Goal: Information Seeking & Learning: Learn about a topic

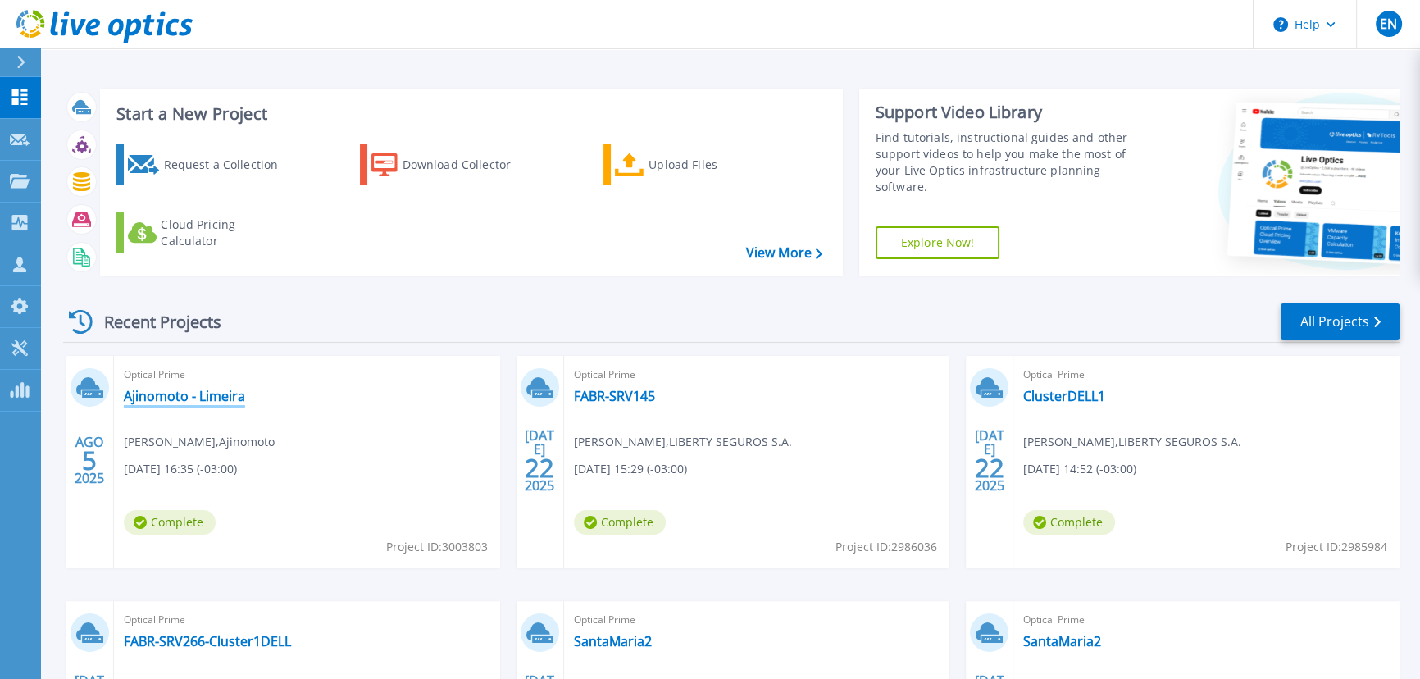
click at [183, 400] on link "Ajinomoto - Limeira" at bounding box center [184, 396] width 121 height 16
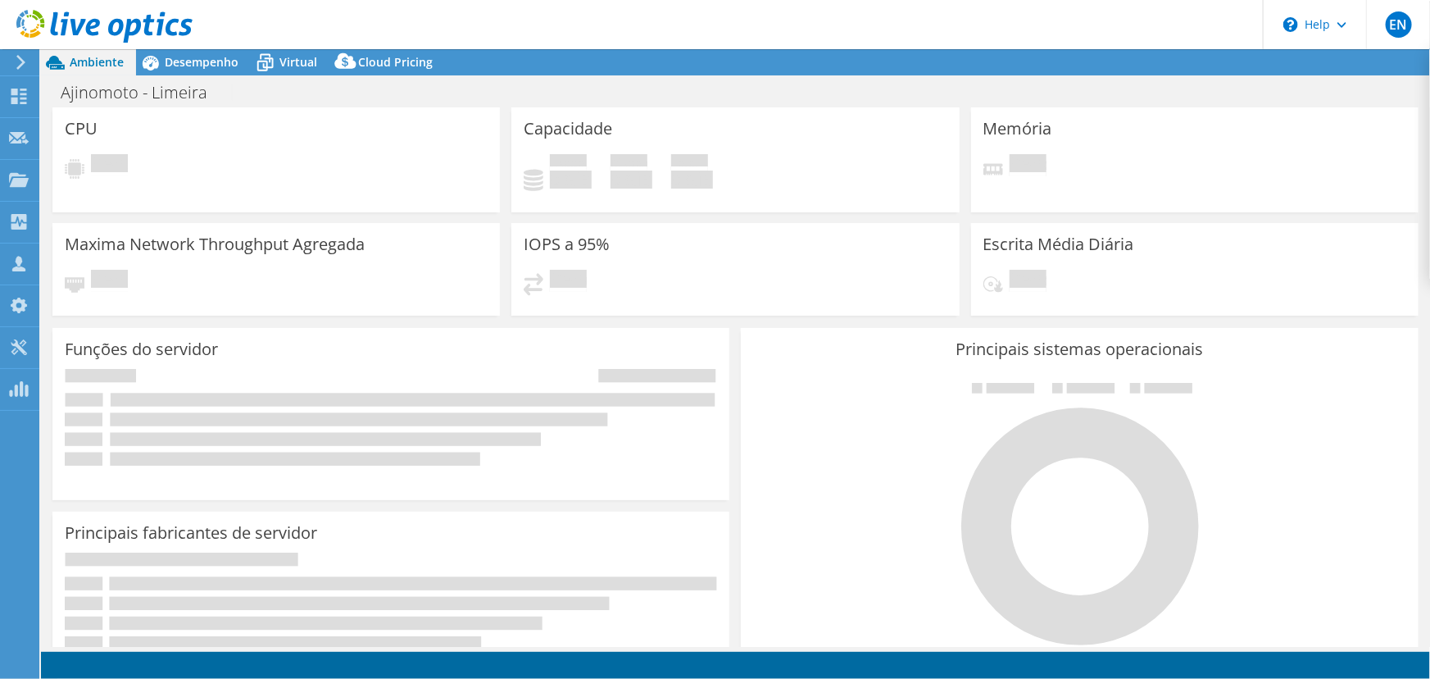
select select "USD"
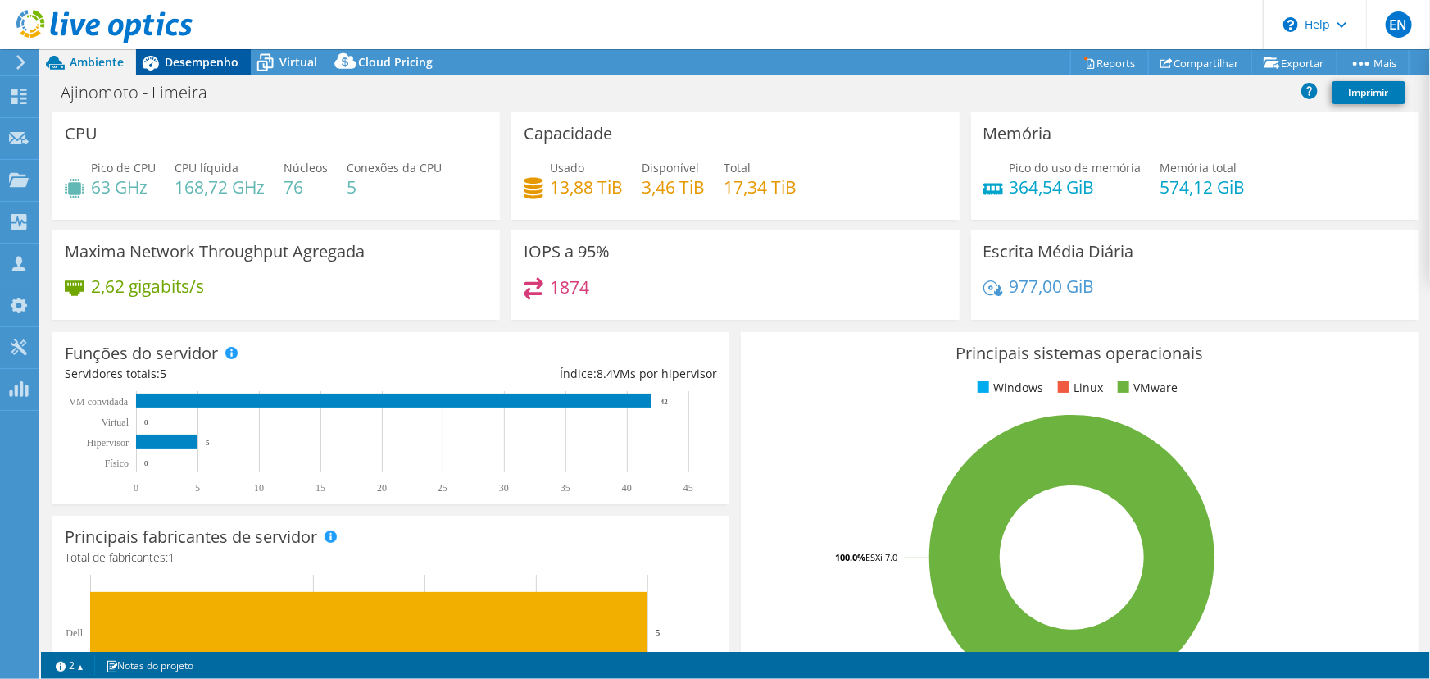
click at [201, 65] on span "Desempenho" at bounding box center [202, 62] width 74 height 16
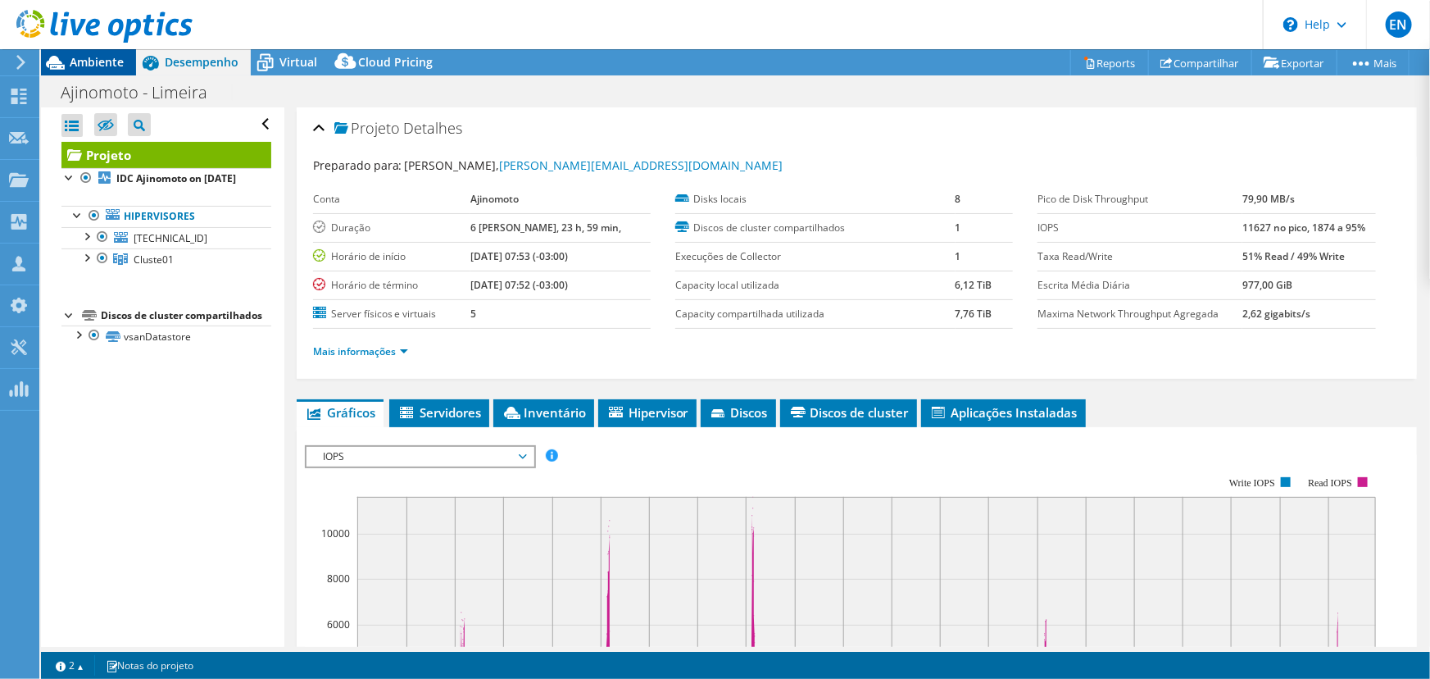
click at [106, 60] on span "Ambiente" at bounding box center [97, 62] width 54 height 16
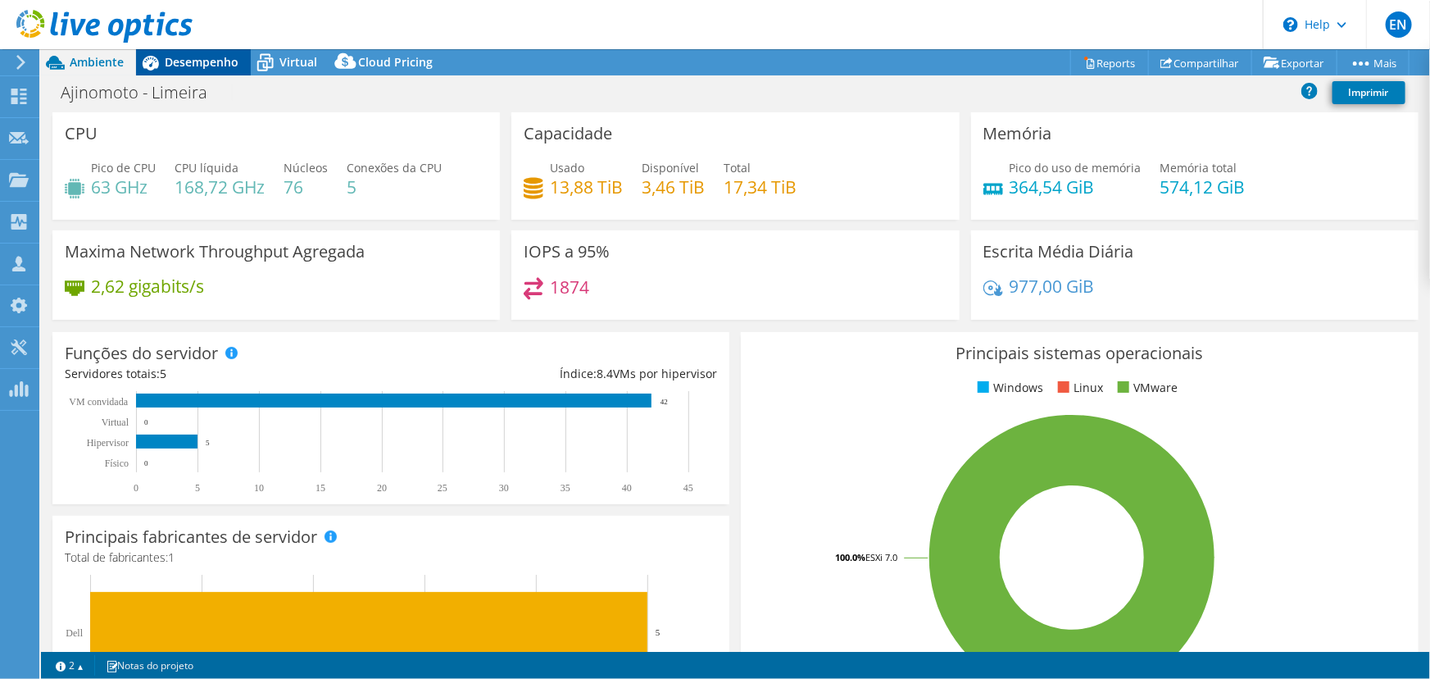
click at [175, 61] on span "Desempenho" at bounding box center [202, 62] width 74 height 16
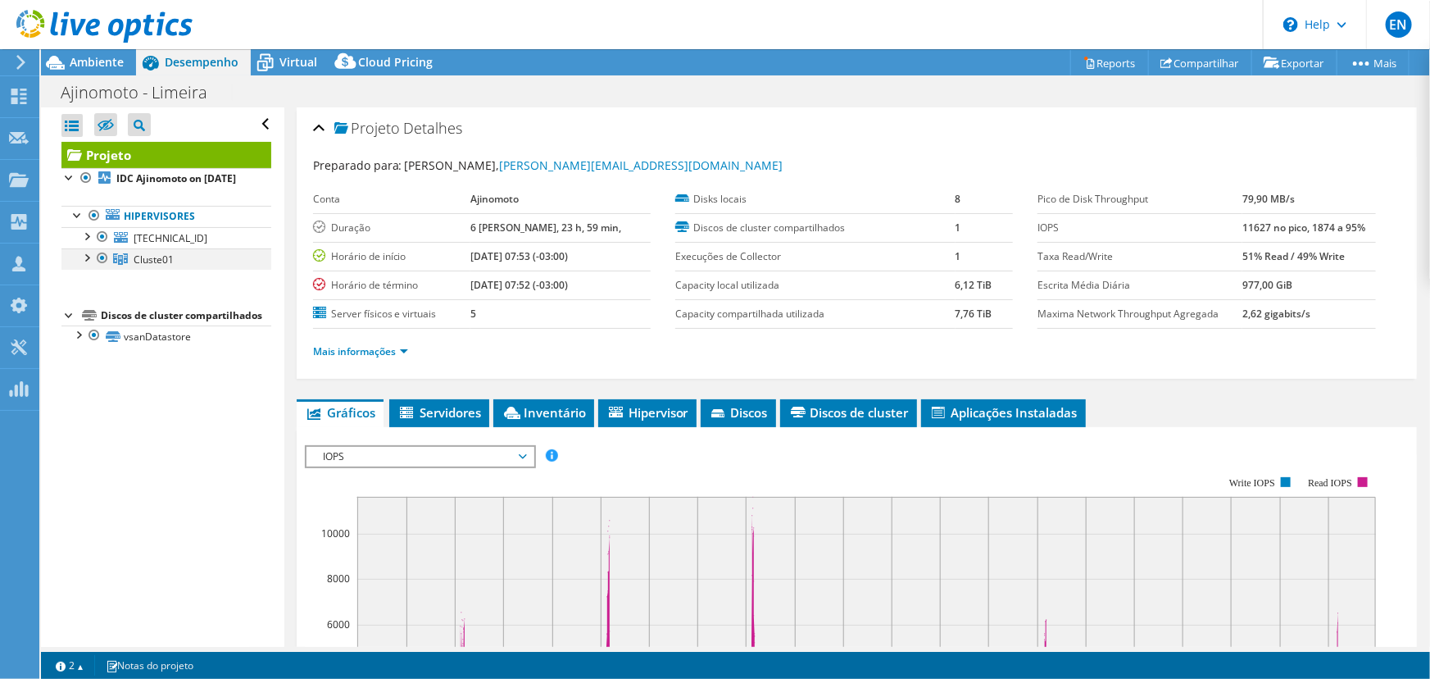
click at [86, 265] on div at bounding box center [86, 256] width 16 height 16
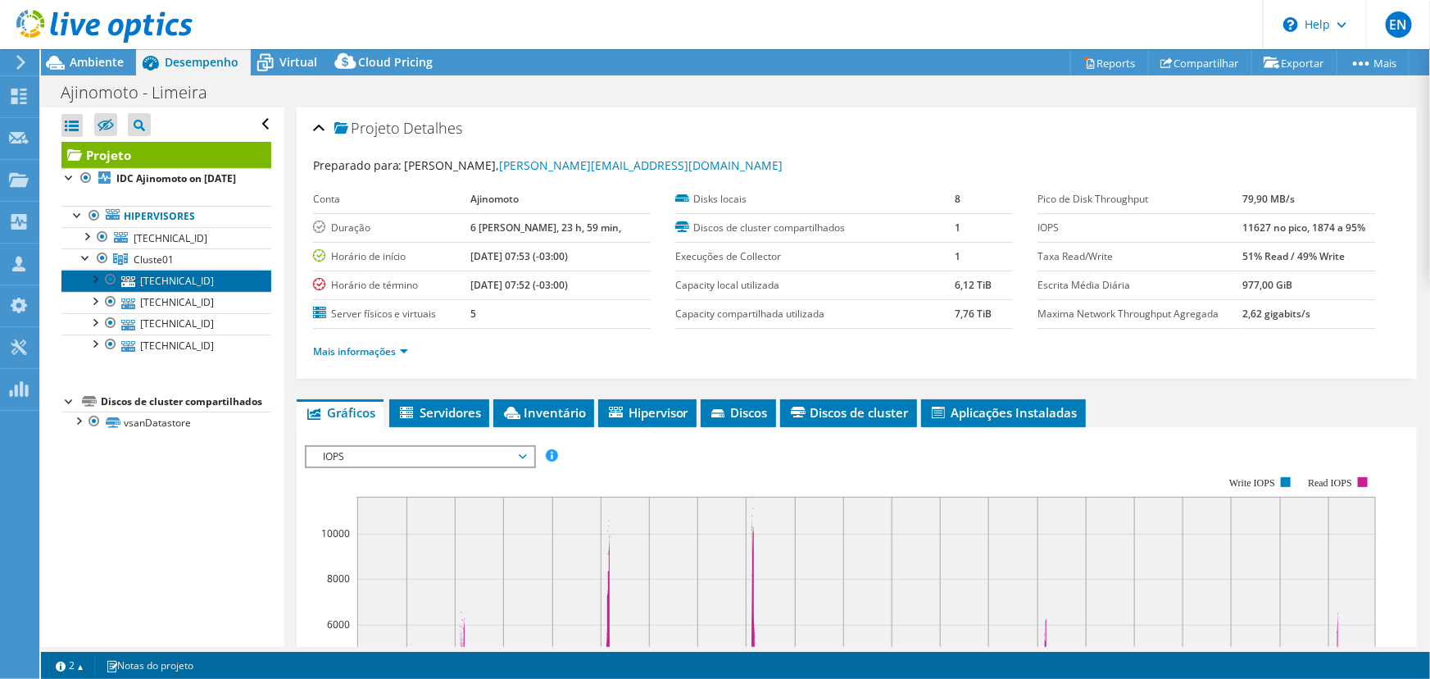
click at [172, 291] on link "192.168.40.23" at bounding box center [166, 280] width 210 height 21
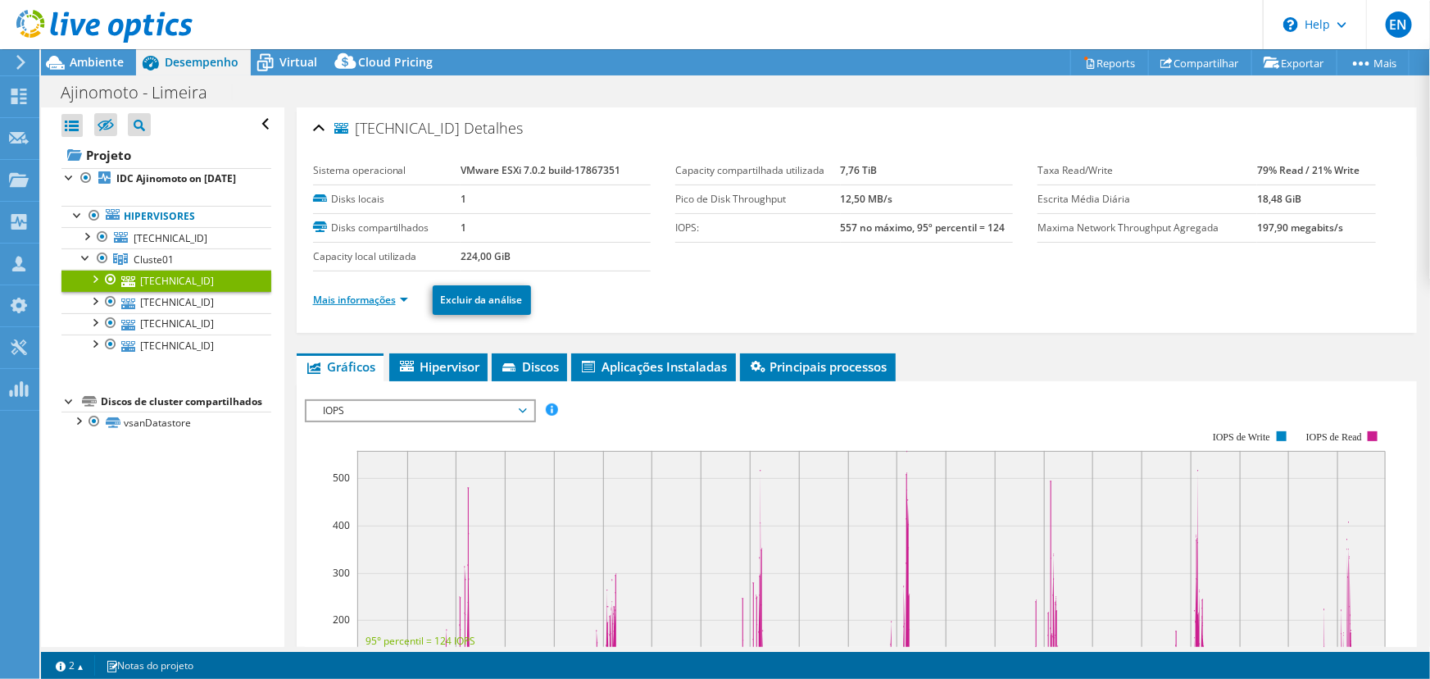
click at [333, 302] on link "Mais informações" at bounding box center [360, 300] width 95 height 14
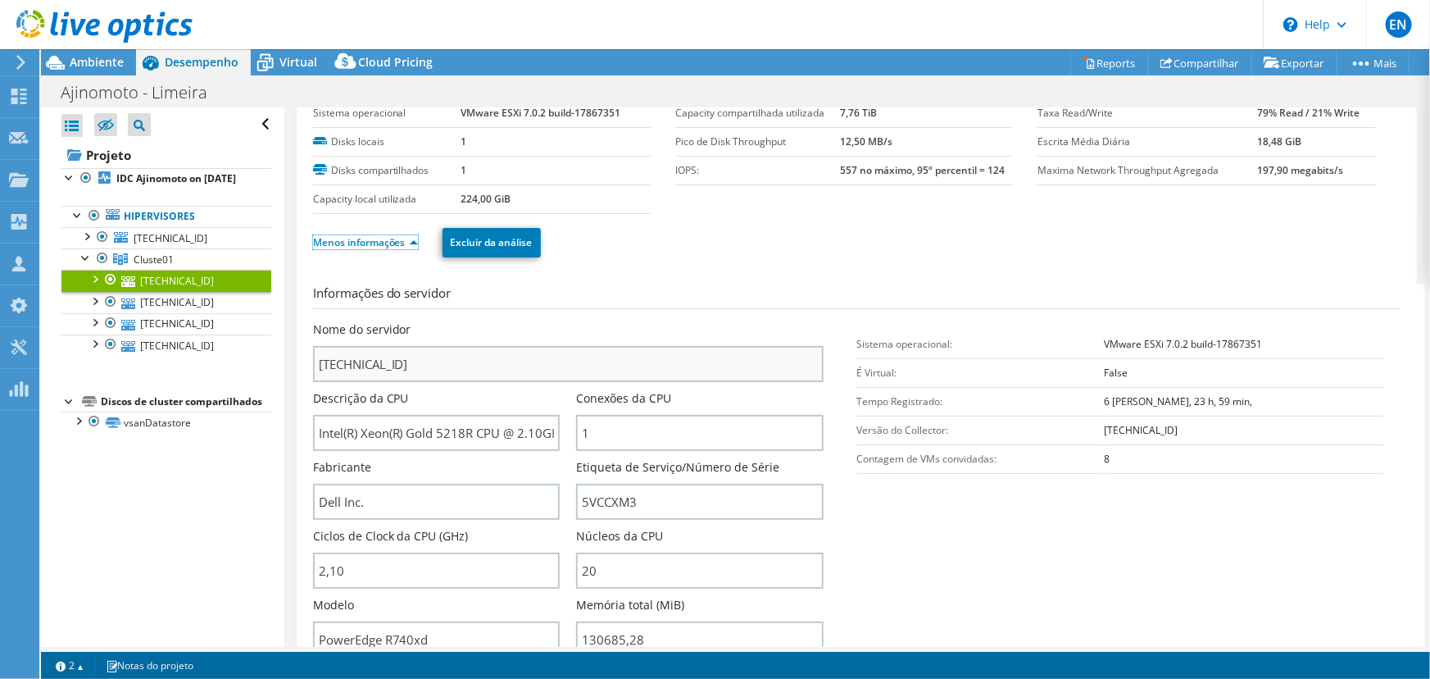
scroll to position [223, 0]
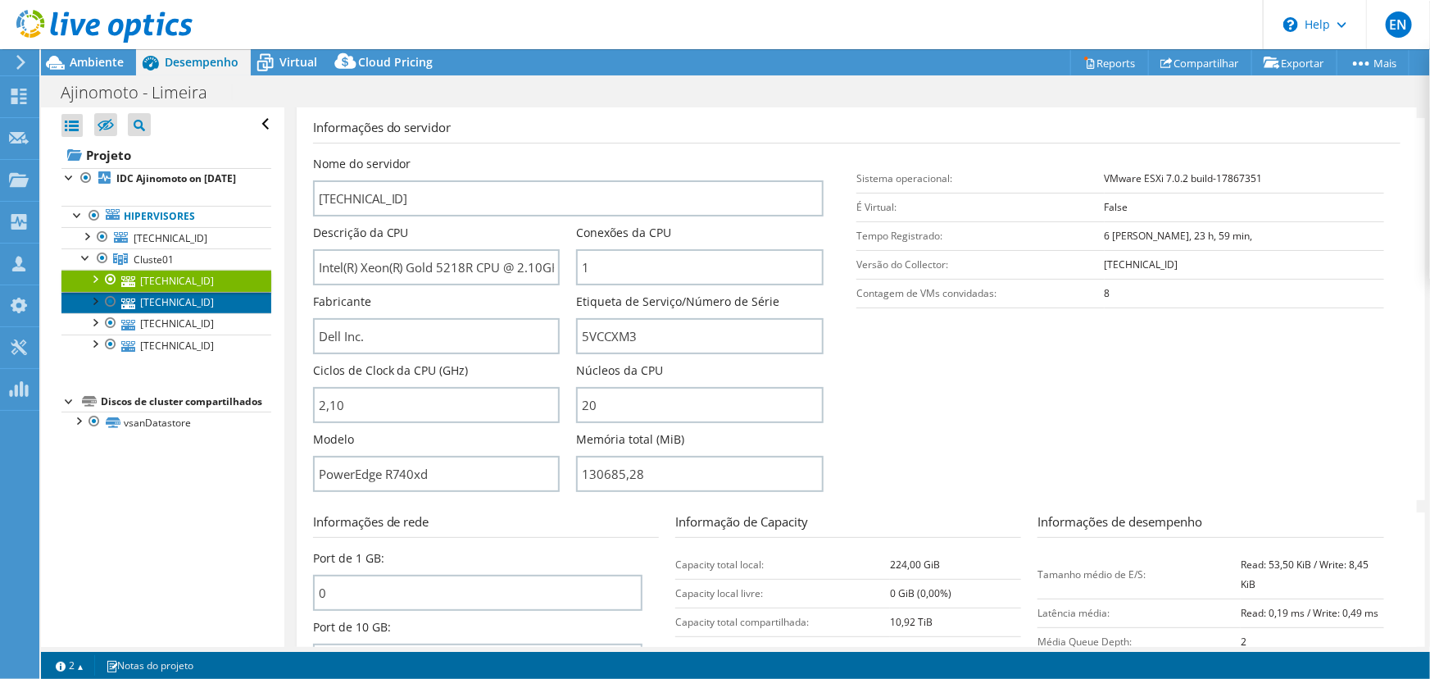
click at [189, 313] on link "192.168.40.22" at bounding box center [166, 302] width 210 height 21
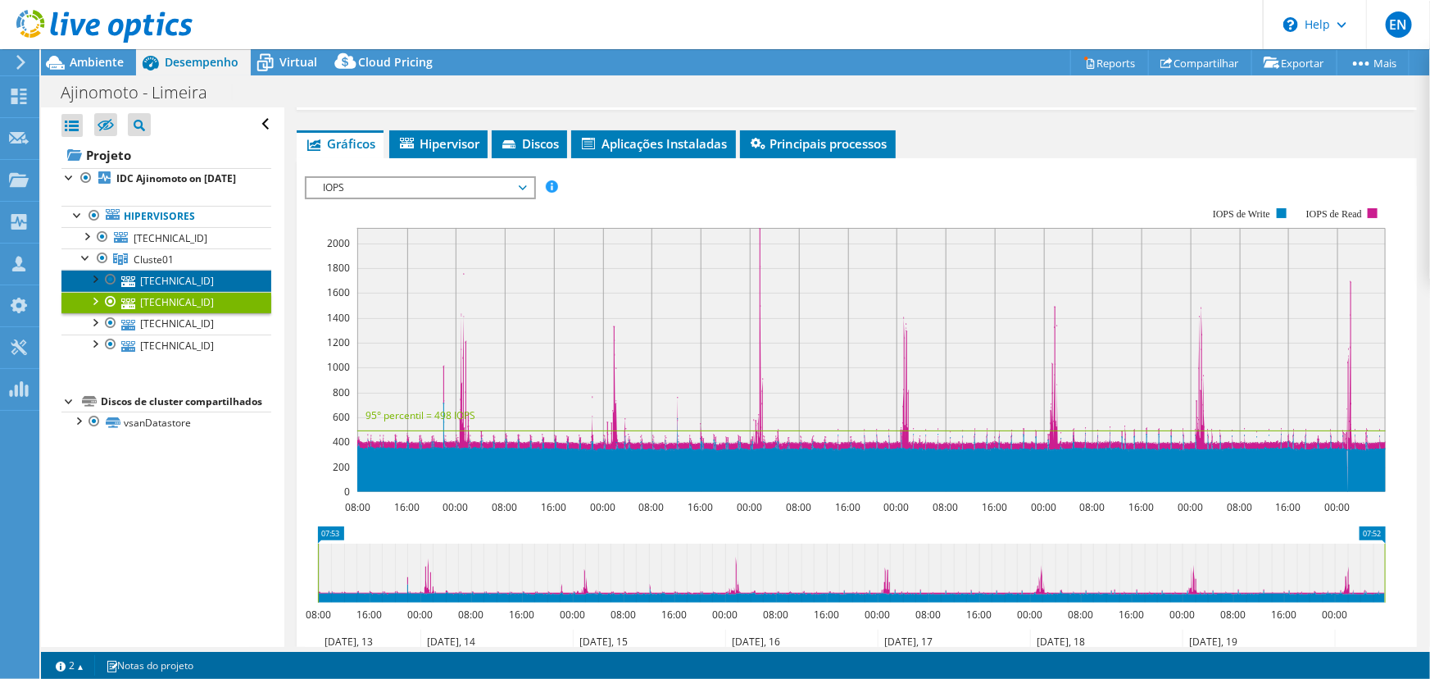
click at [170, 291] on link "192.168.40.23" at bounding box center [166, 280] width 210 height 21
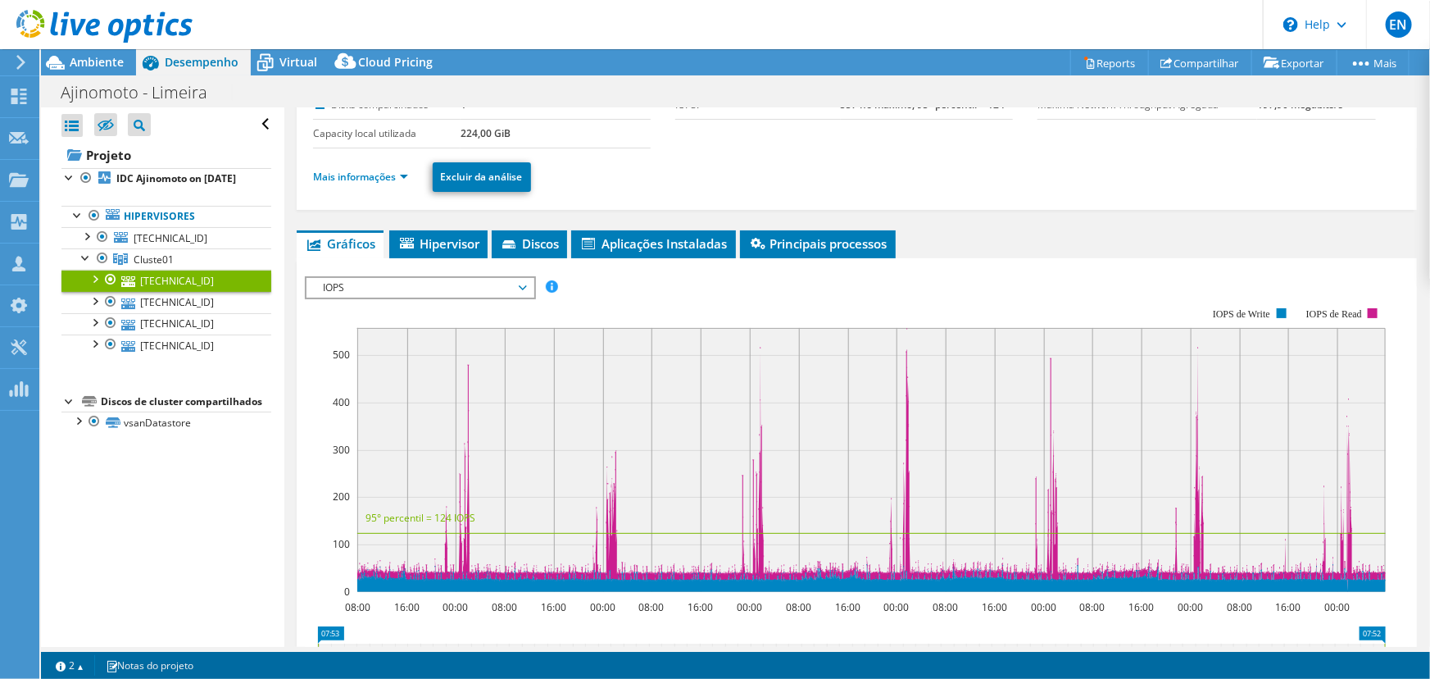
scroll to position [0, 0]
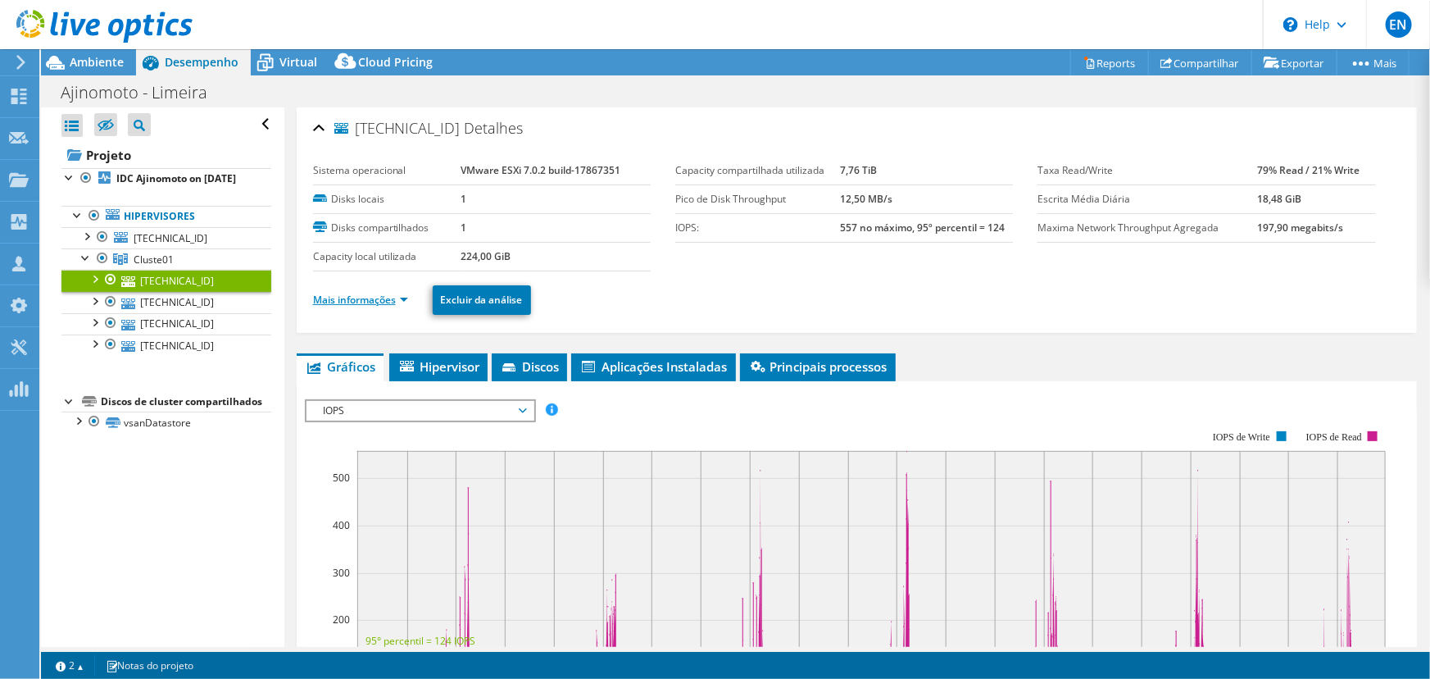
click at [345, 296] on link "Mais informações" at bounding box center [360, 300] width 95 height 14
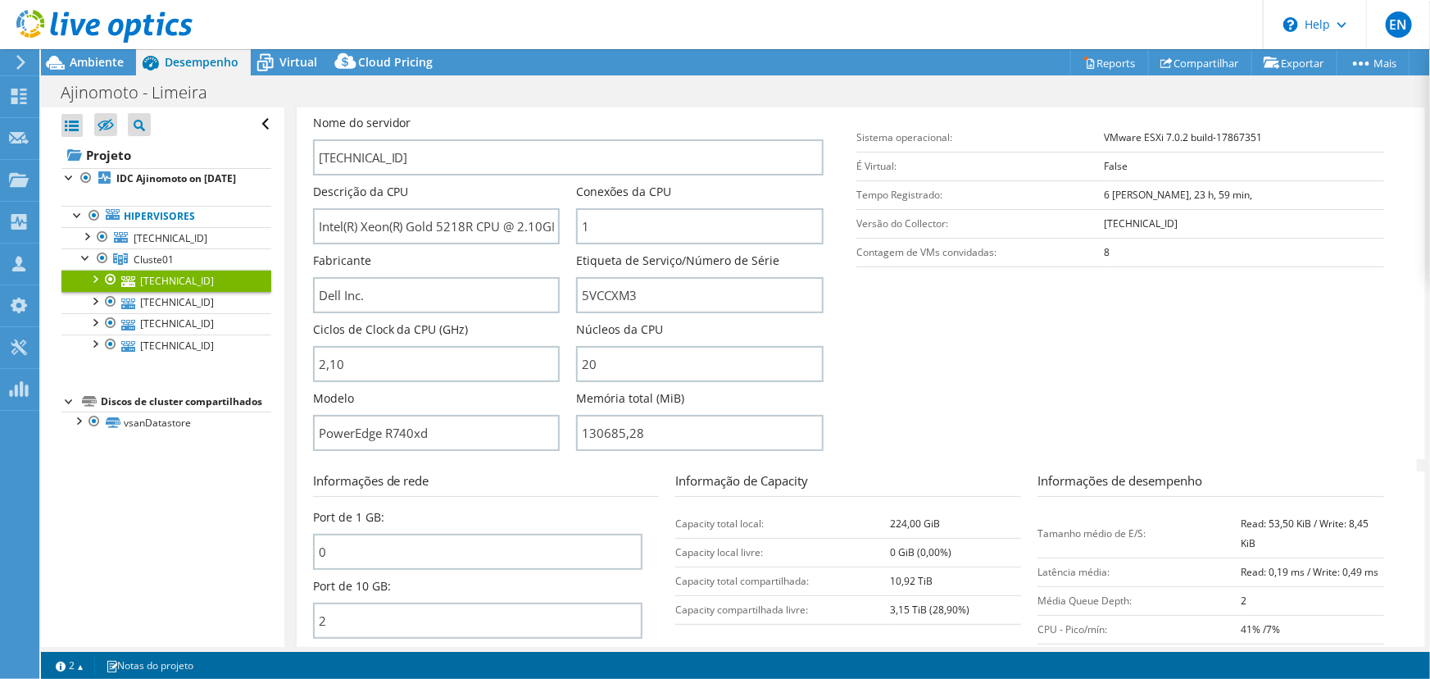
scroll to position [298, 0]
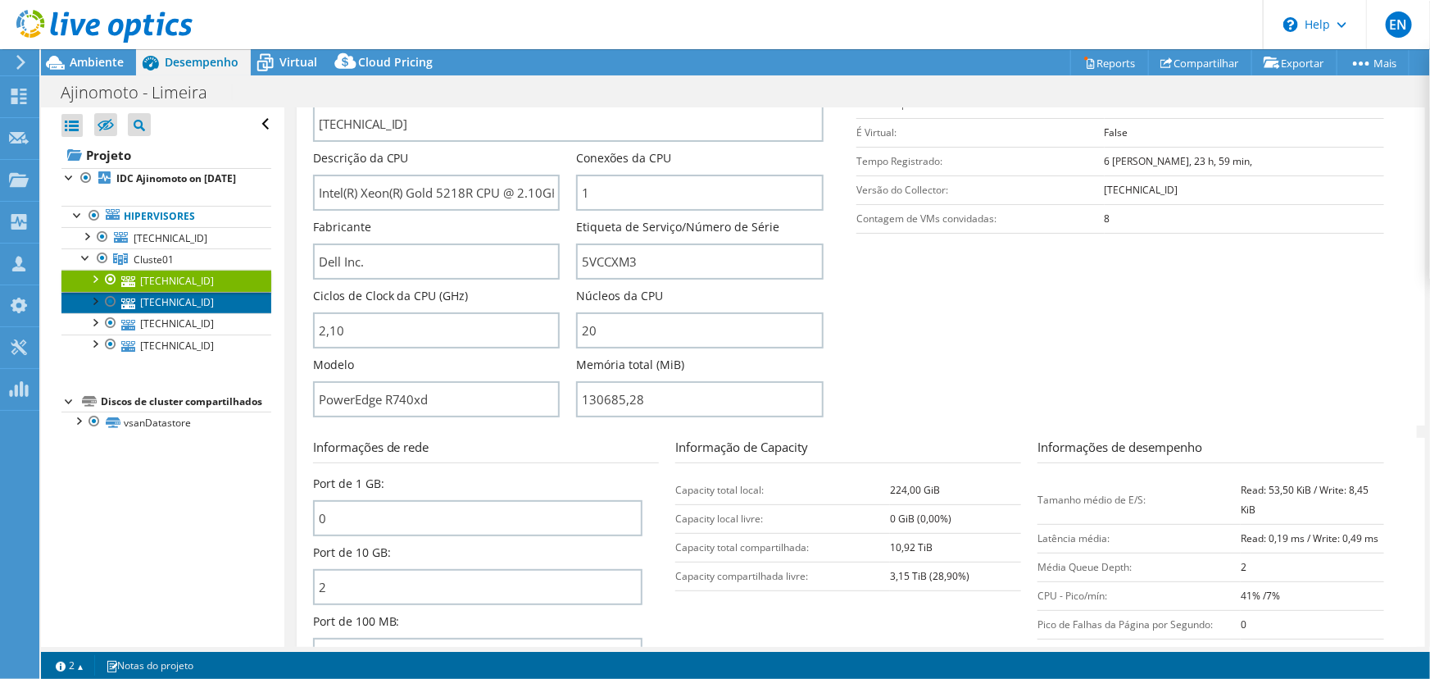
click at [180, 313] on link "192.168.40.22" at bounding box center [166, 302] width 210 height 21
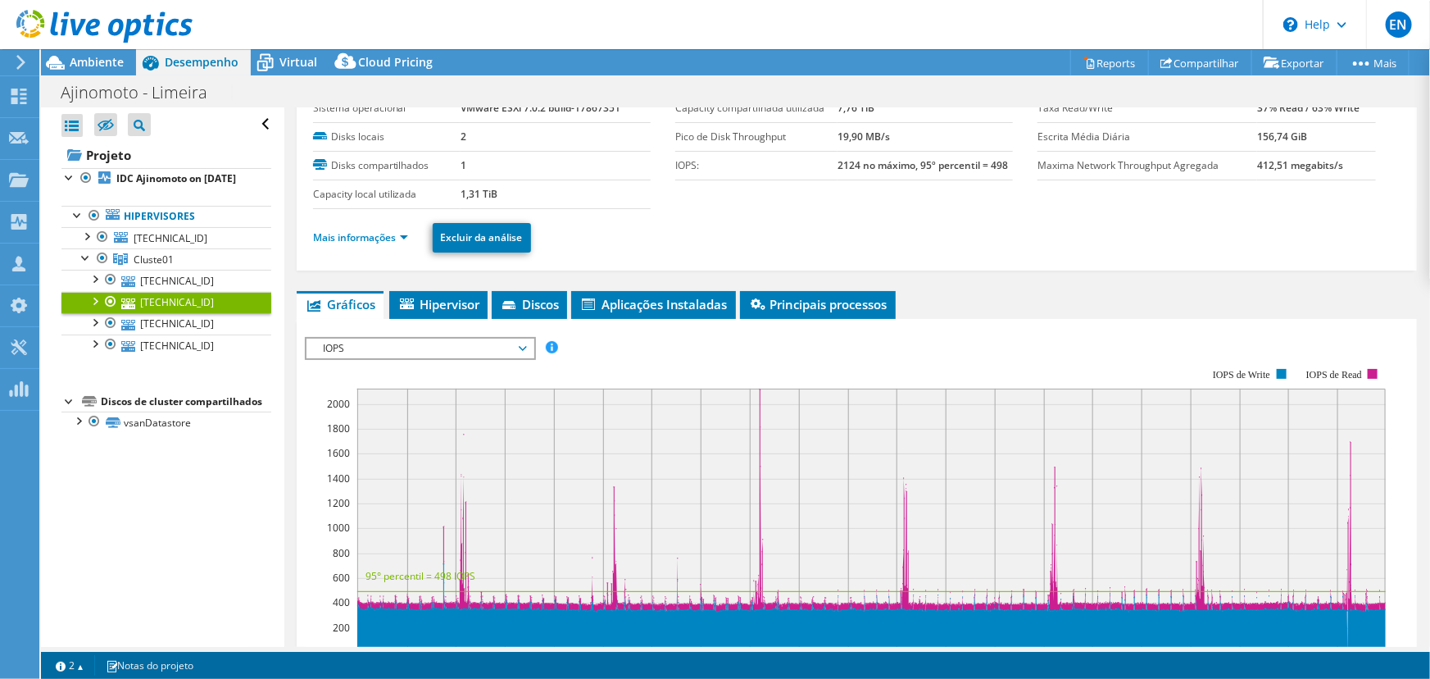
scroll to position [35, 0]
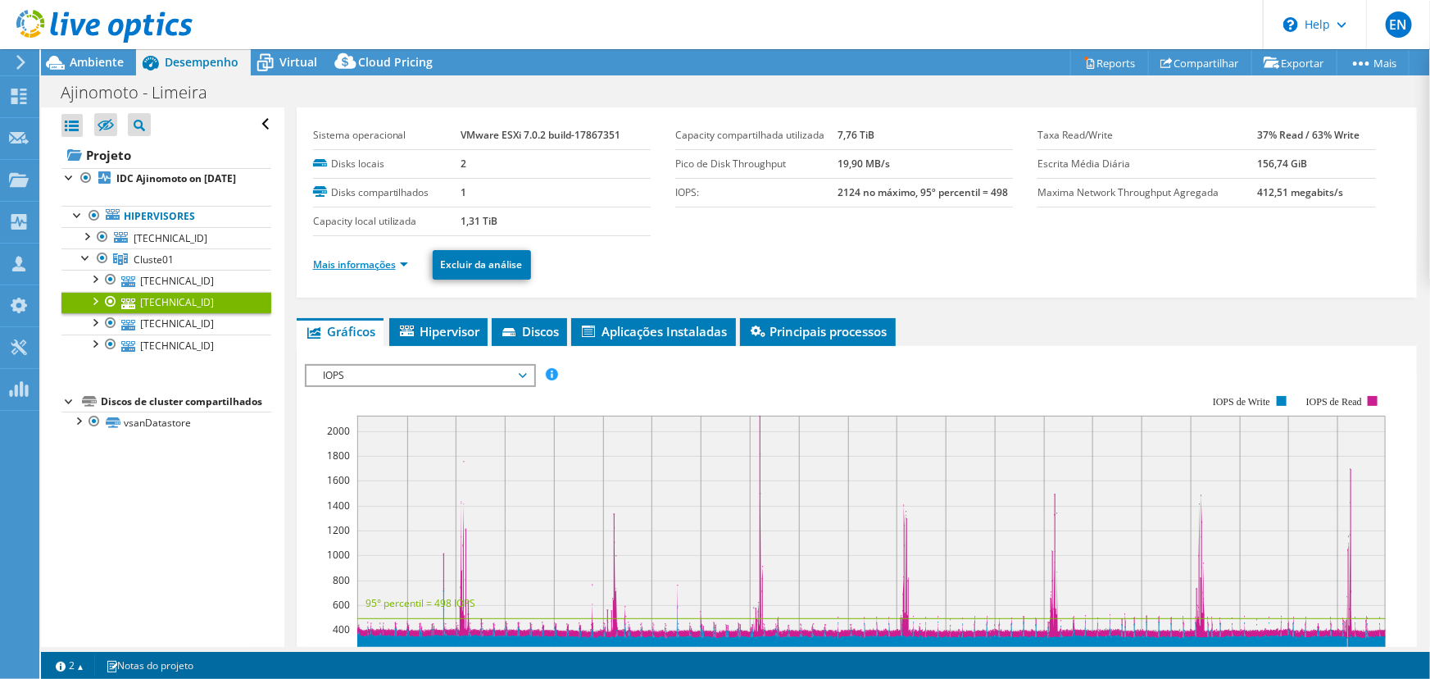
click at [357, 262] on link "Mais informações" at bounding box center [360, 264] width 95 height 14
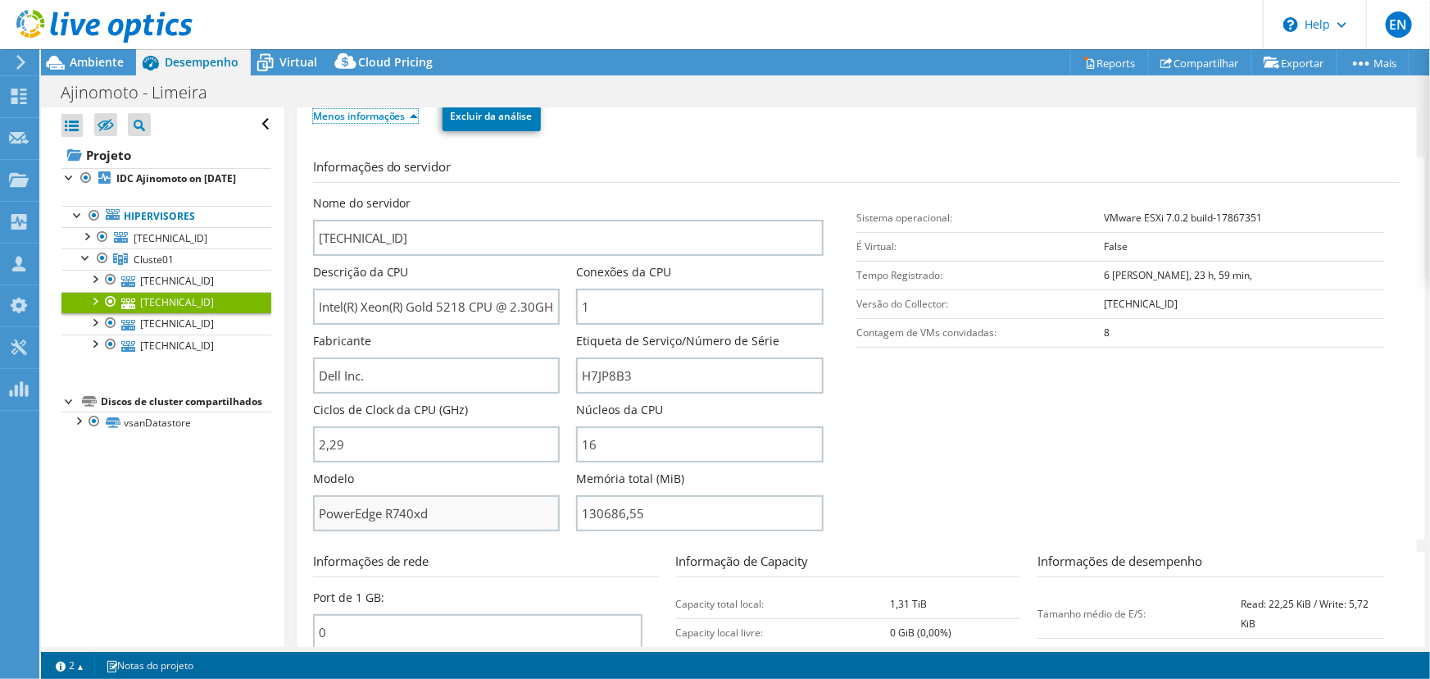
scroll to position [184, 0]
click at [159, 334] on link "192.168.40.21" at bounding box center [166, 323] width 210 height 21
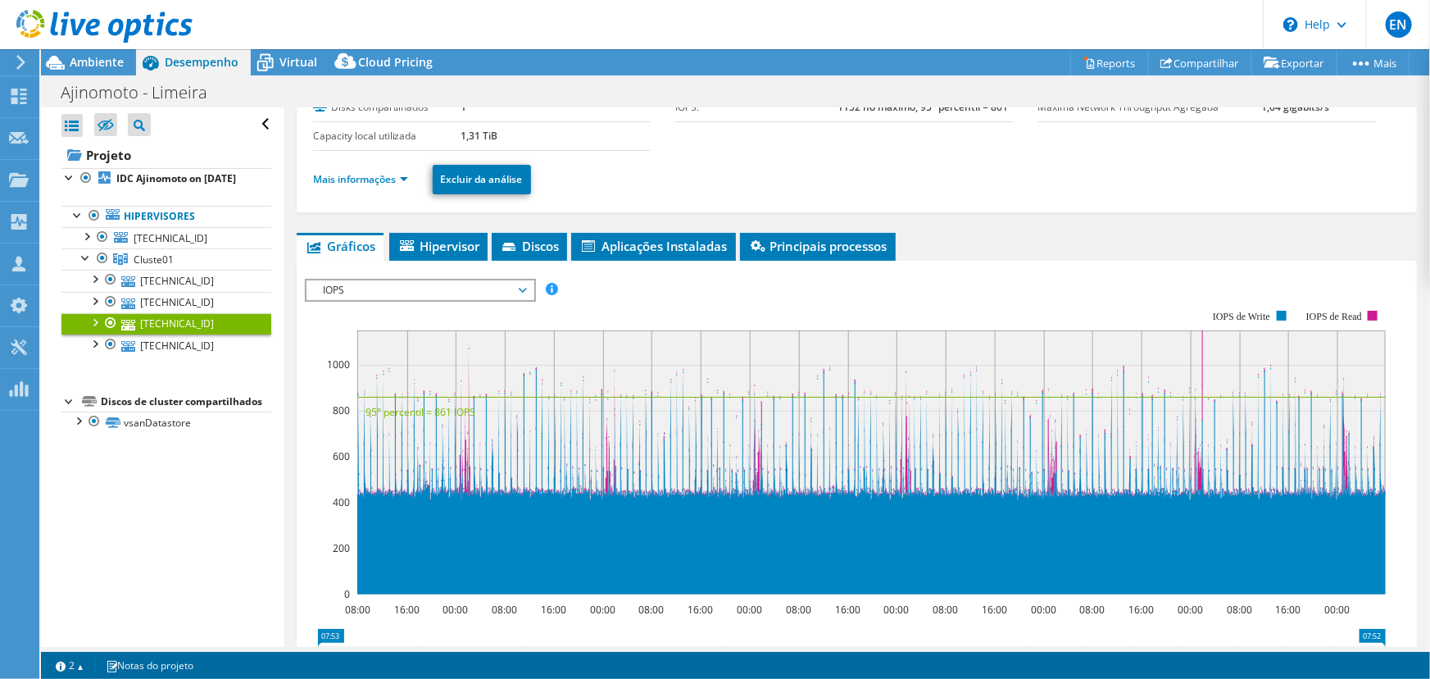
scroll to position [35, 0]
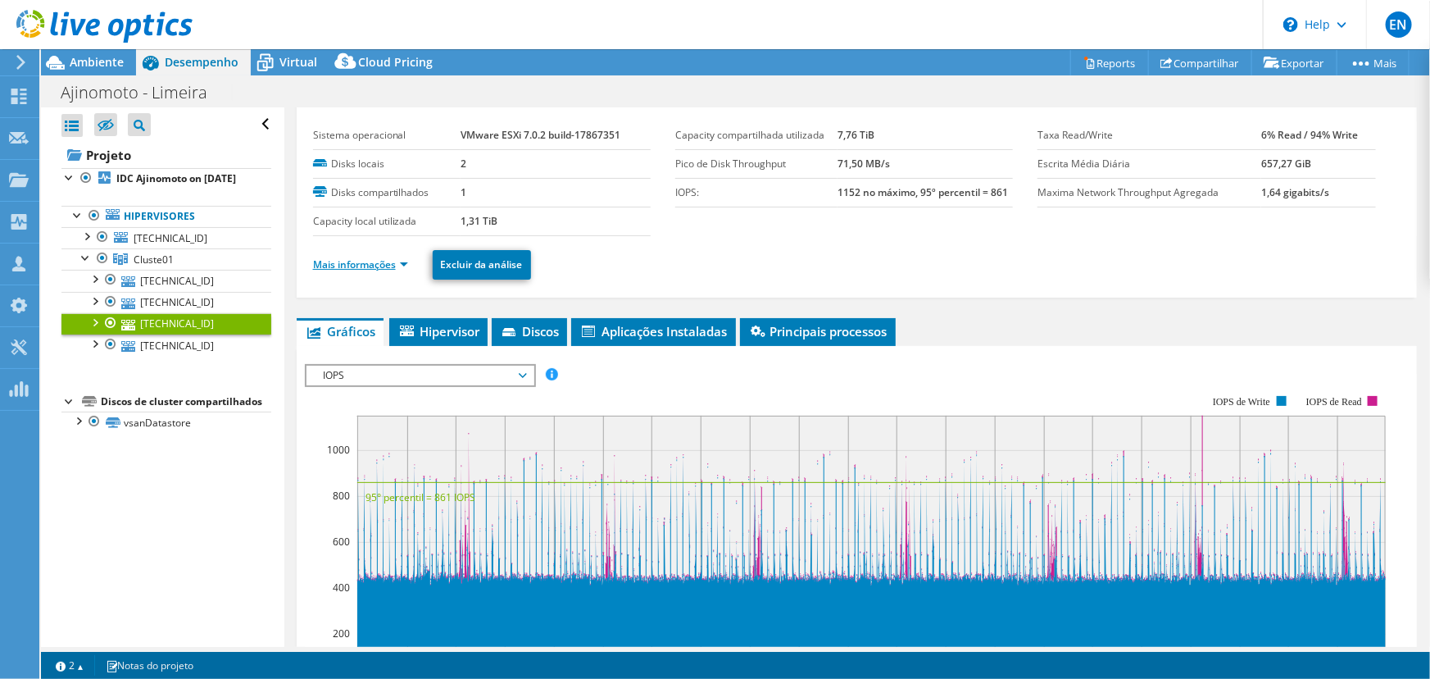
click at [352, 257] on link "Mais informações" at bounding box center [360, 264] width 95 height 14
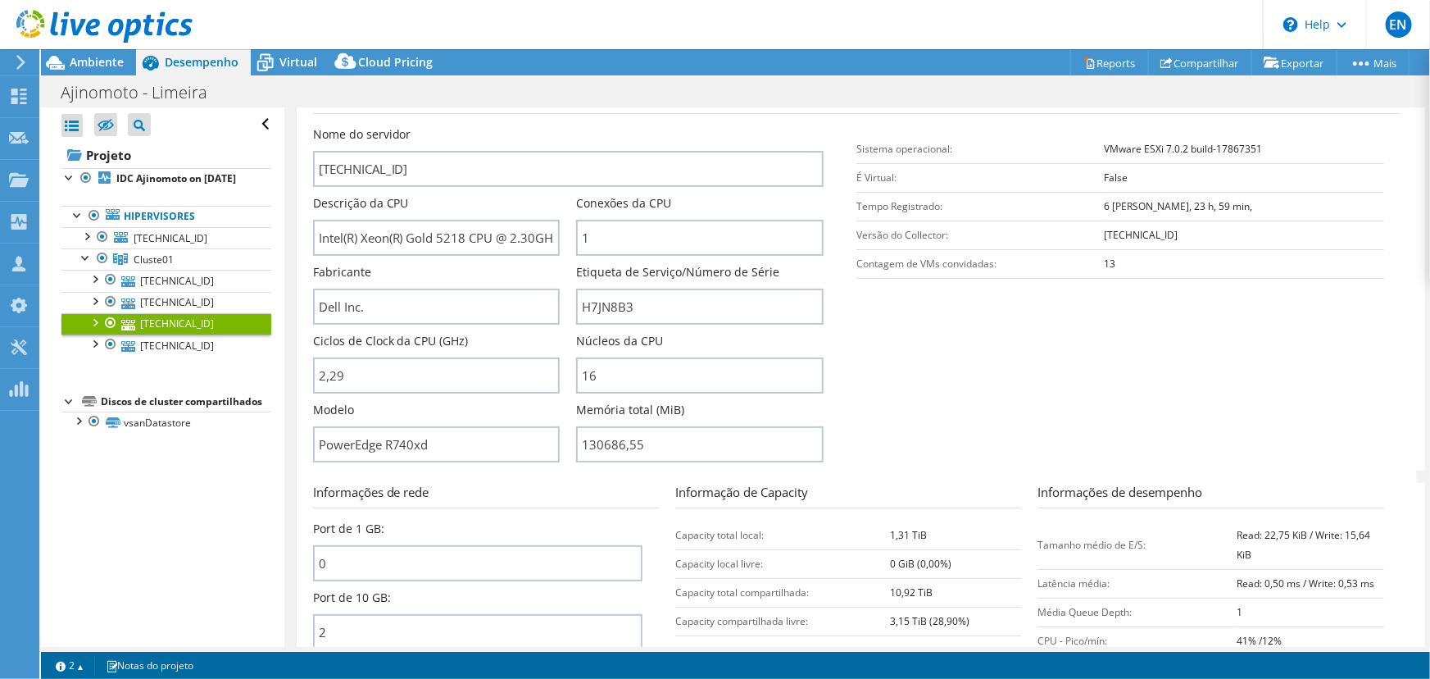
scroll to position [259, 0]
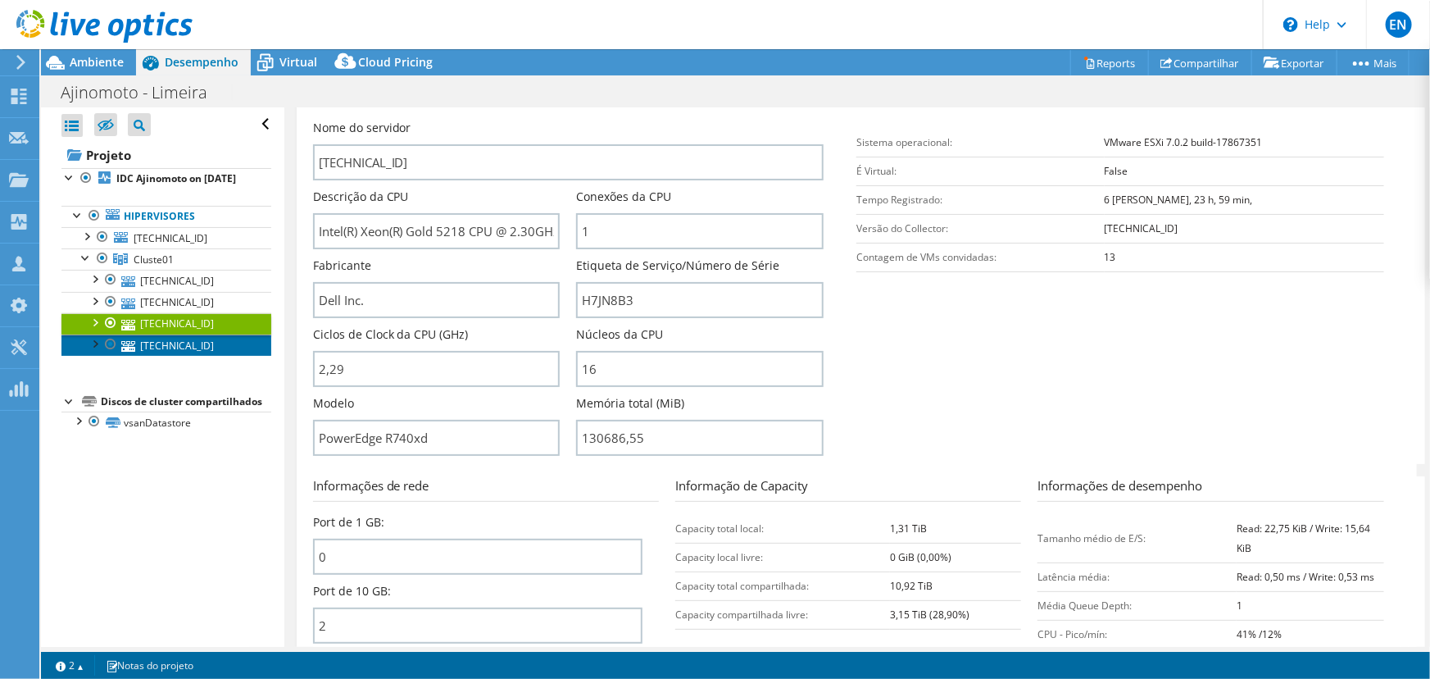
click at [161, 356] on link "192.168.40.24" at bounding box center [166, 344] width 210 height 21
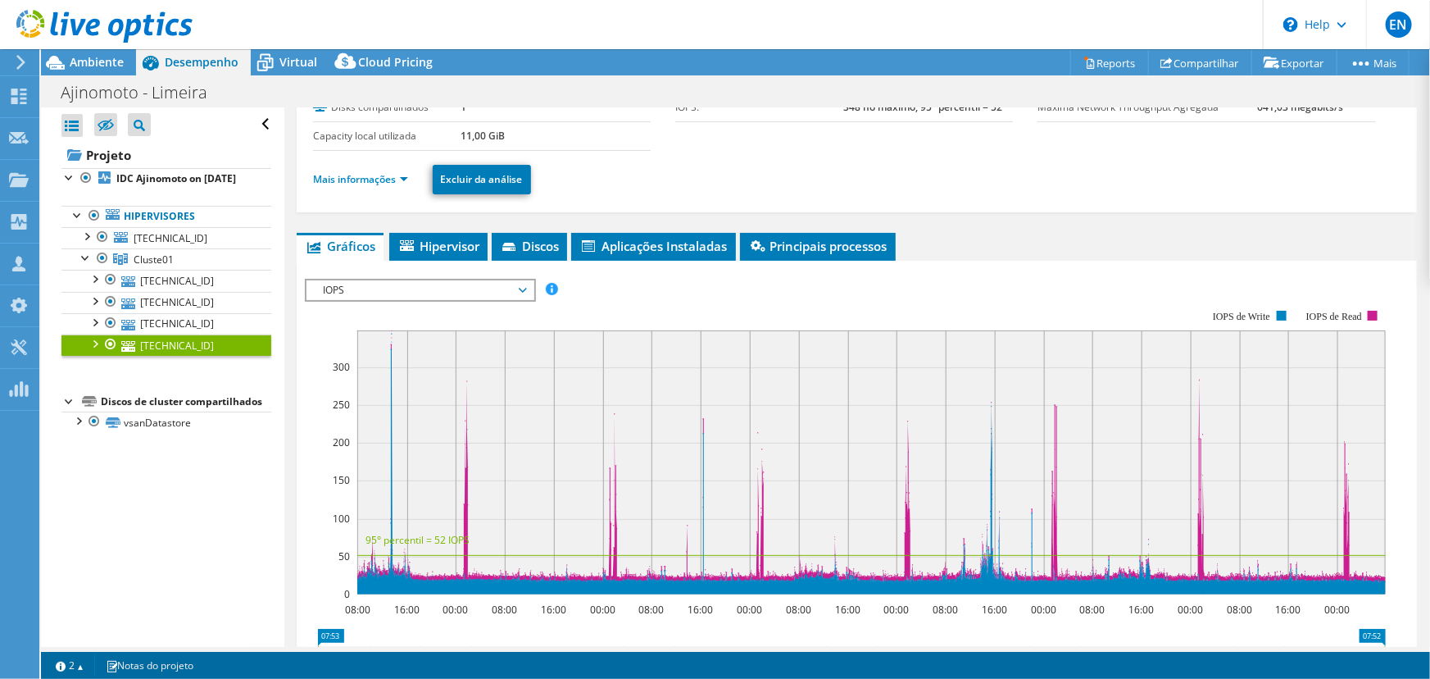
scroll to position [110, 0]
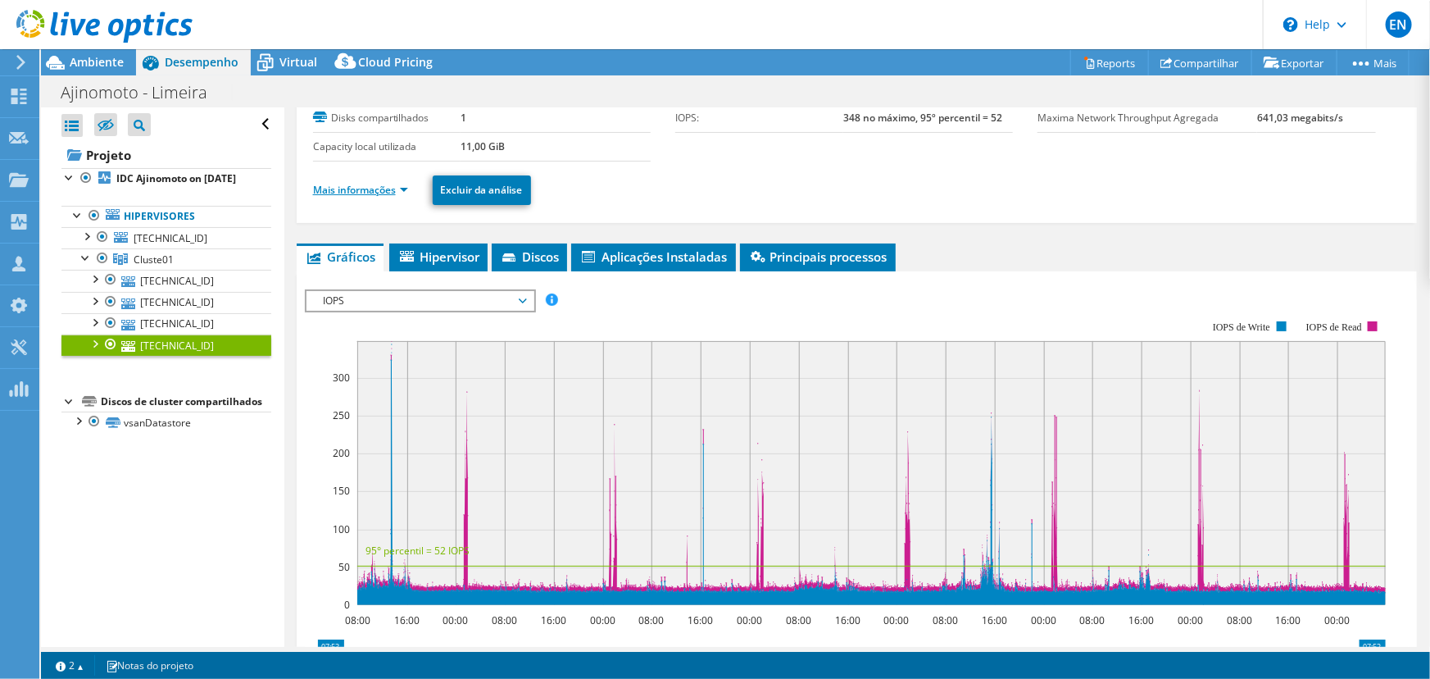
click at [354, 188] on link "Mais informações" at bounding box center [360, 190] width 95 height 14
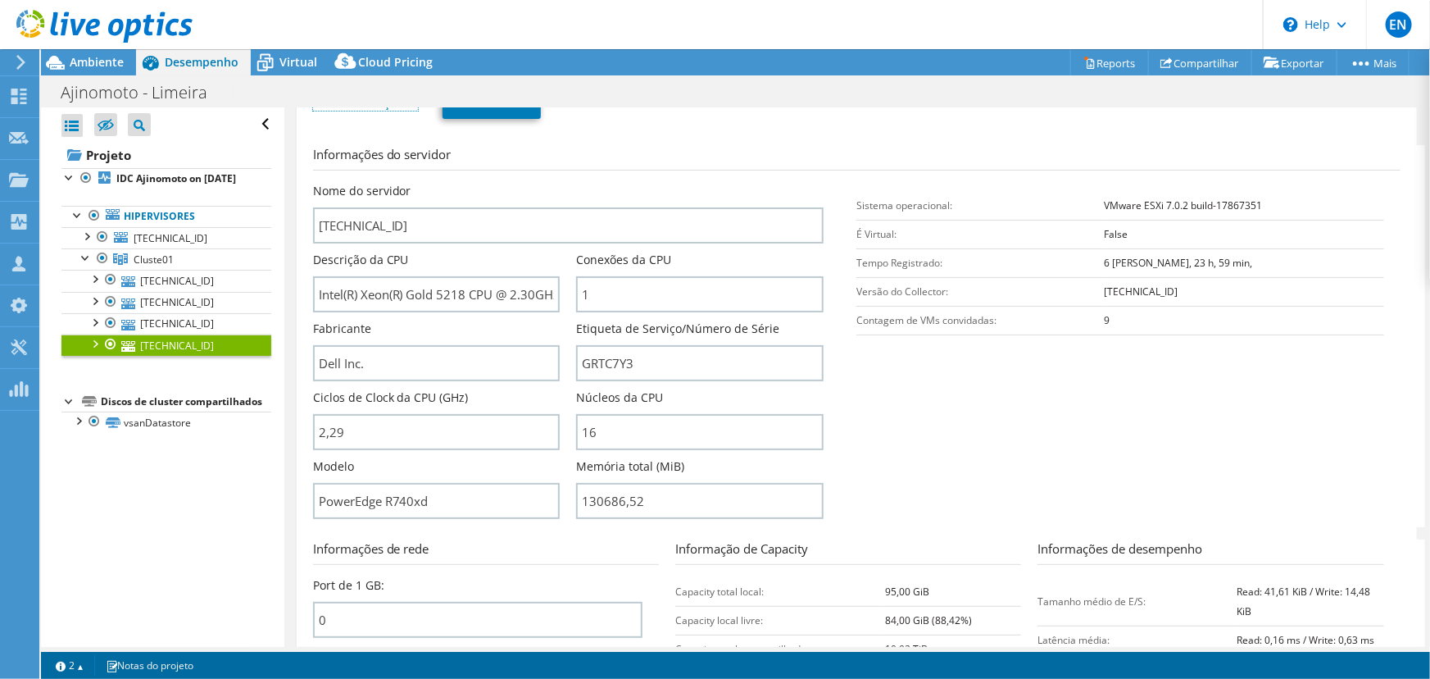
scroll to position [184, 0]
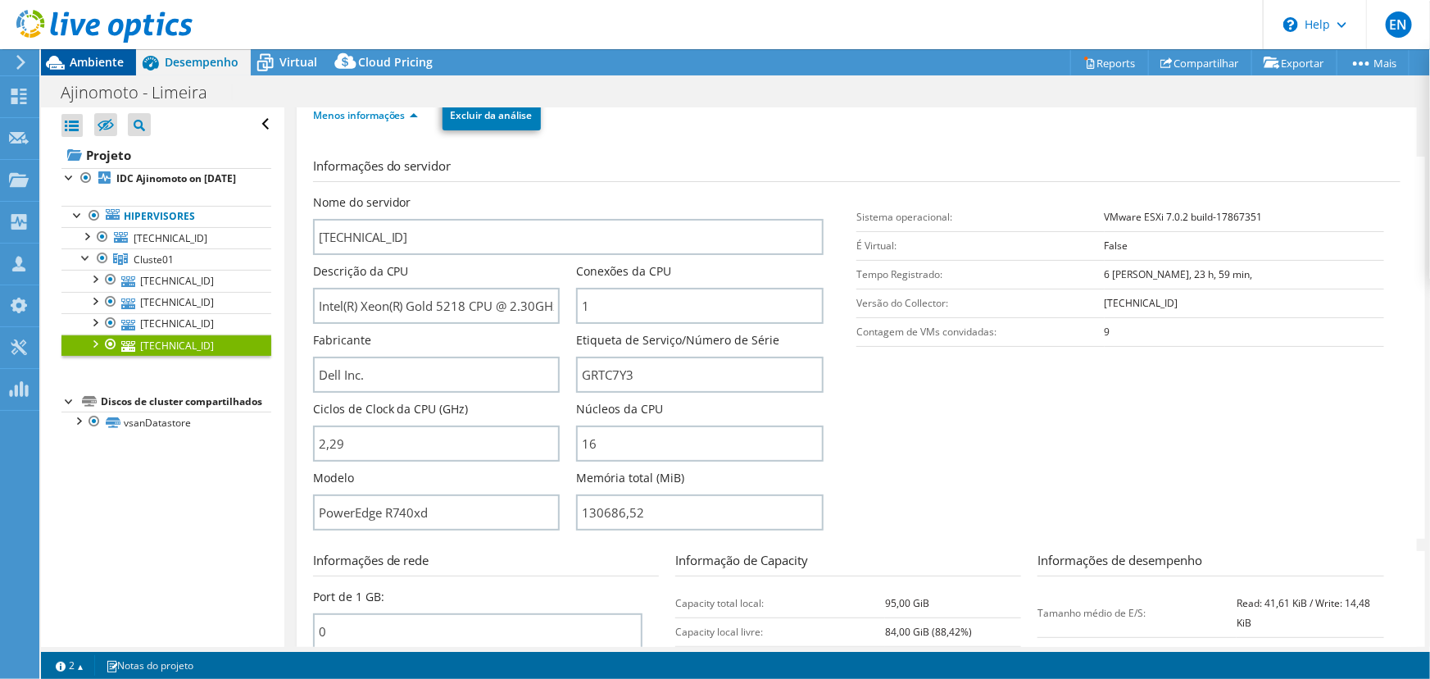
click at [94, 64] on span "Ambiente" at bounding box center [97, 62] width 54 height 16
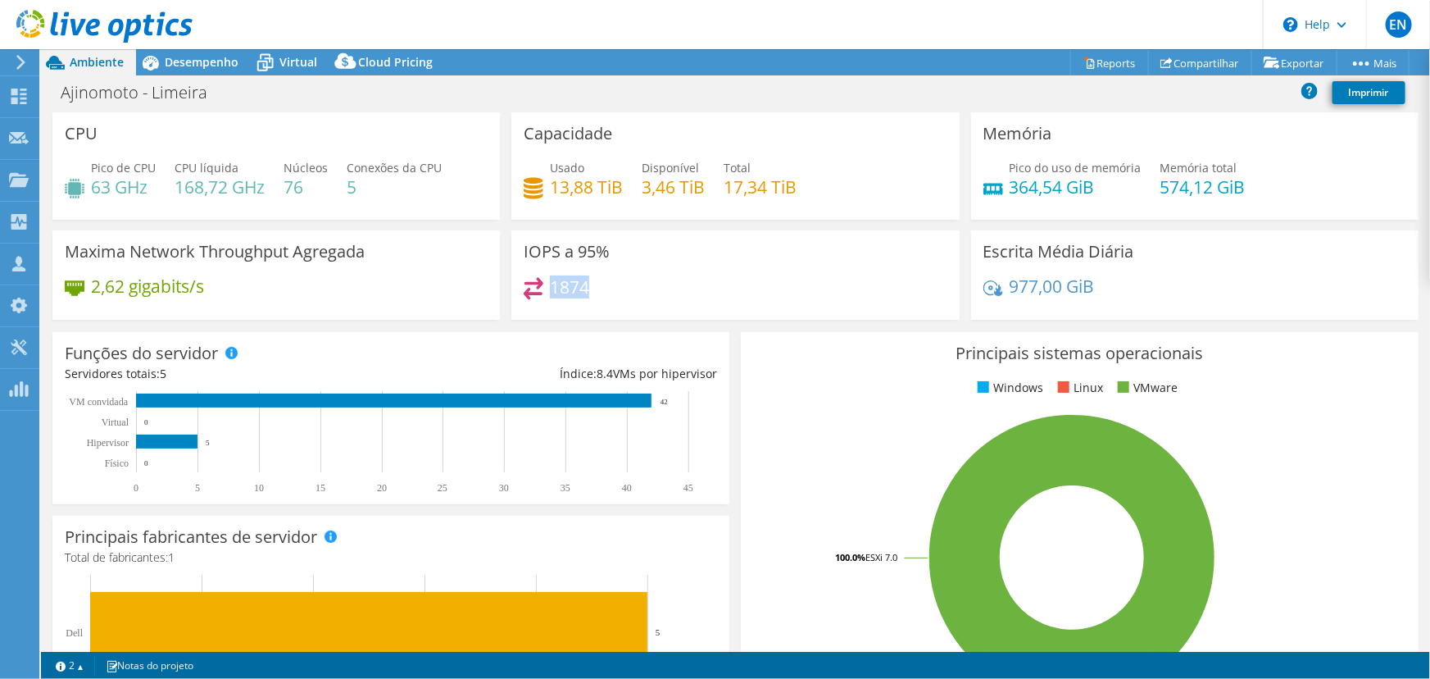
drag, startPoint x: 550, startPoint y: 284, endPoint x: 590, endPoint y: 286, distance: 40.2
click at [590, 286] on div "1874" at bounding box center [735, 294] width 423 height 35
click at [208, 55] on span "Desempenho" at bounding box center [202, 62] width 74 height 16
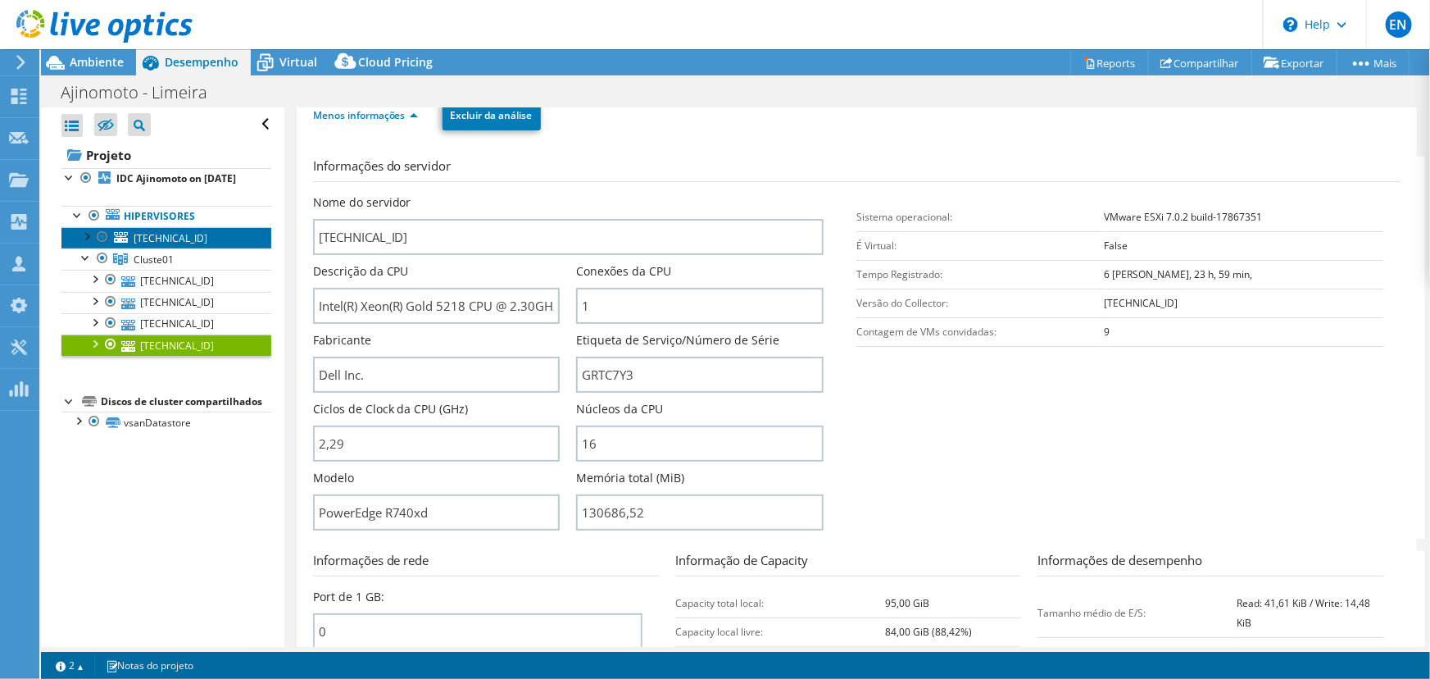
click at [161, 245] on span "192.168.40.32" at bounding box center [171, 238] width 74 height 14
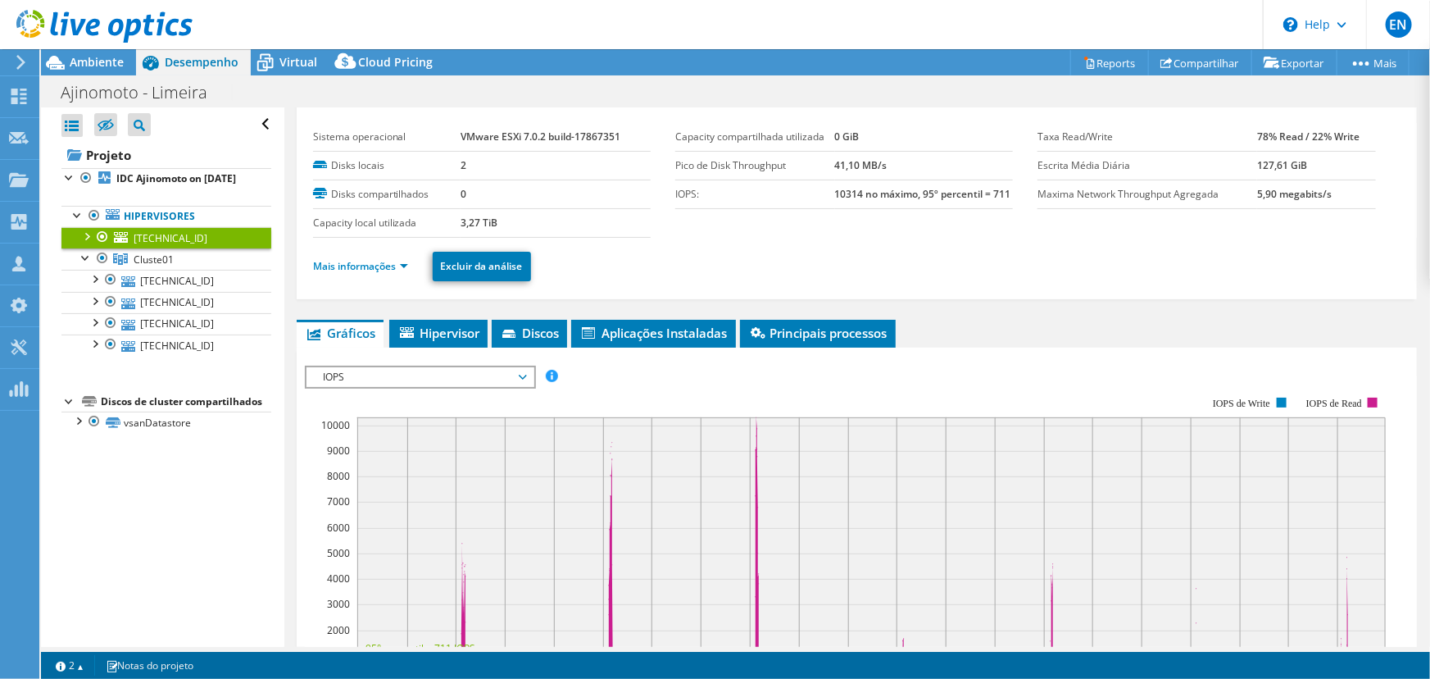
scroll to position [0, 0]
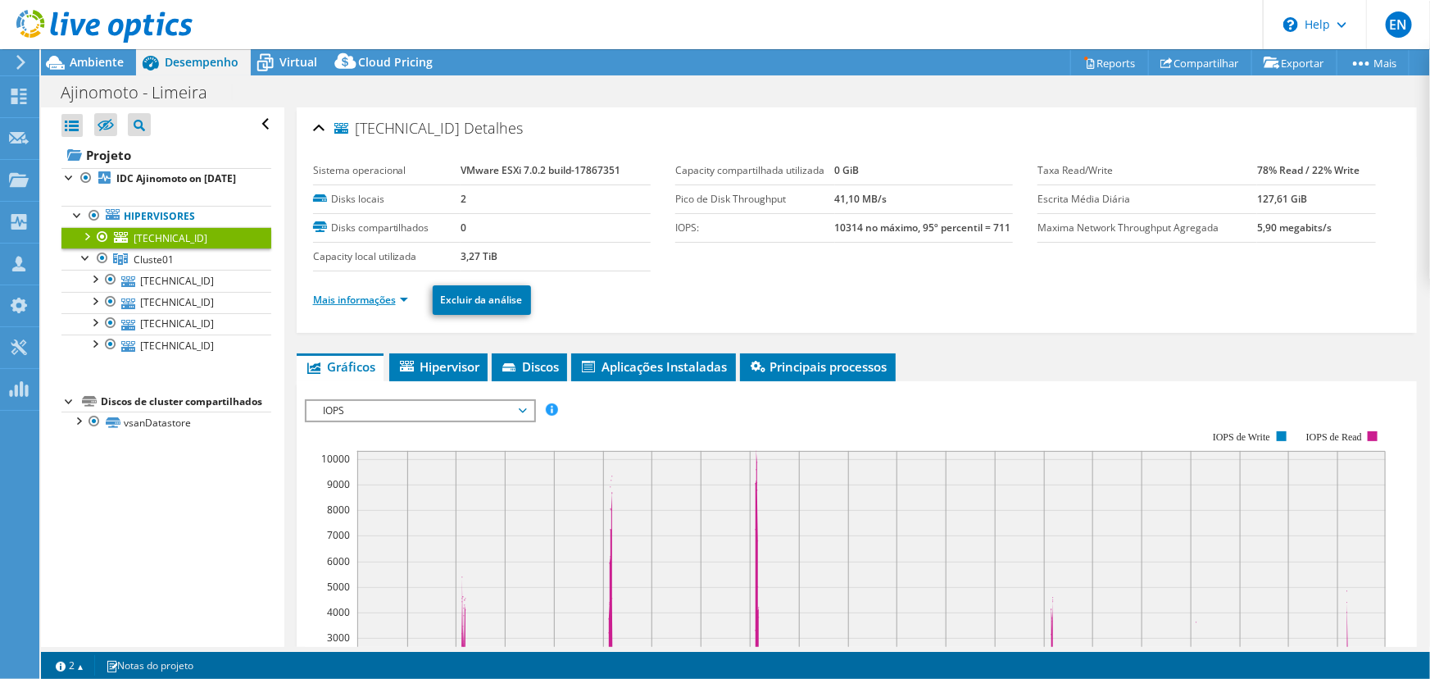
click at [330, 298] on link "Mais informações" at bounding box center [360, 300] width 95 height 14
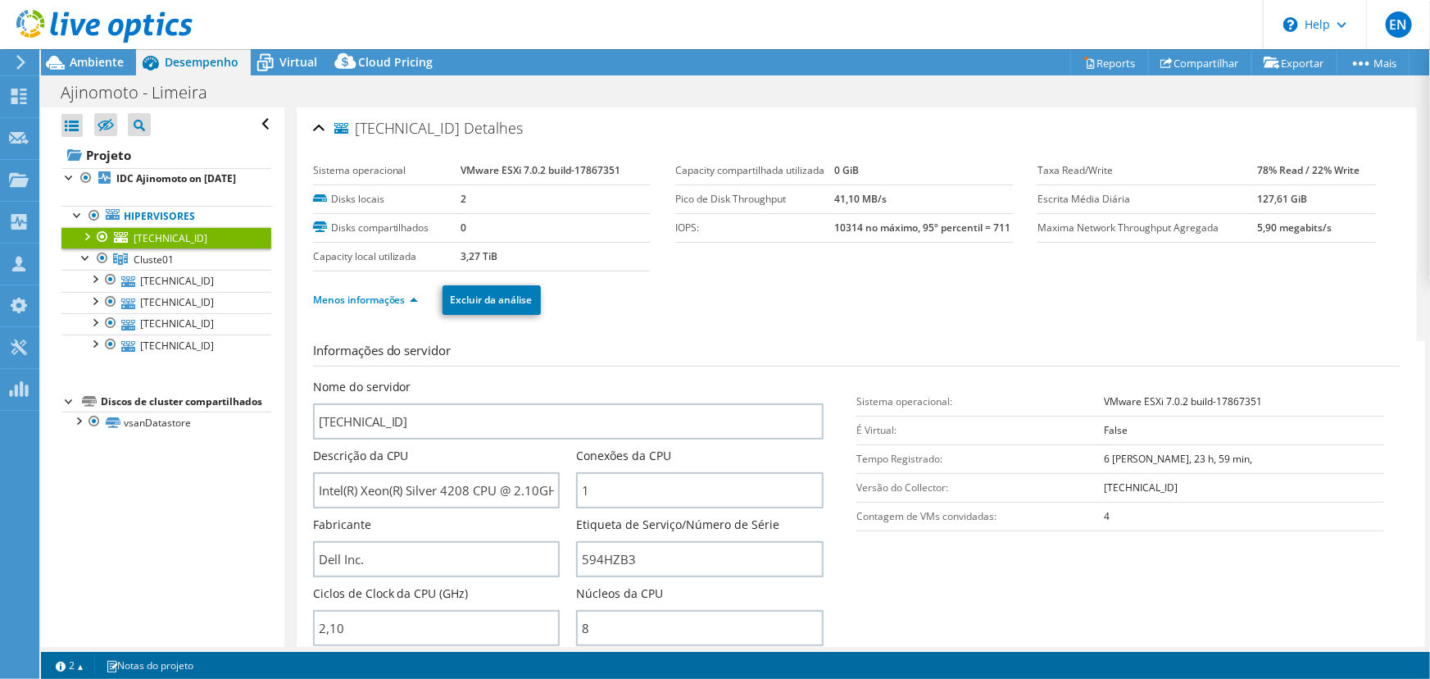
drag, startPoint x: 825, startPoint y: 228, endPoint x: 859, endPoint y: 229, distance: 33.6
click at [859, 229] on tr "IOPS: 10314 no máximo, 95º percentil = 711" at bounding box center [844, 227] width 338 height 29
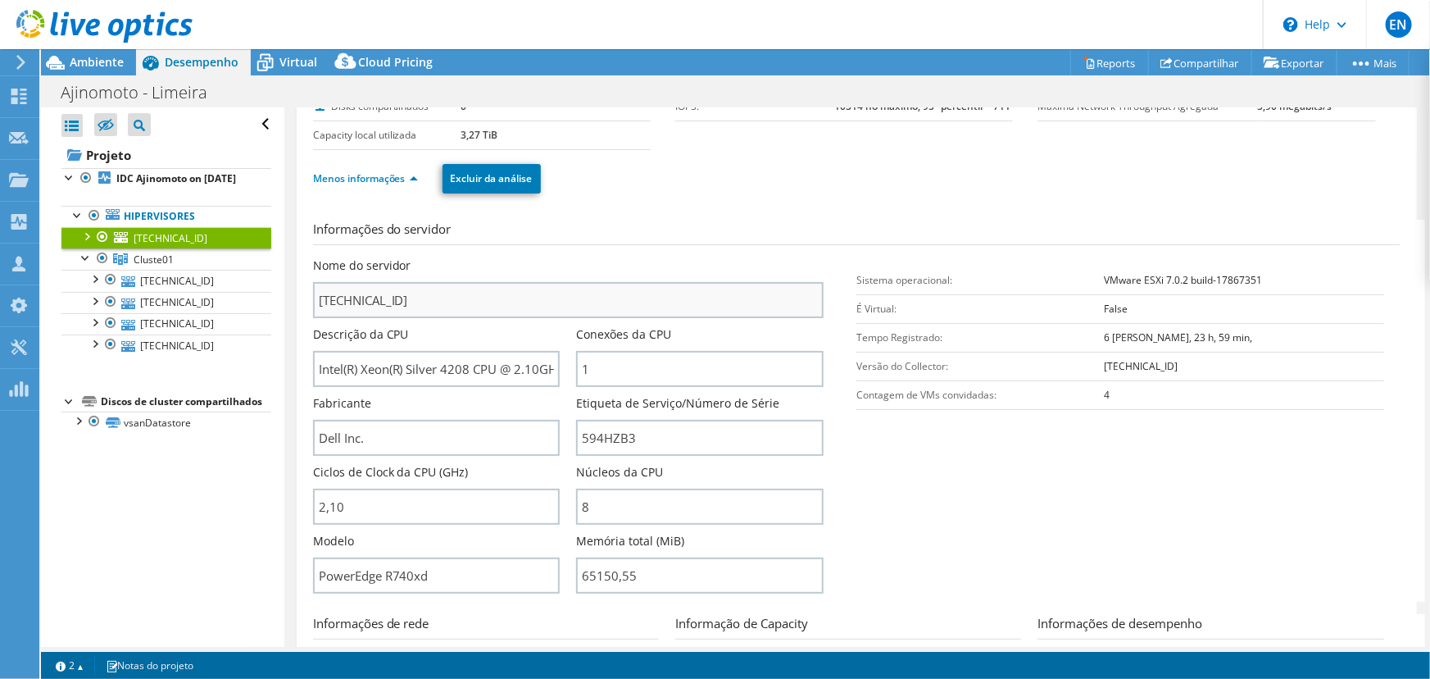
scroll to position [148, 0]
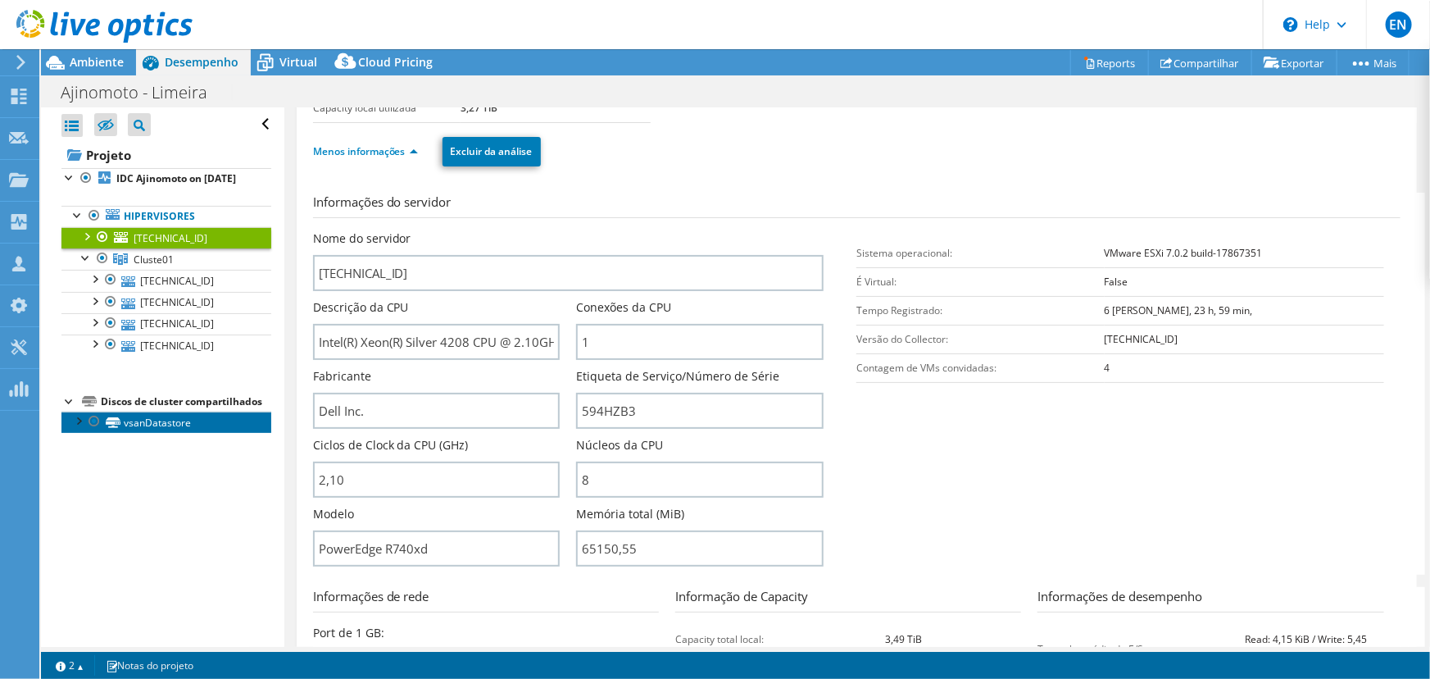
click at [147, 433] on link "vsanDatastore" at bounding box center [166, 421] width 210 height 21
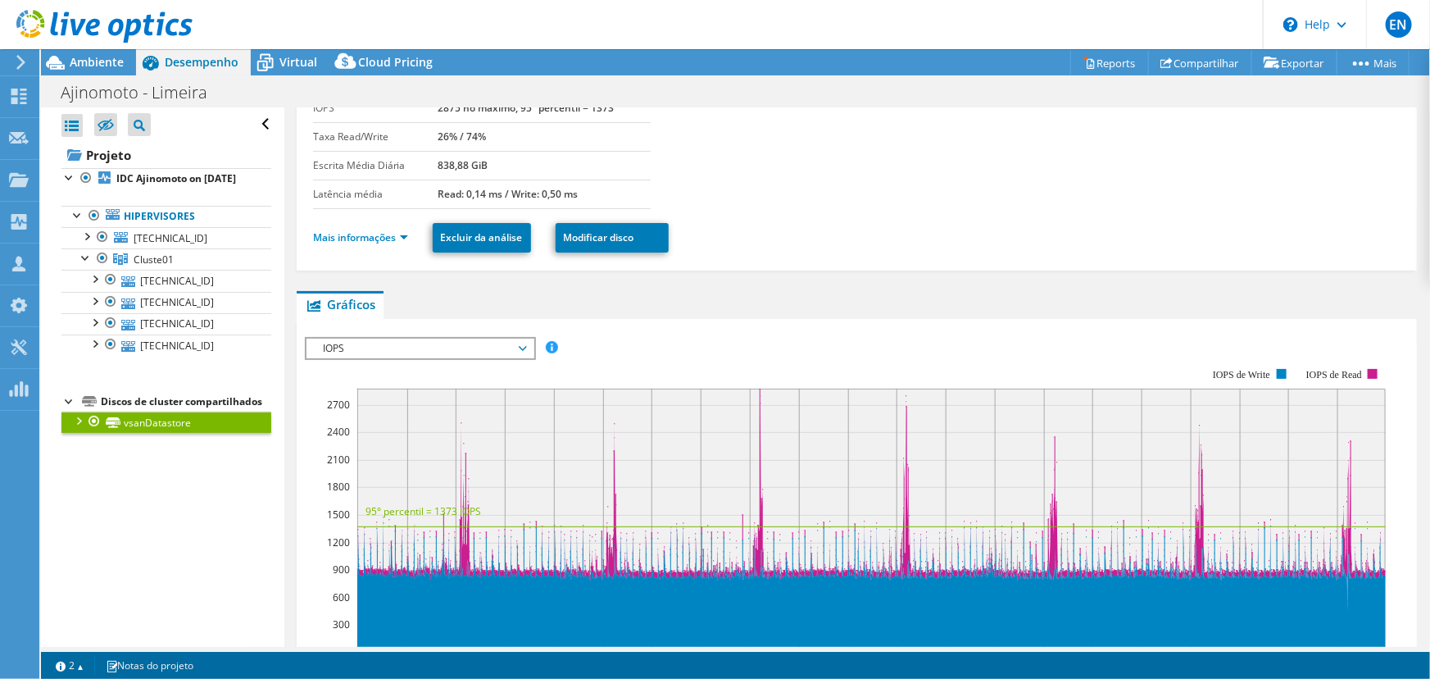
scroll to position [0, 0]
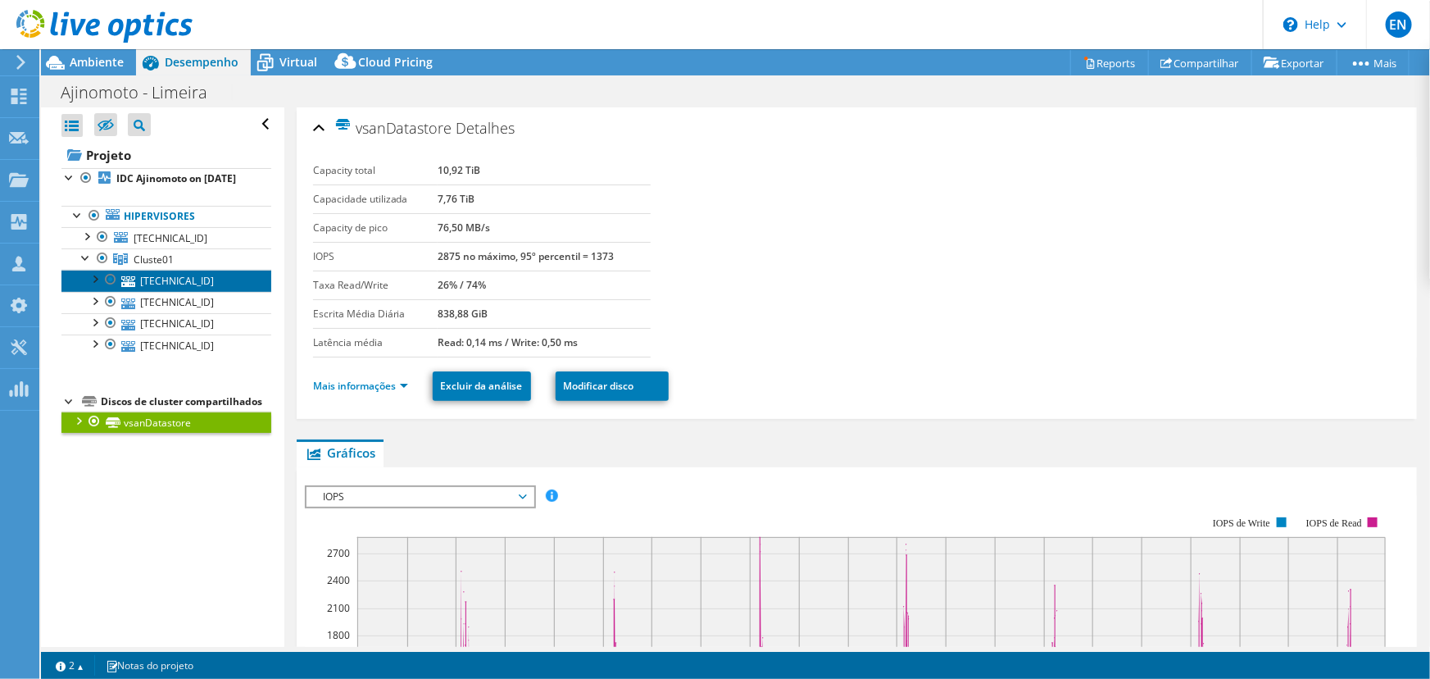
click at [186, 291] on link "192.168.40.23" at bounding box center [166, 280] width 210 height 21
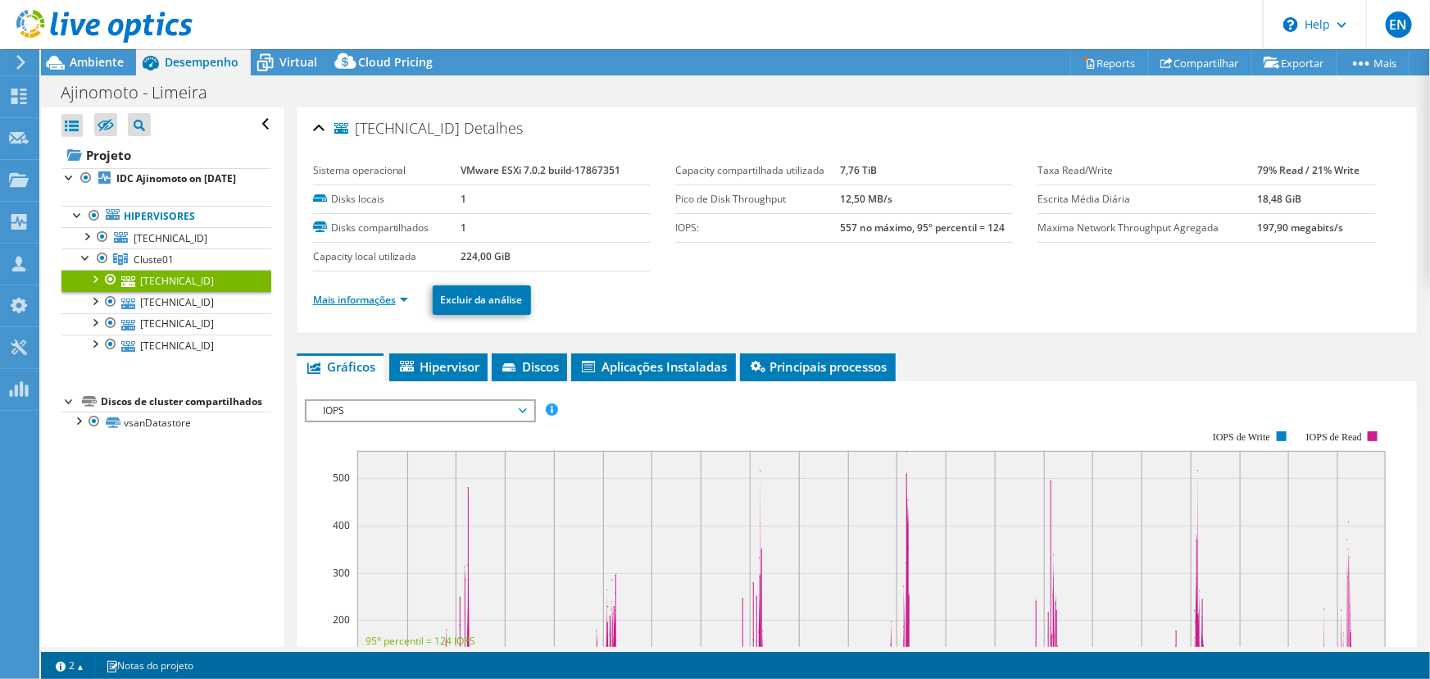
click at [380, 298] on link "Mais informações" at bounding box center [360, 300] width 95 height 14
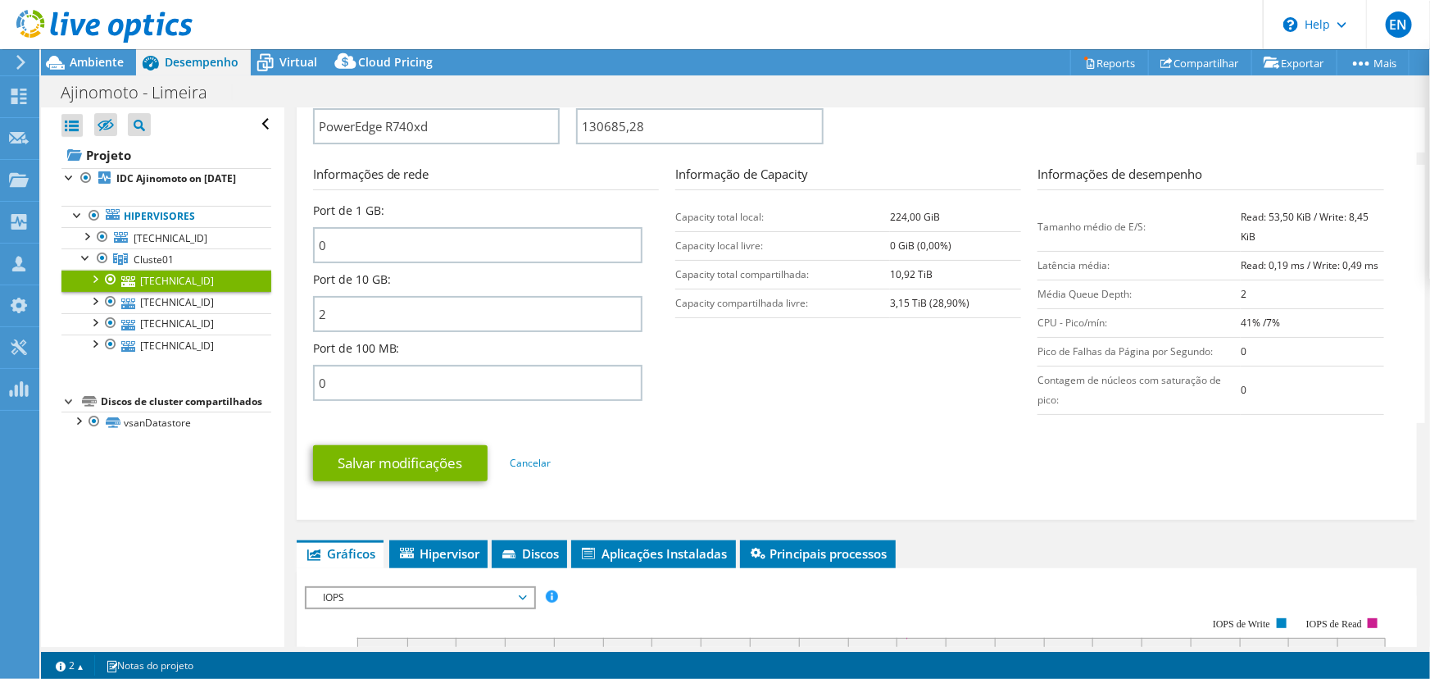
scroll to position [447, 0]
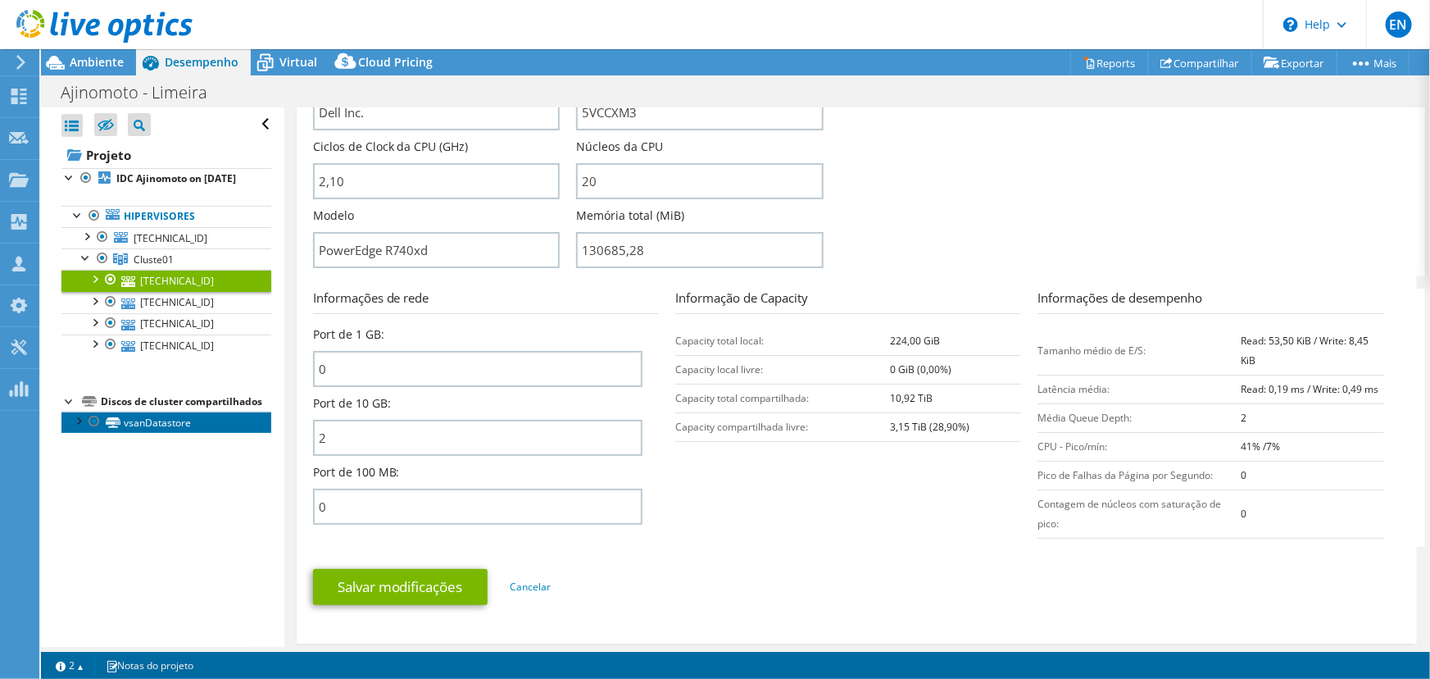
click at [135, 433] on link "vsanDatastore" at bounding box center [166, 421] width 210 height 21
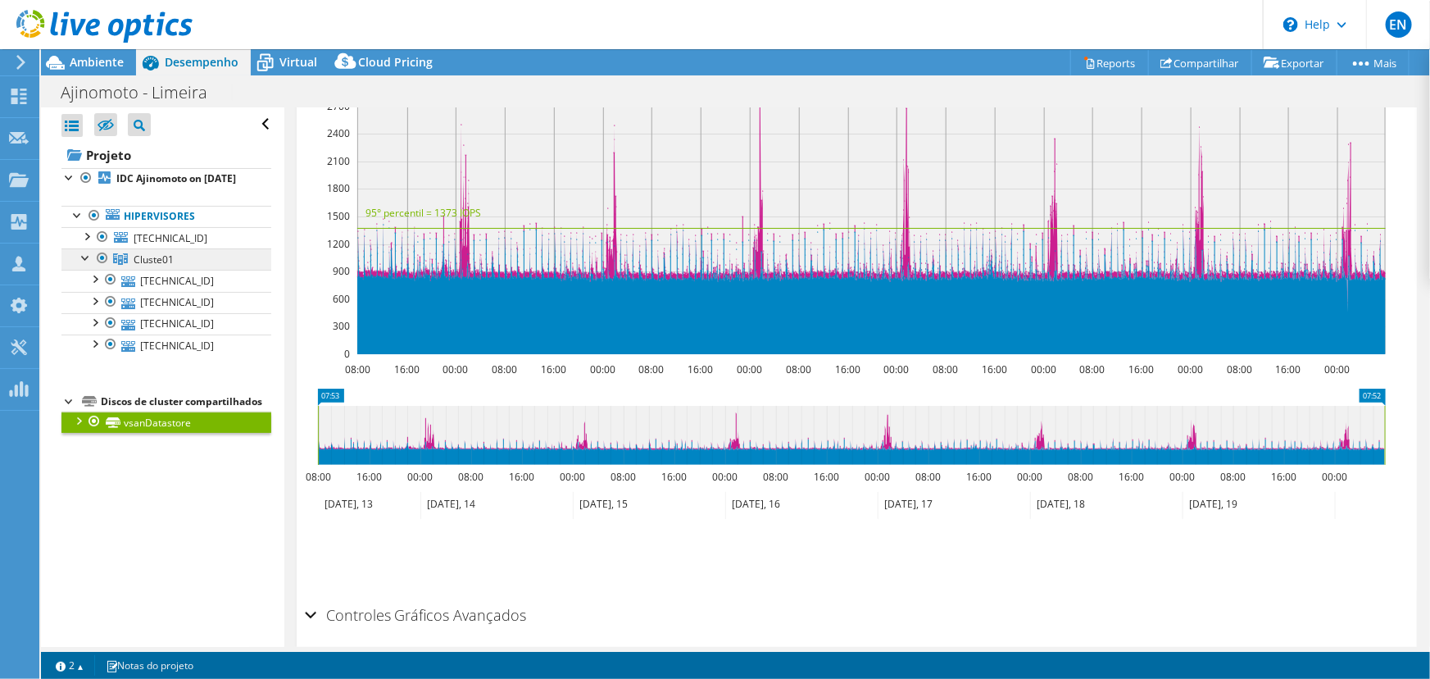
scroll to position [507, 0]
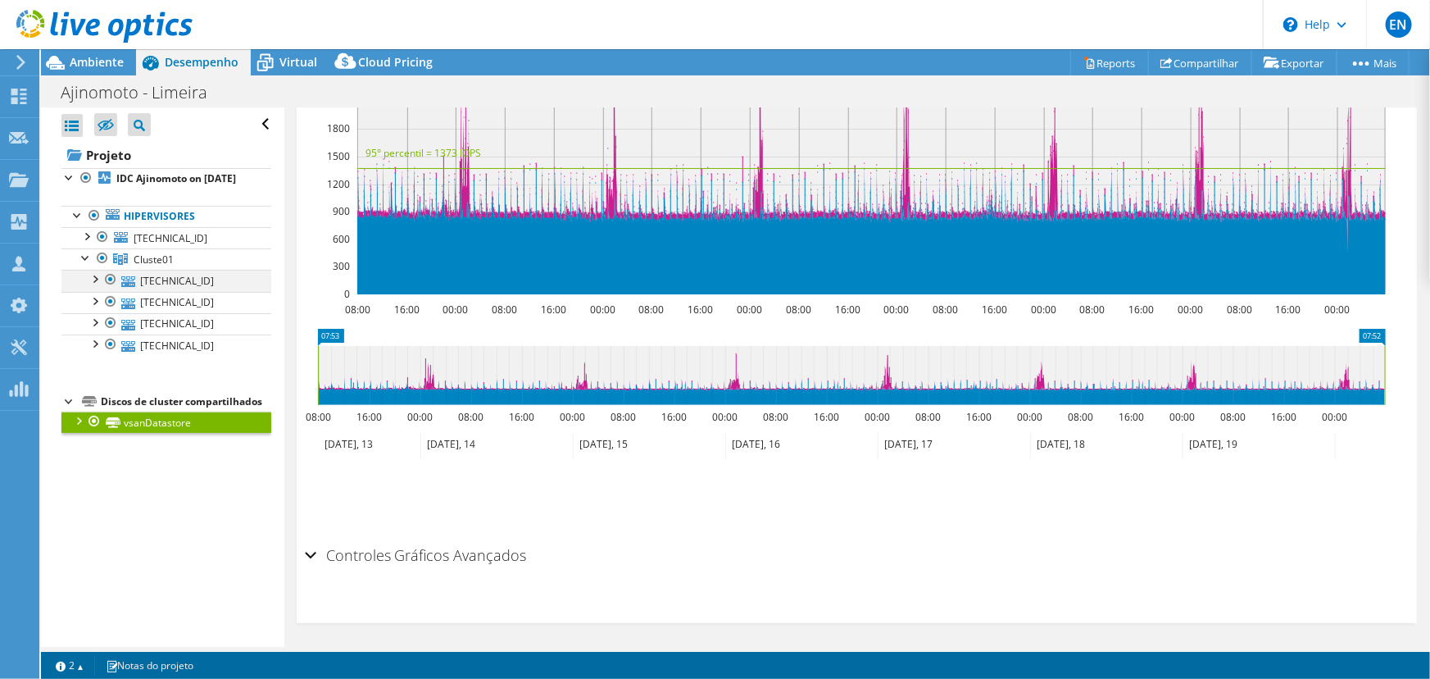
click at [98, 286] on div at bounding box center [94, 278] width 16 height 16
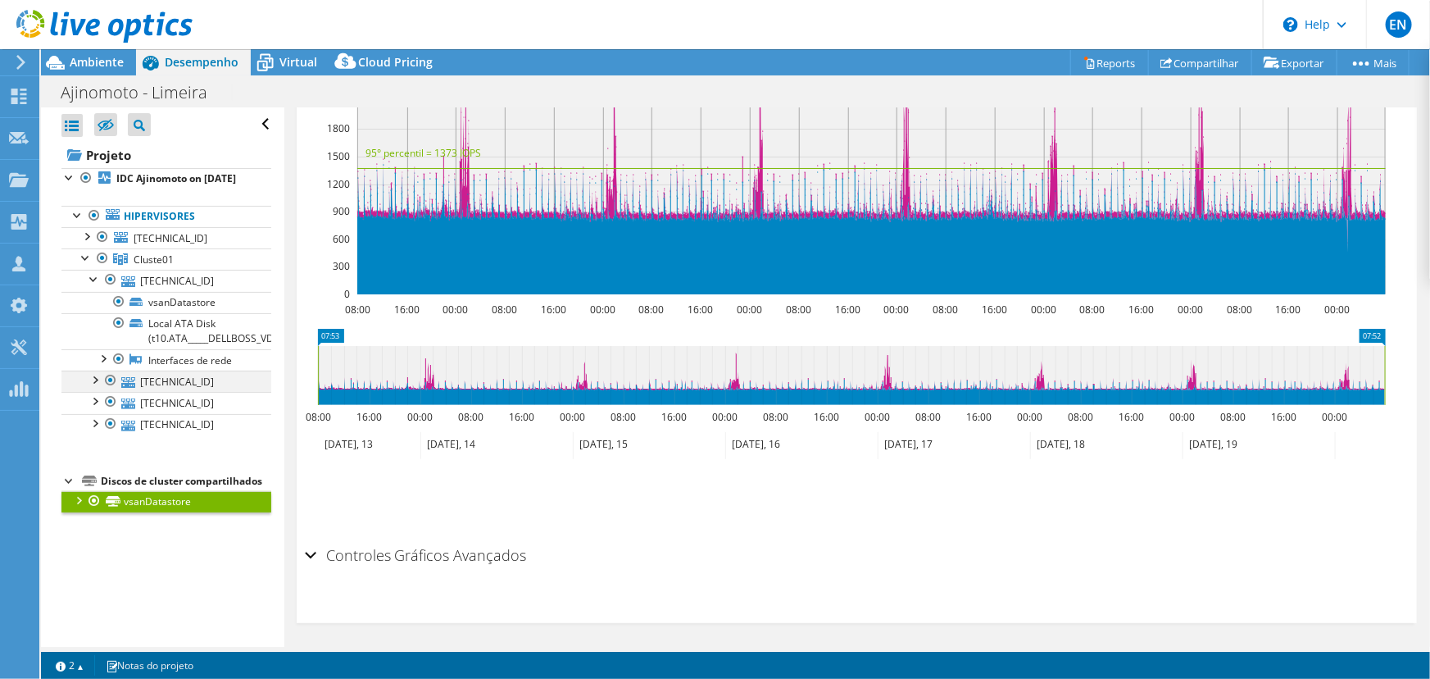
click at [92, 387] on div at bounding box center [94, 378] width 16 height 16
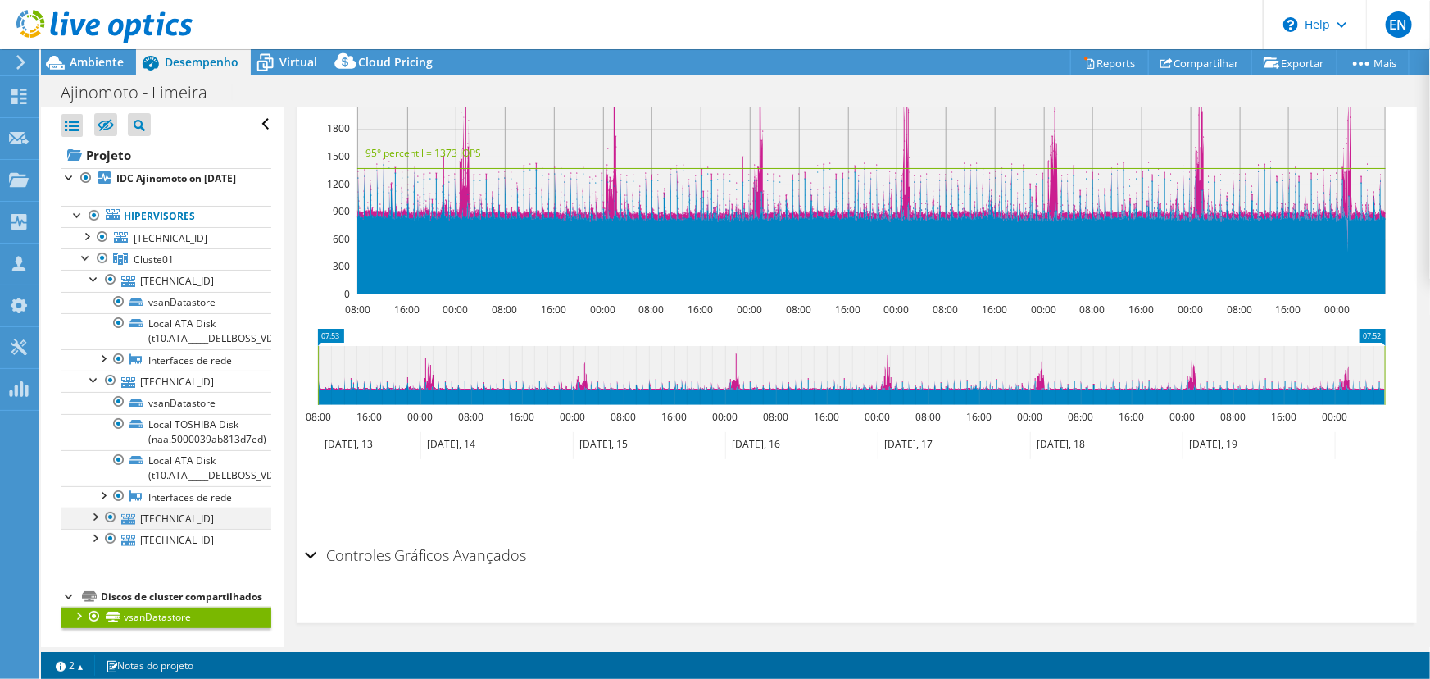
click at [93, 524] on div at bounding box center [94, 515] width 16 height 16
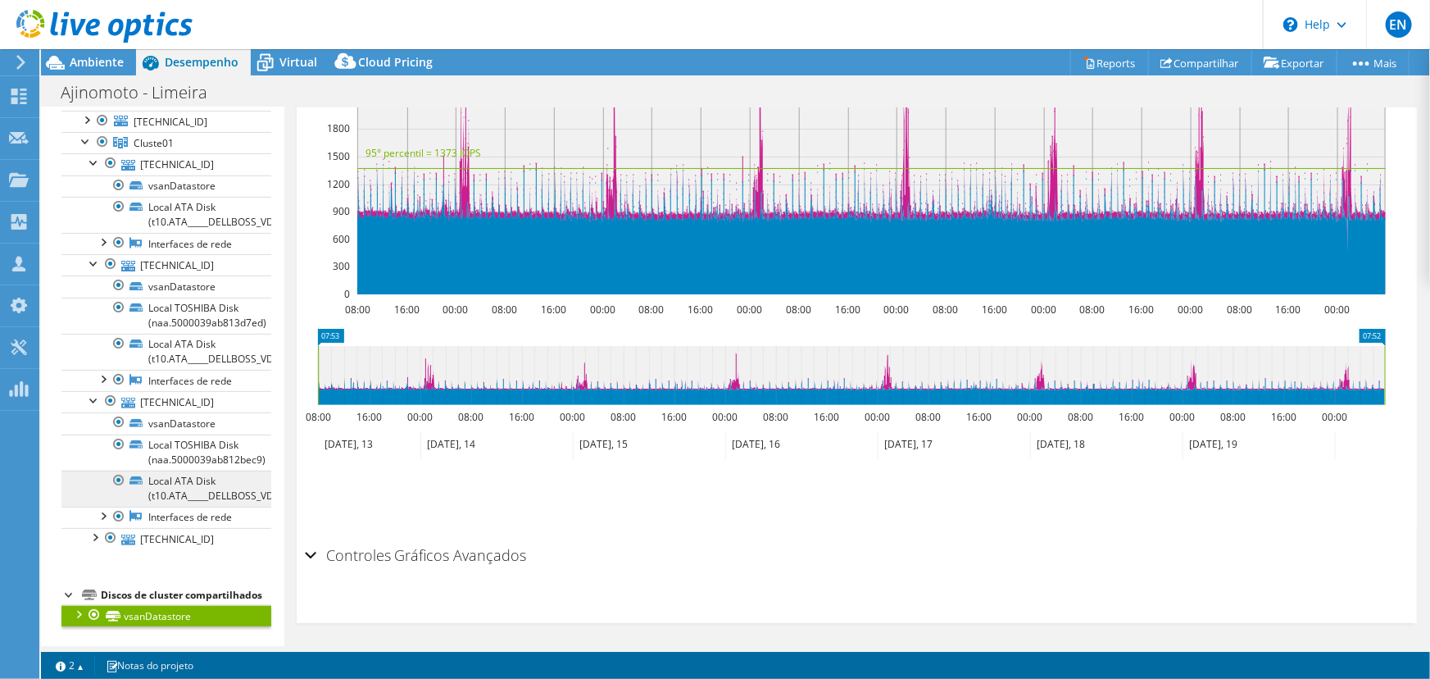
scroll to position [148, 0]
click at [93, 528] on div at bounding box center [94, 536] width 16 height 16
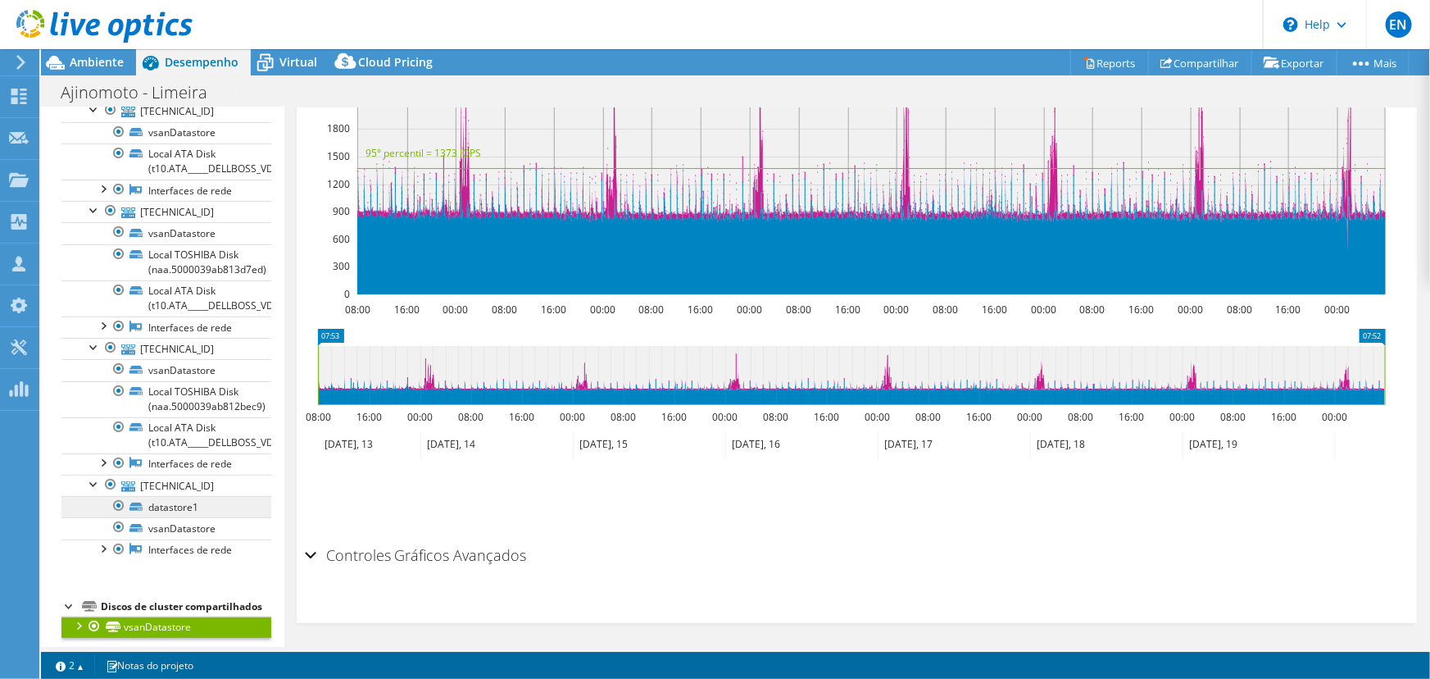
scroll to position [138, 0]
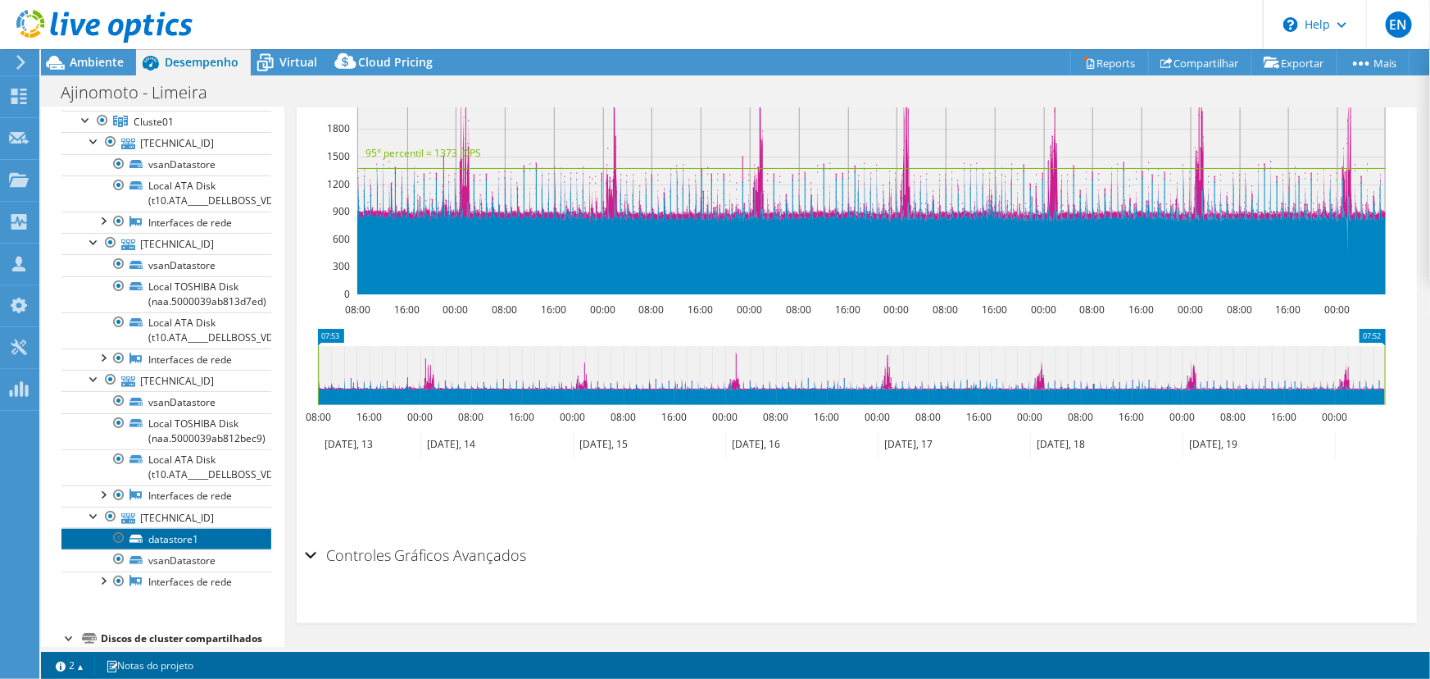
click at [156, 549] on link "datastore1" at bounding box center [166, 538] width 210 height 21
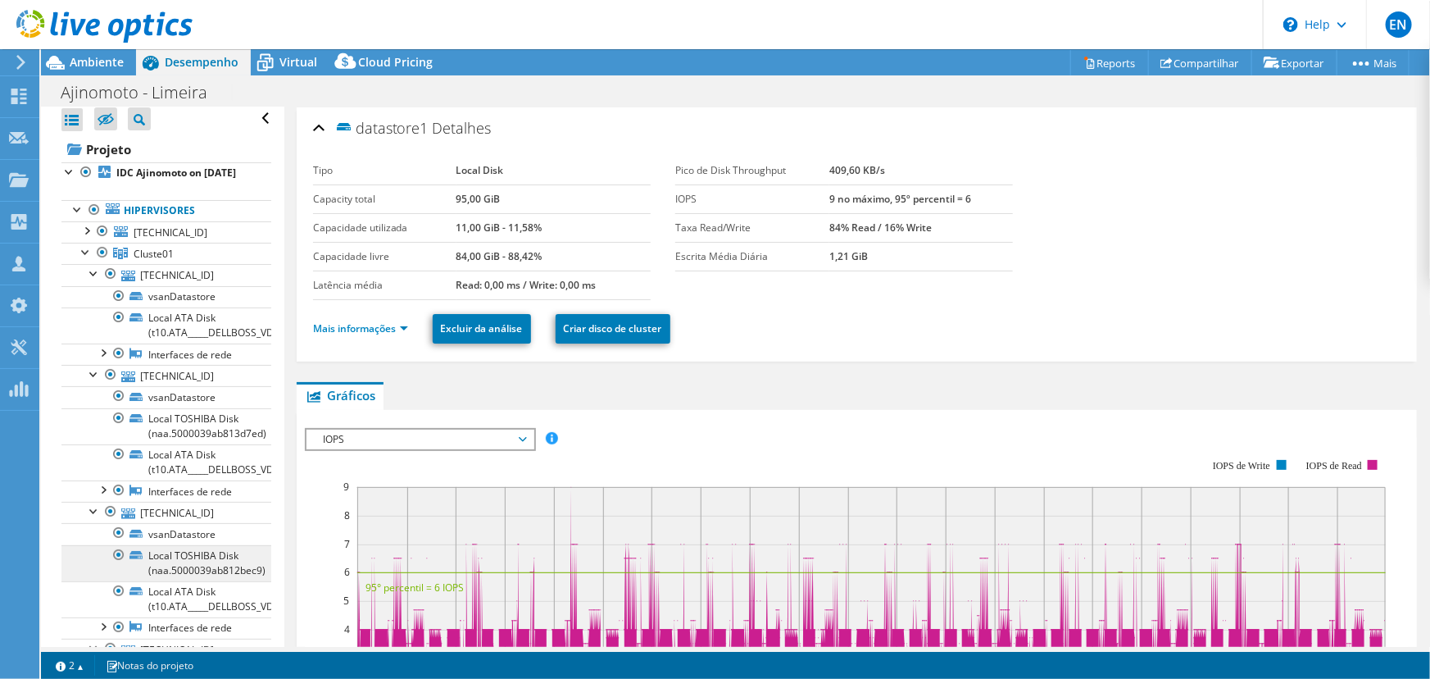
scroll to position [0, 0]
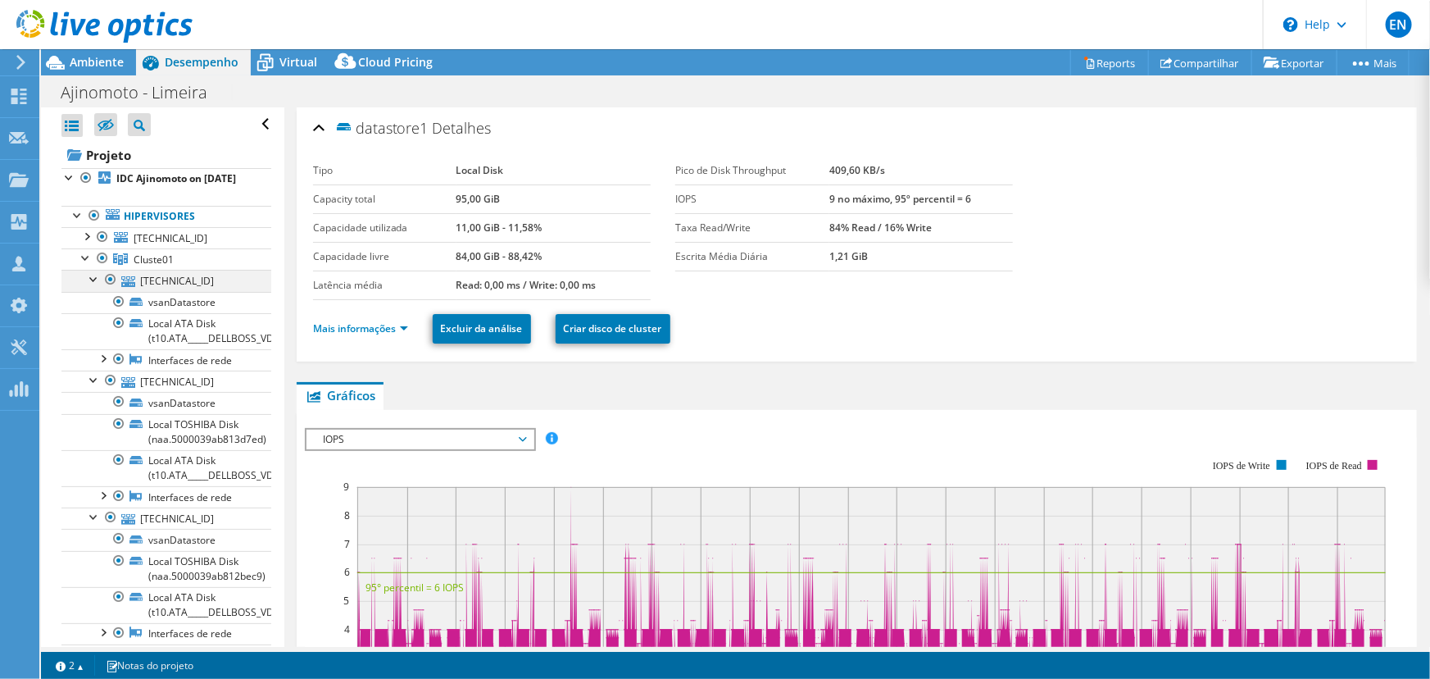
click at [93, 286] on div at bounding box center [94, 278] width 16 height 16
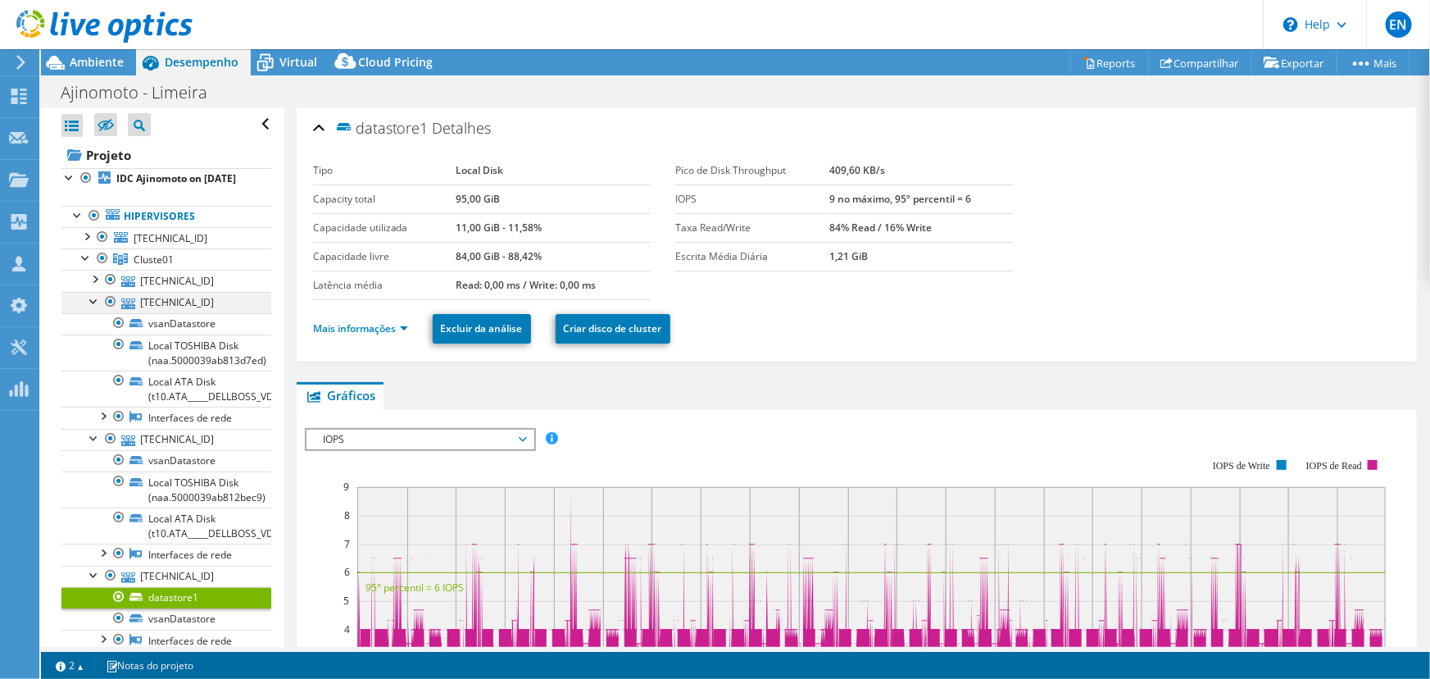
click at [94, 308] on div at bounding box center [94, 300] width 16 height 16
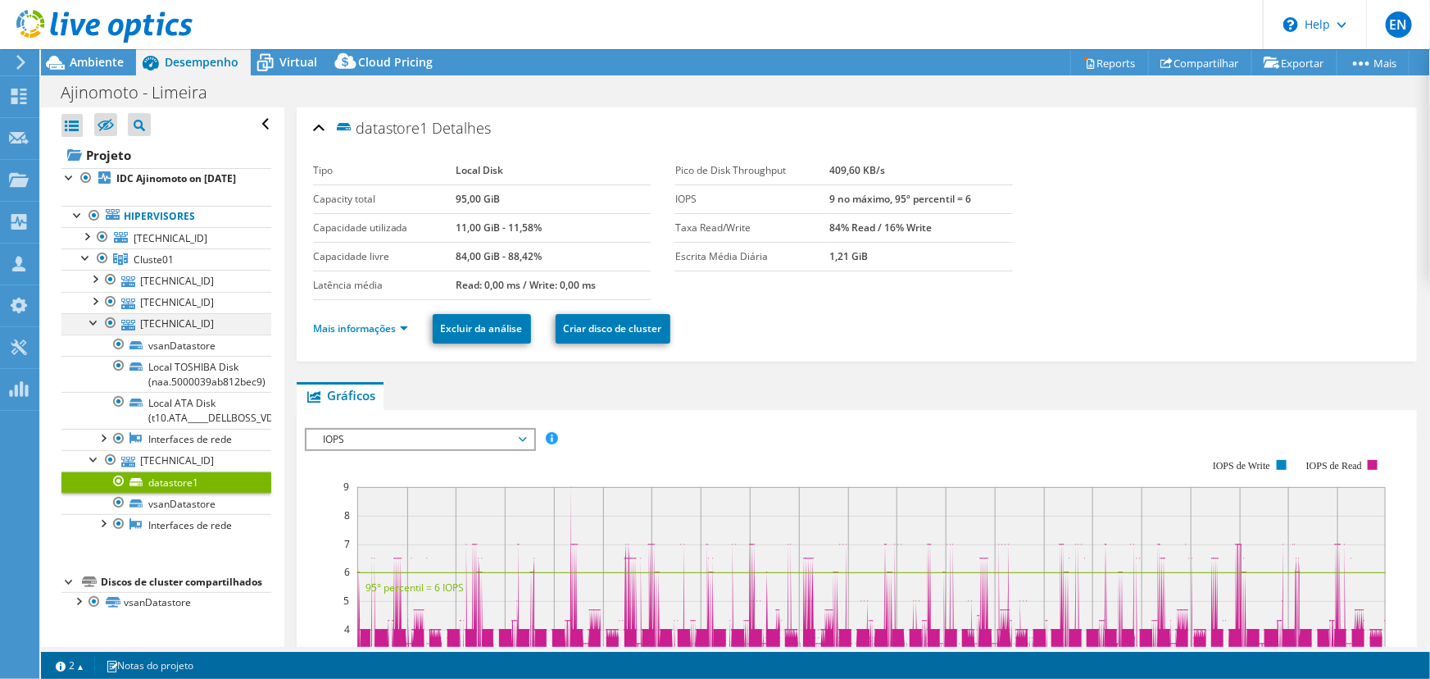
click at [94, 330] on div at bounding box center [94, 321] width 16 height 16
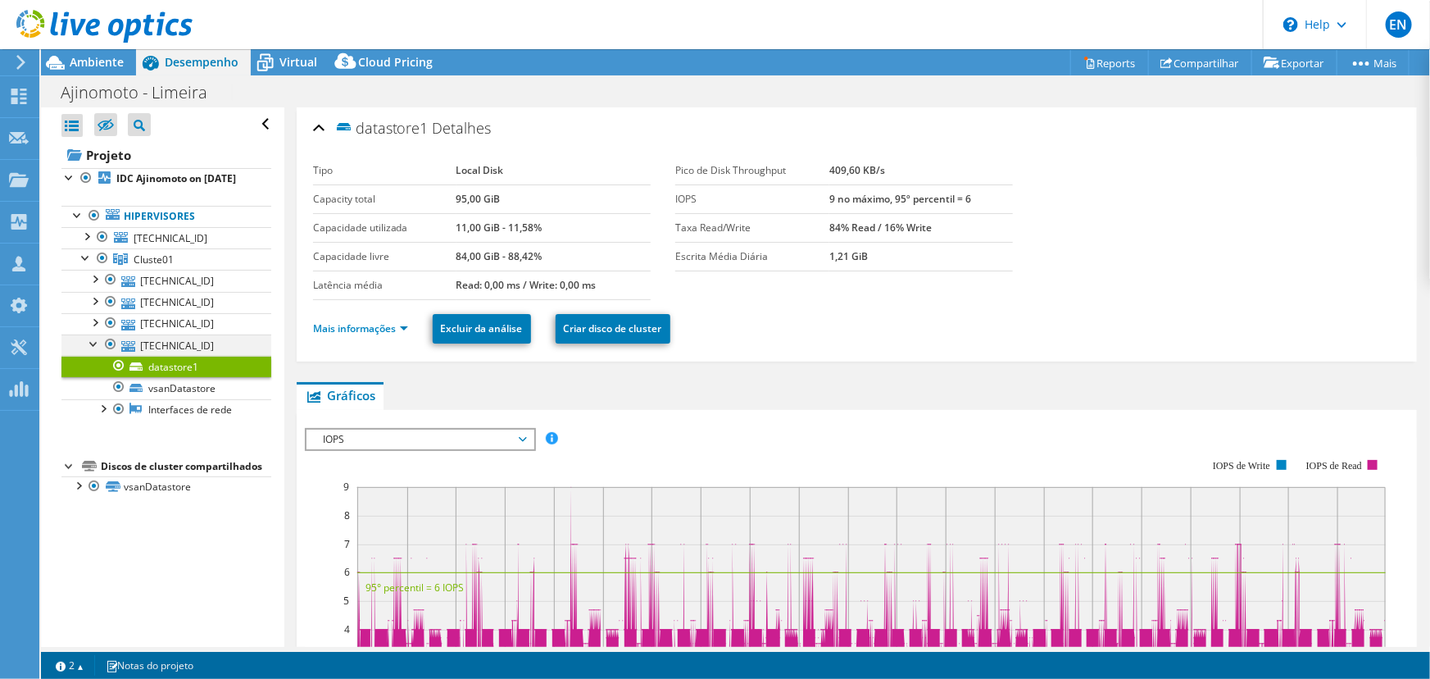
click at [93, 351] on div at bounding box center [94, 342] width 16 height 16
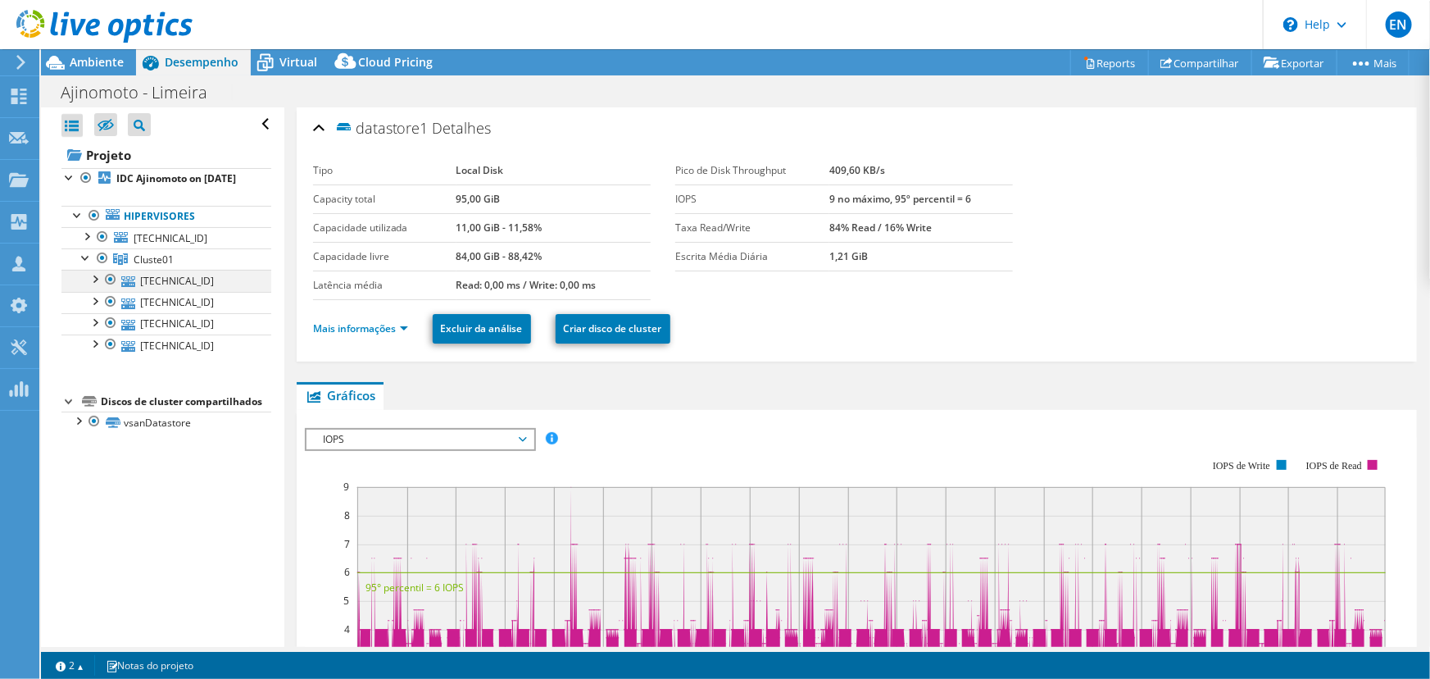
click at [95, 286] on div at bounding box center [94, 278] width 16 height 16
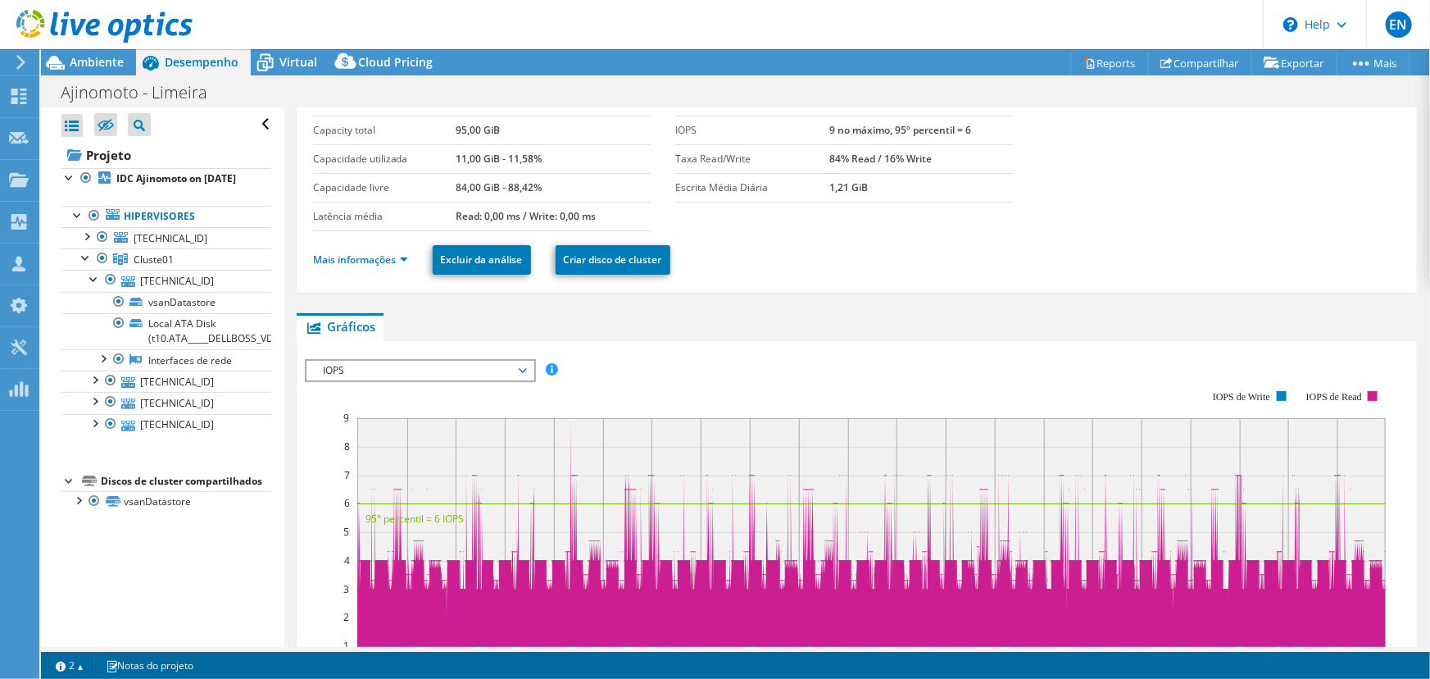
scroll to position [148, 0]
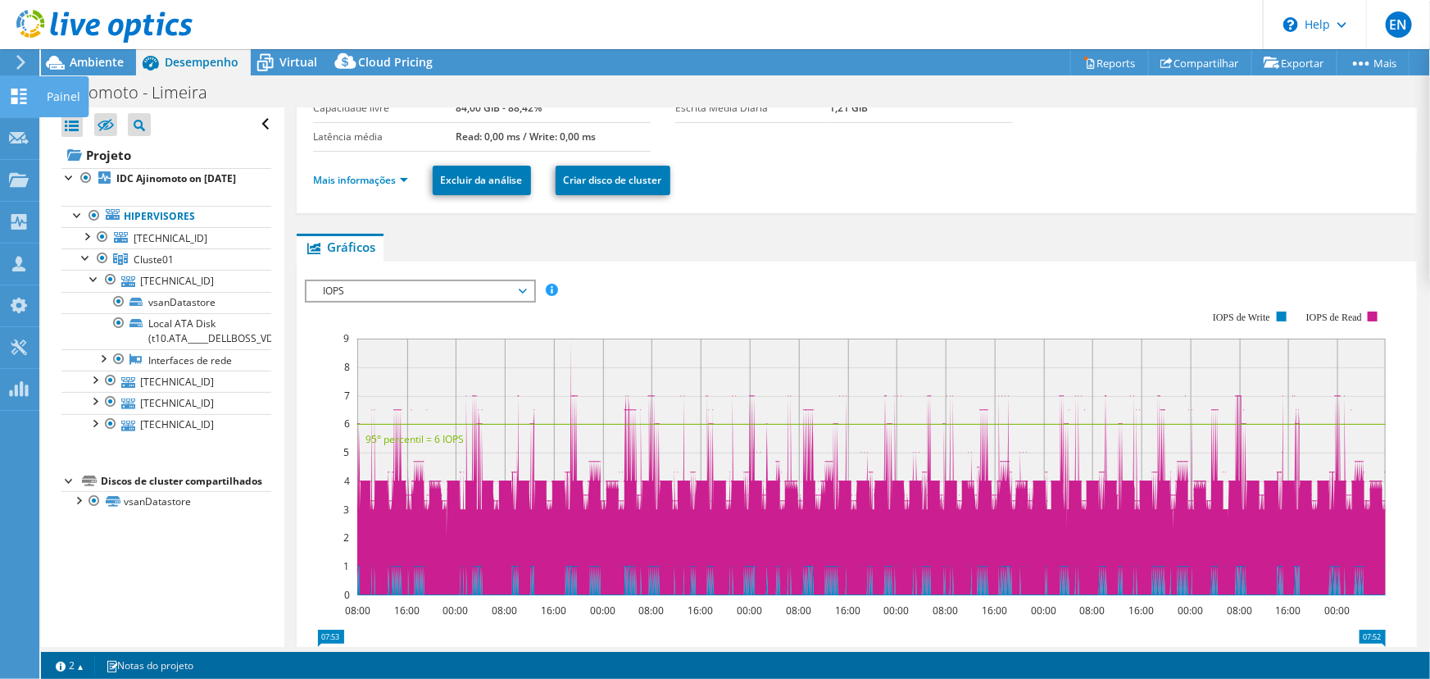
click at [16, 98] on use at bounding box center [19, 97] width 16 height 16
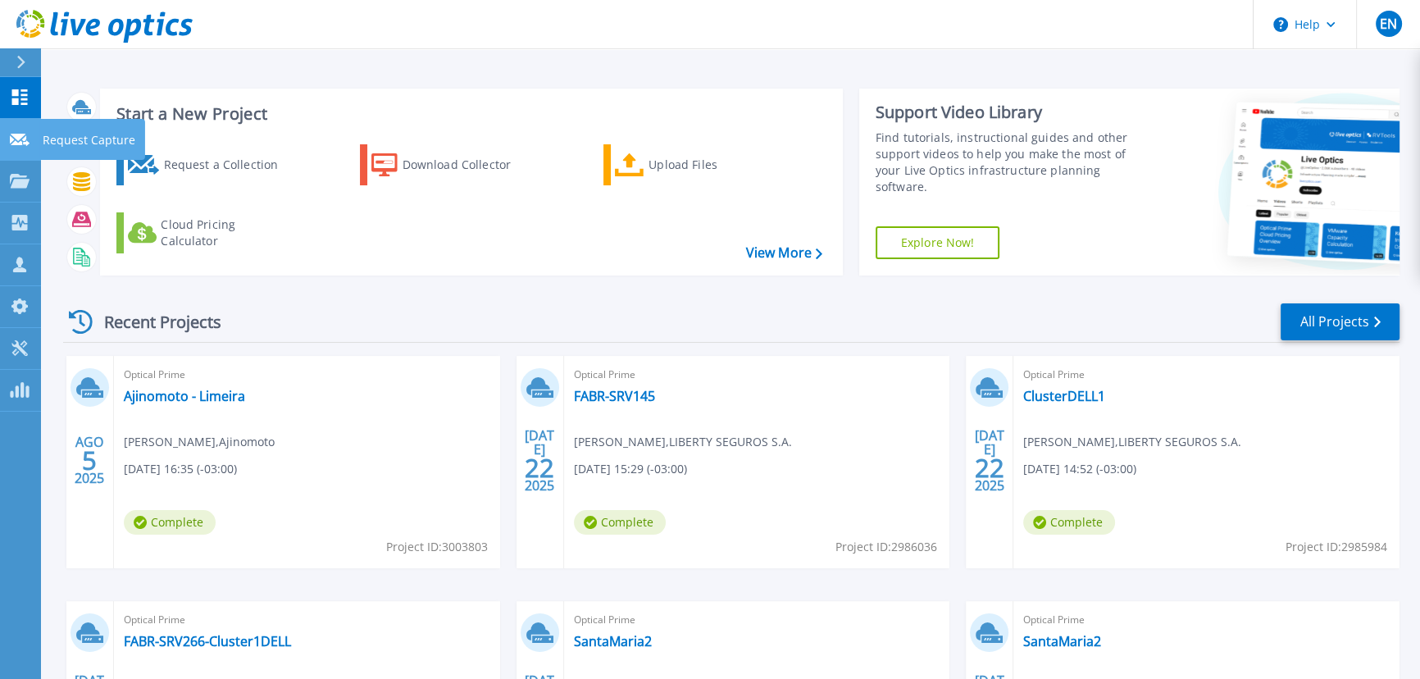
click at [17, 139] on icon at bounding box center [20, 140] width 20 height 12
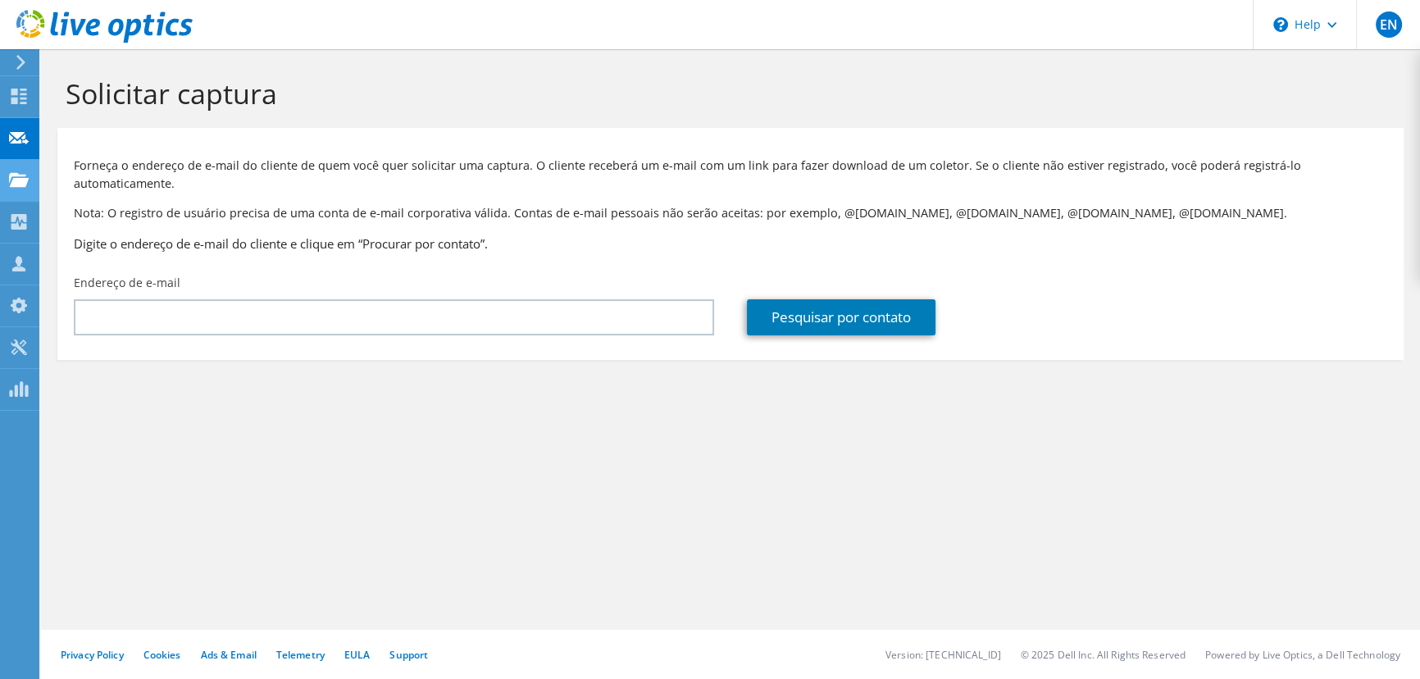
click at [21, 180] on use at bounding box center [19, 179] width 20 height 14
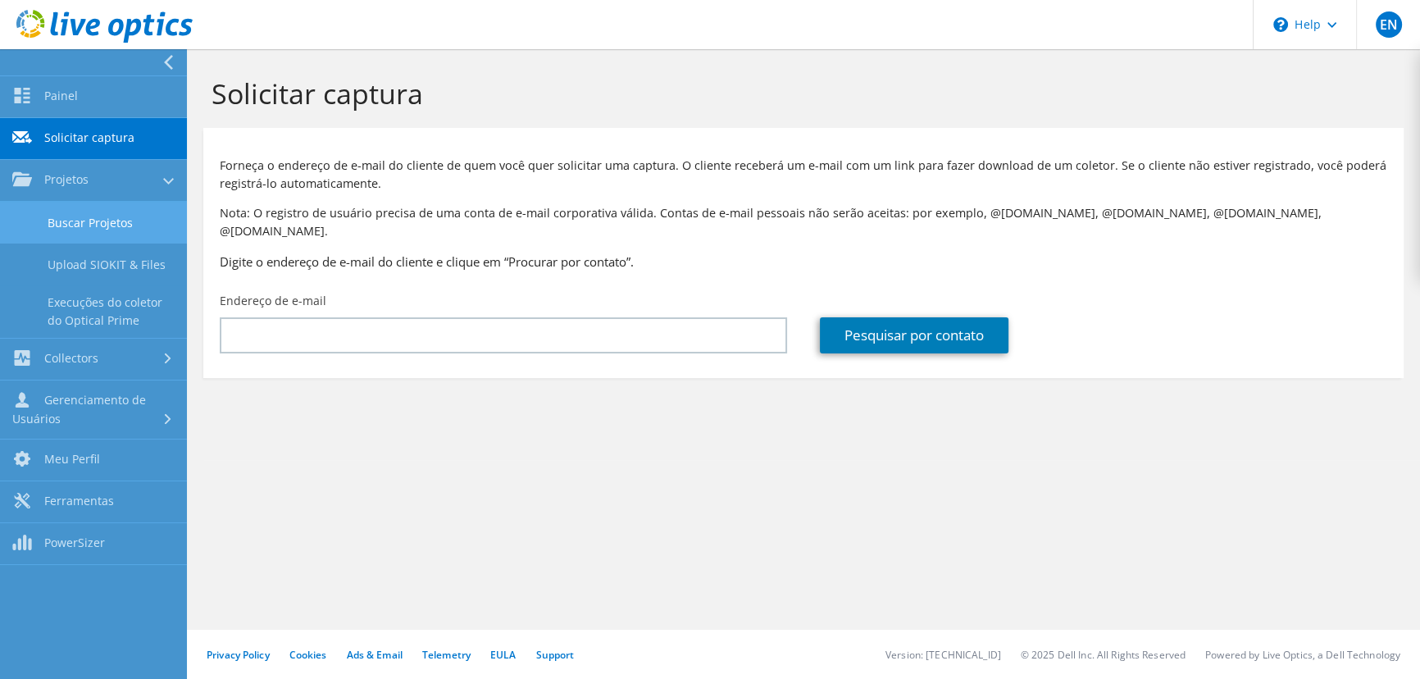
click at [82, 215] on link "Buscar Projetos" at bounding box center [93, 223] width 187 height 42
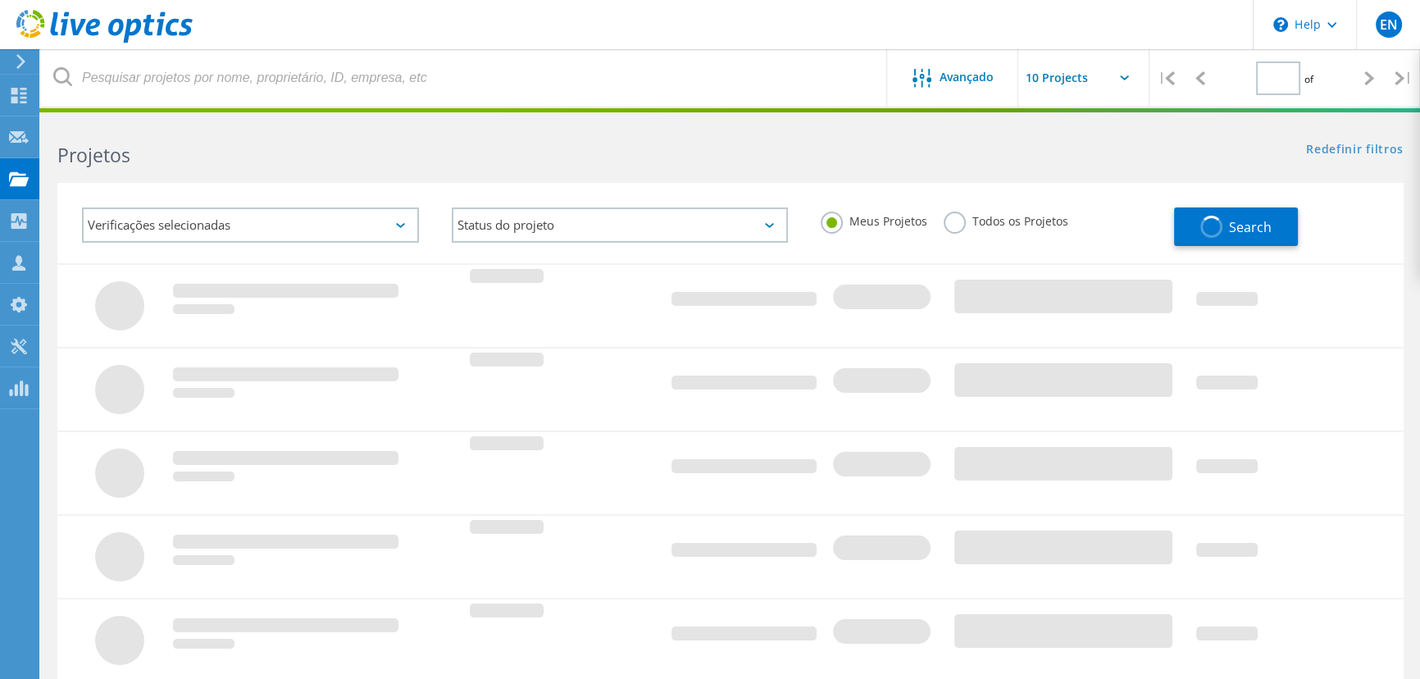
type input "1"
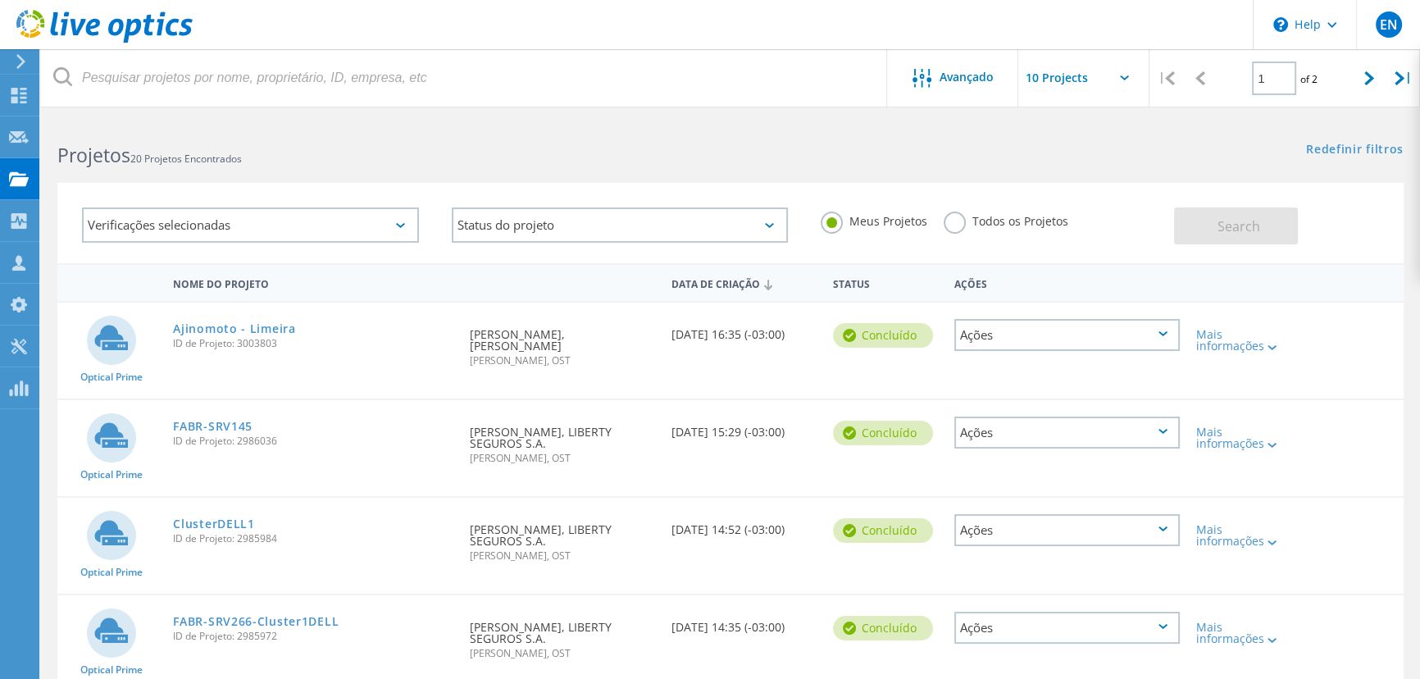
click at [1094, 80] on input "text" at bounding box center [1100, 77] width 164 height 57
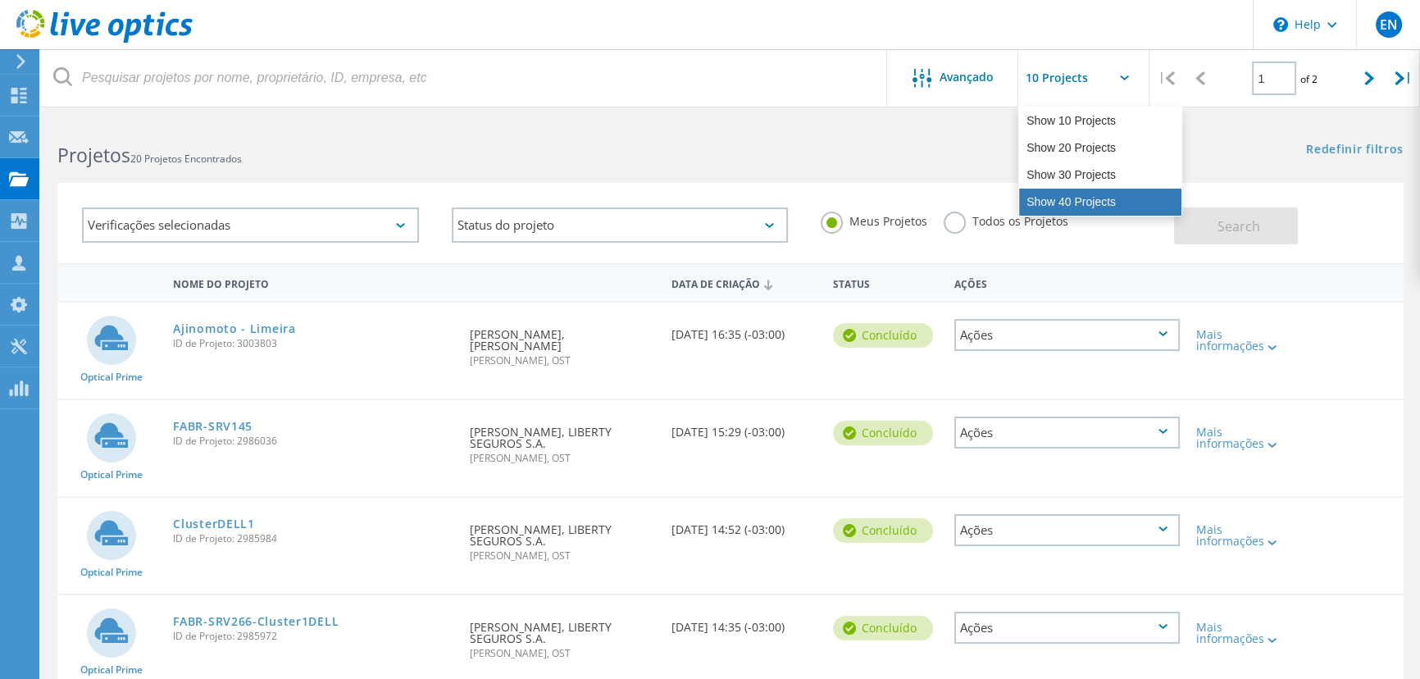
click at [1052, 198] on div "Show 40 Projects" at bounding box center [1100, 202] width 162 height 27
type input "Show 40 Projects"
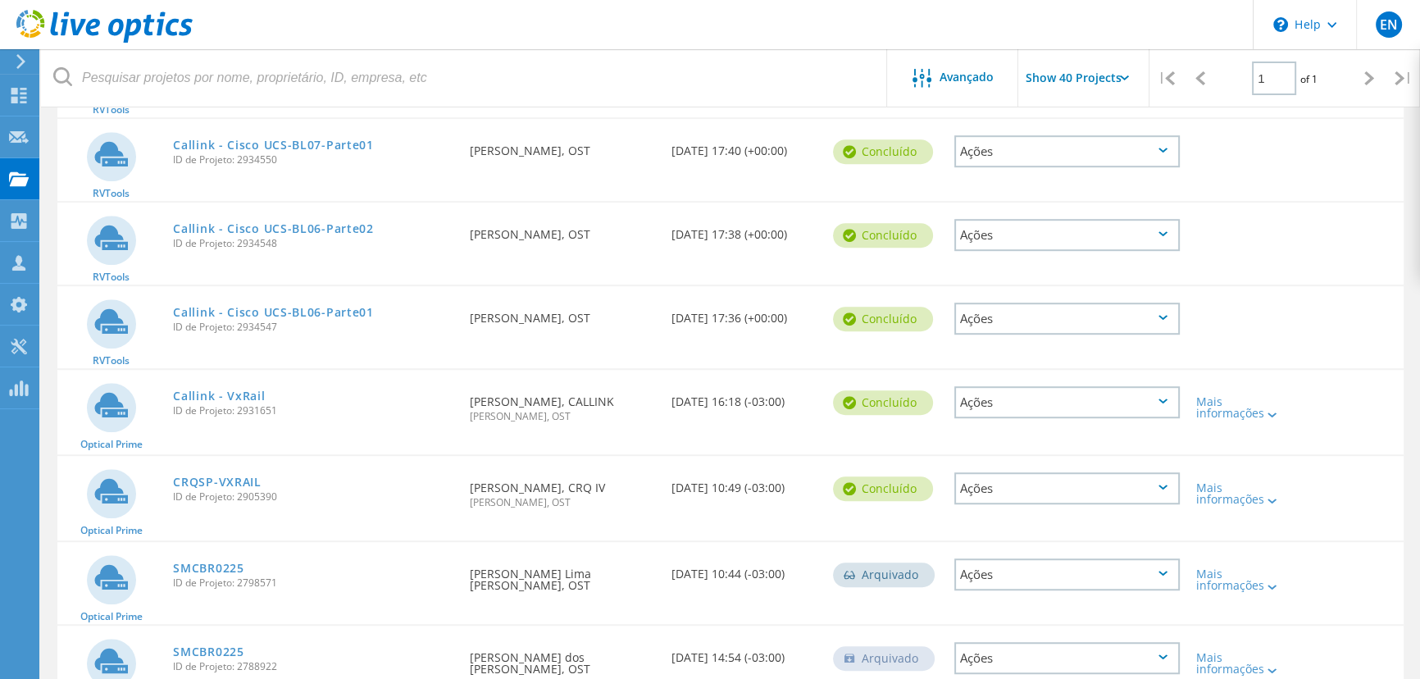
scroll to position [1266, 0]
click at [229, 389] on link "Callink - VxRail" at bounding box center [219, 394] width 92 height 11
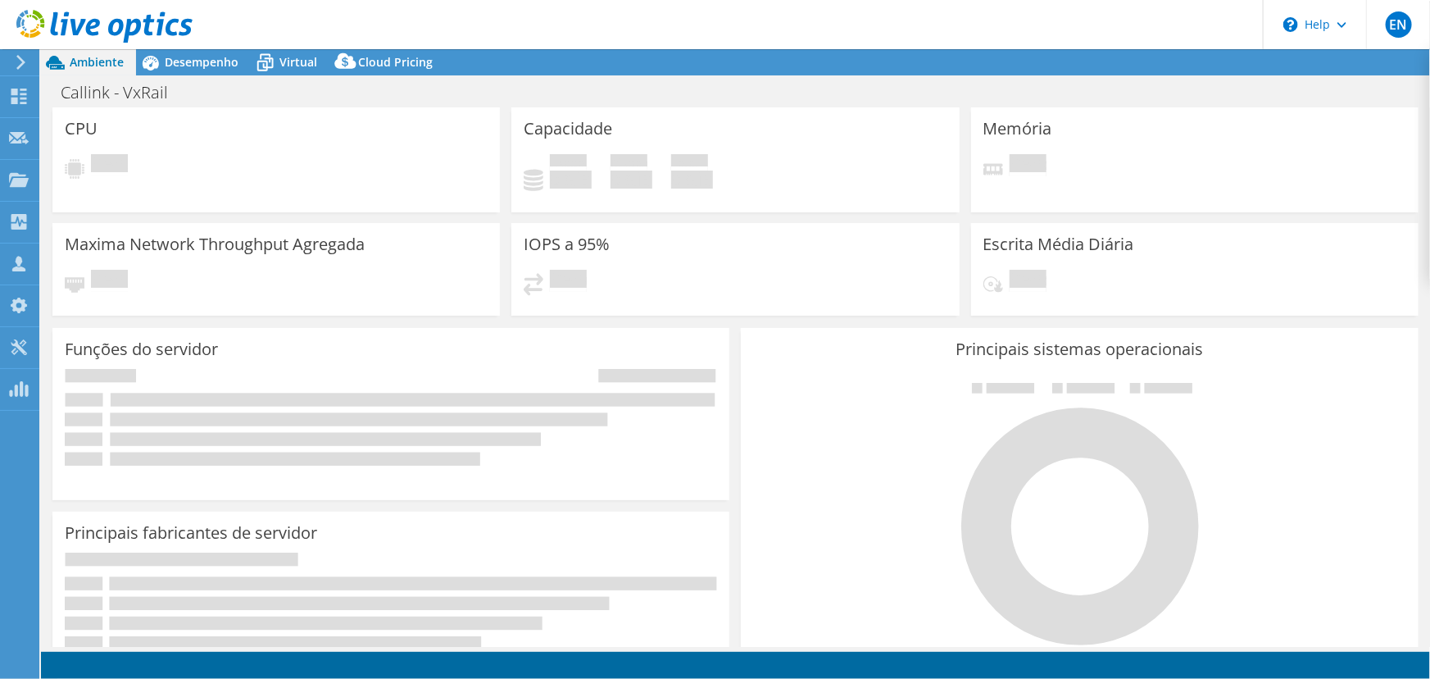
select select "USD"
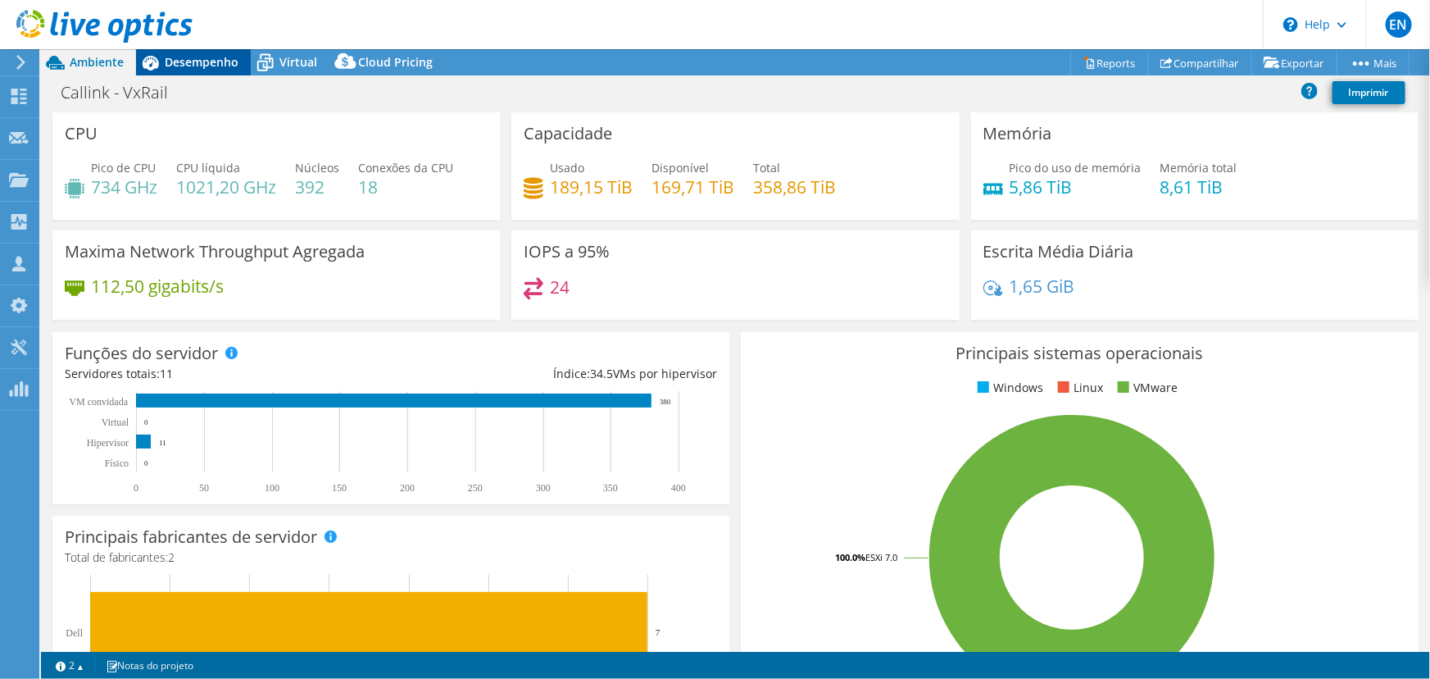
click at [184, 70] on div "Desempenho" at bounding box center [193, 62] width 115 height 26
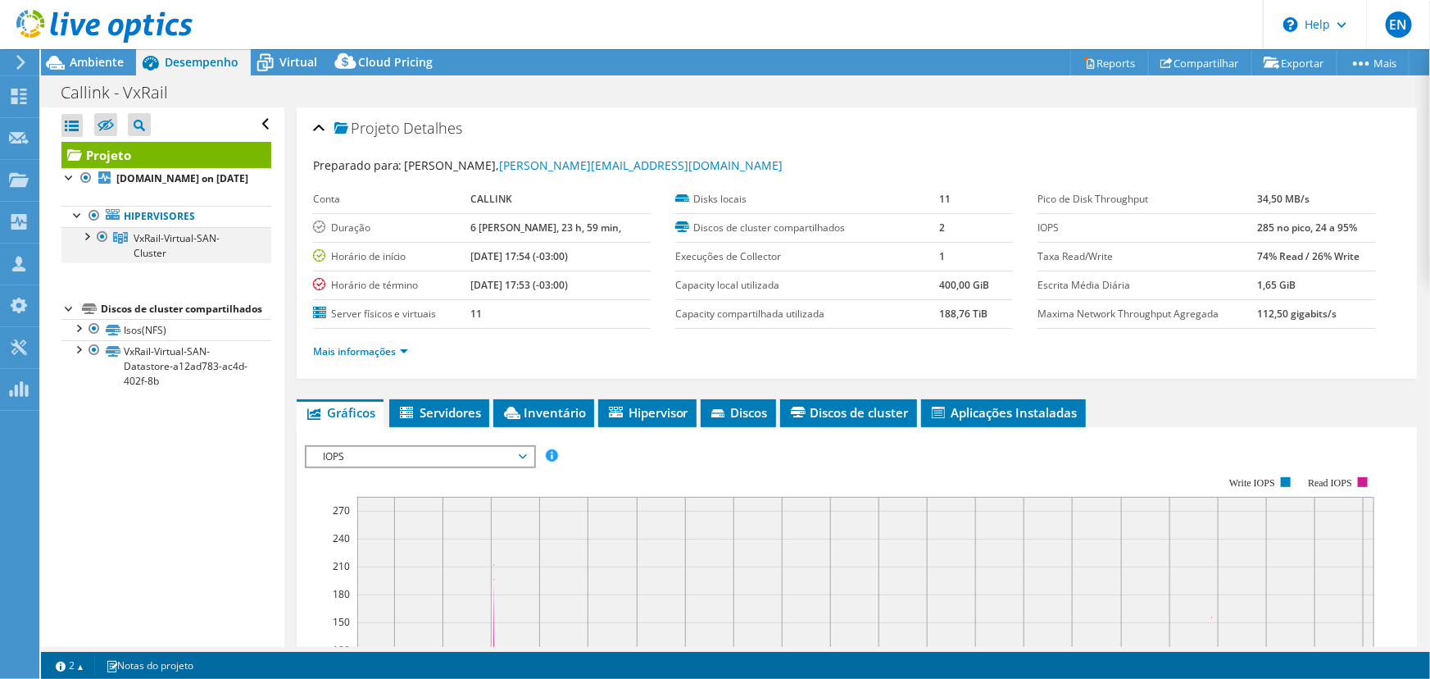
click at [88, 243] on div at bounding box center [86, 235] width 16 height 16
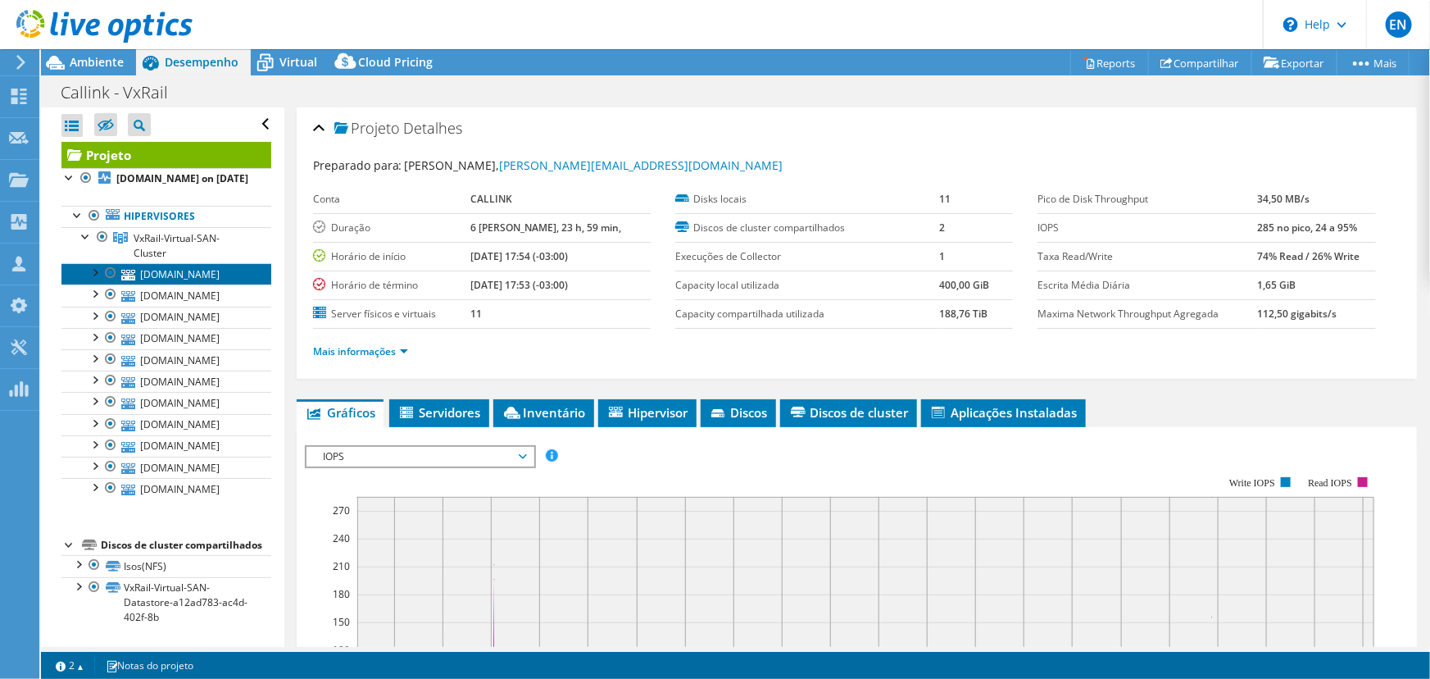
click at [202, 284] on link "[DOMAIN_NAME]" at bounding box center [166, 273] width 210 height 21
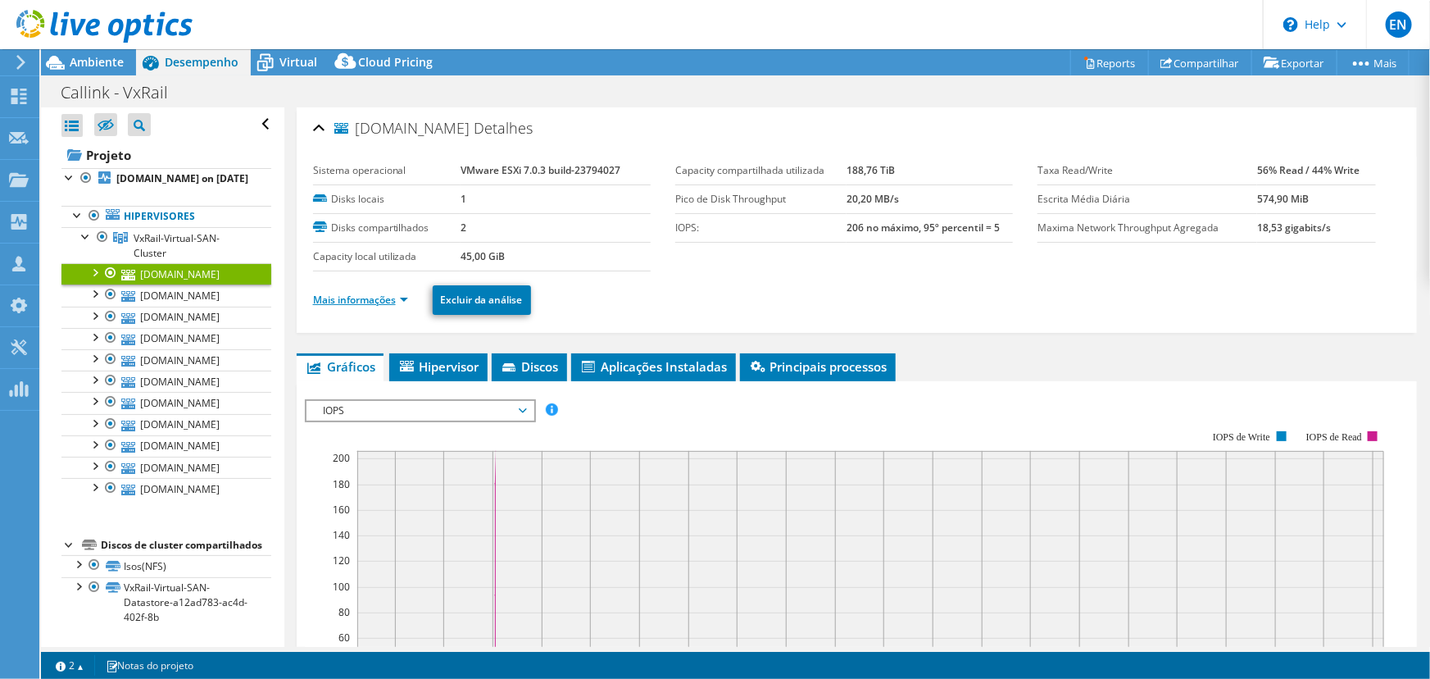
click at [361, 297] on link "Mais informações" at bounding box center [360, 300] width 95 height 14
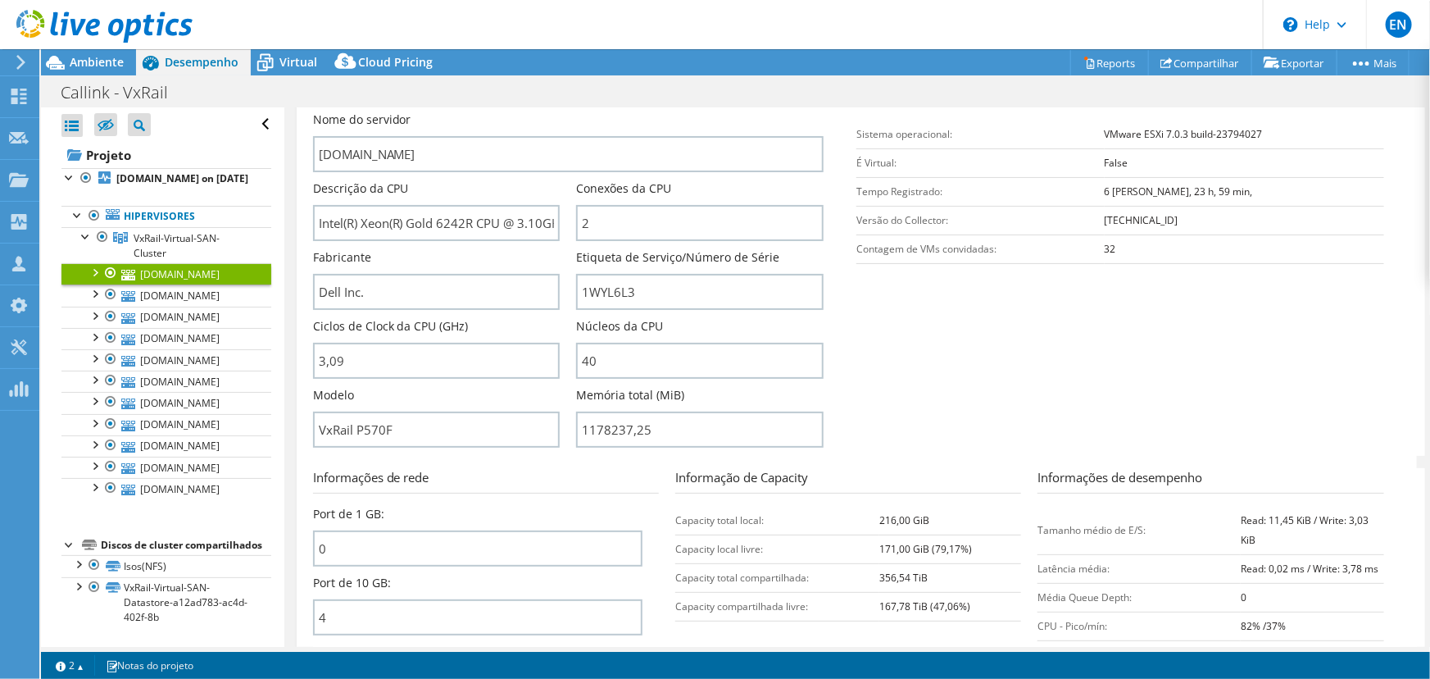
scroll to position [298, 0]
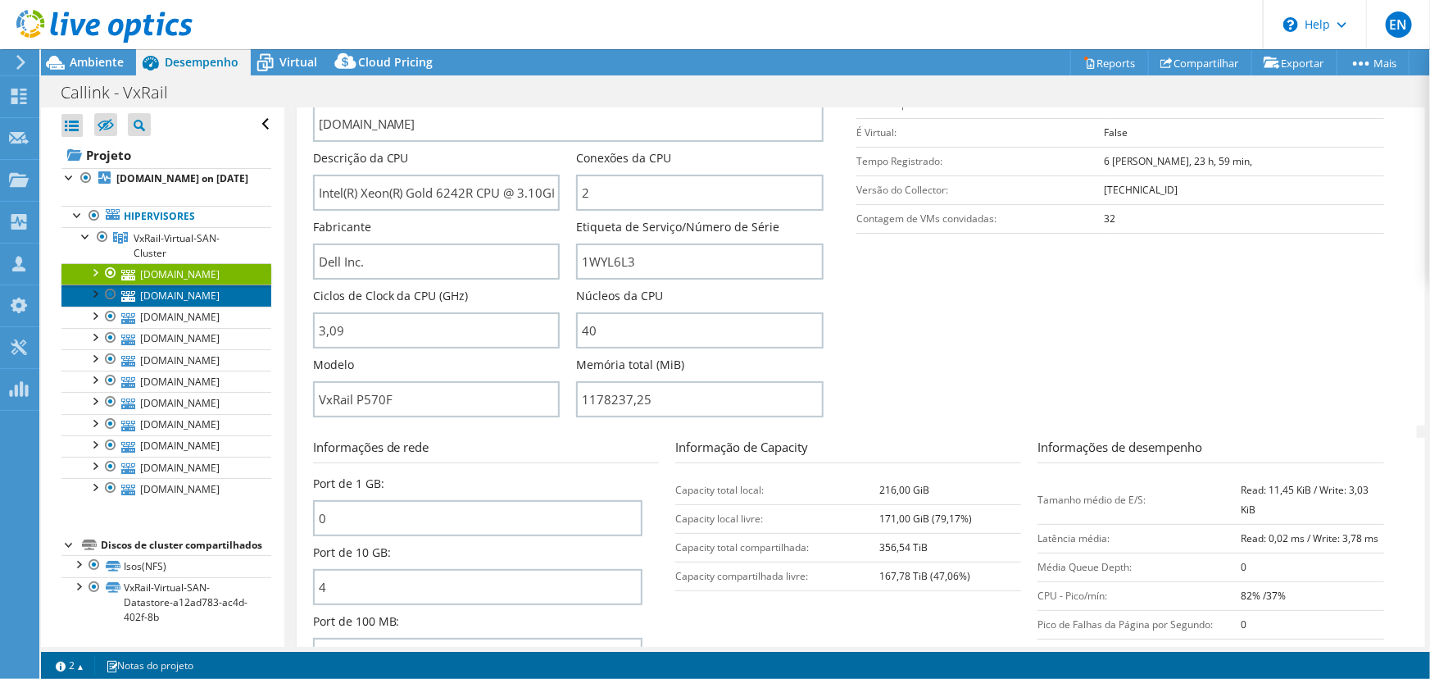
click at [181, 306] on link "[DOMAIN_NAME]" at bounding box center [166, 294] width 210 height 21
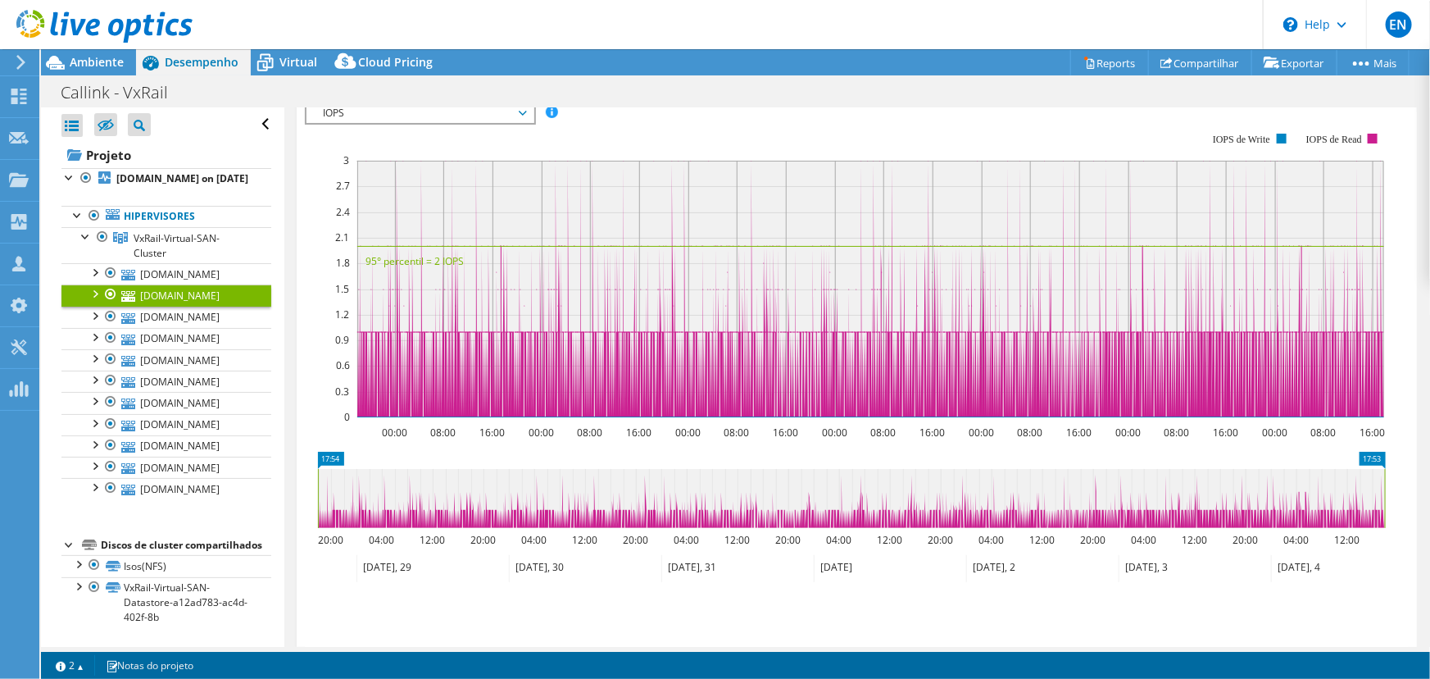
scroll to position [74, 0]
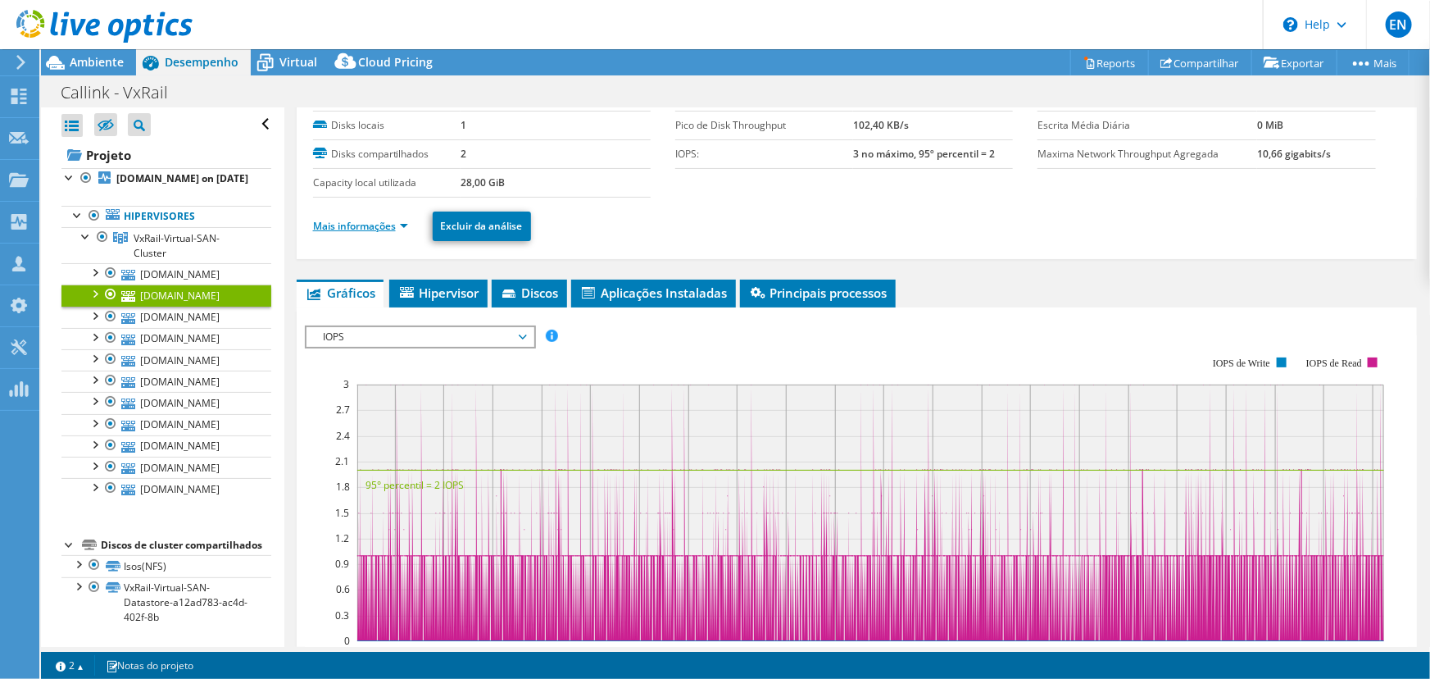
click at [344, 223] on link "Mais informações" at bounding box center [360, 226] width 95 height 14
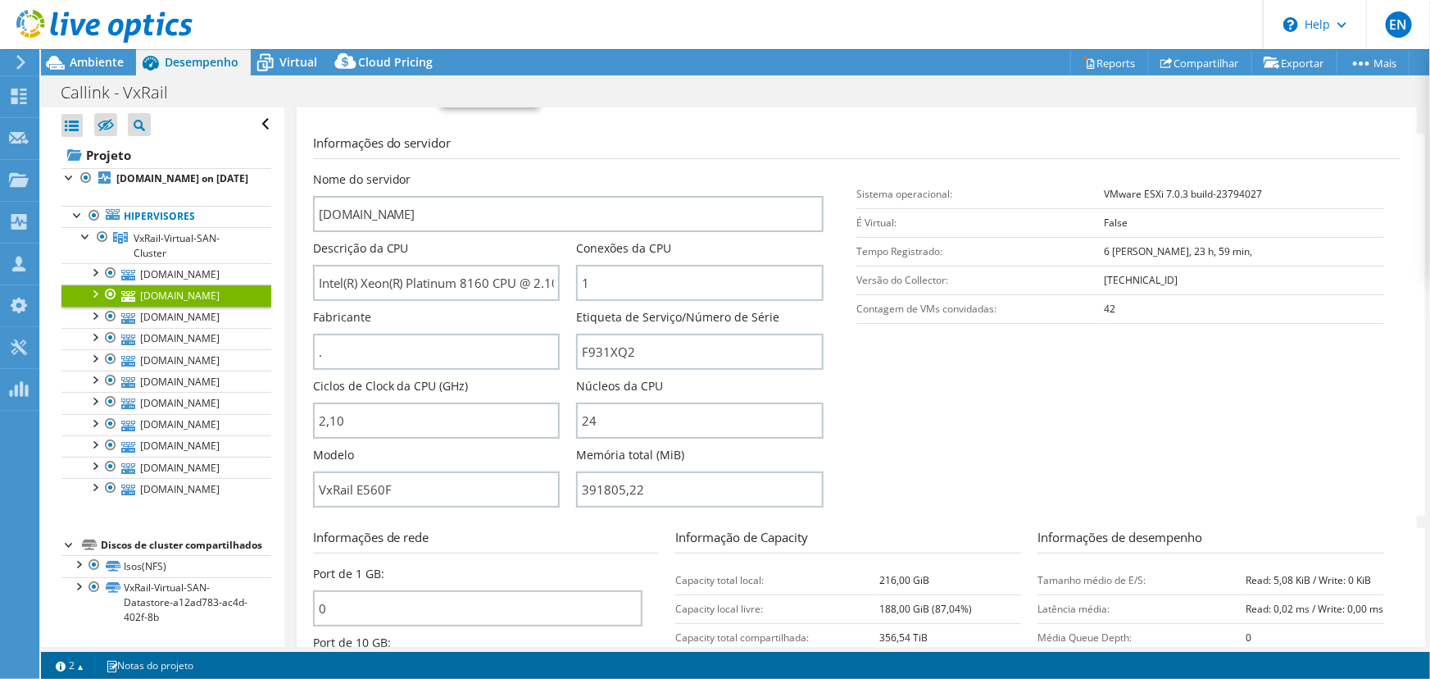
scroll to position [223, 0]
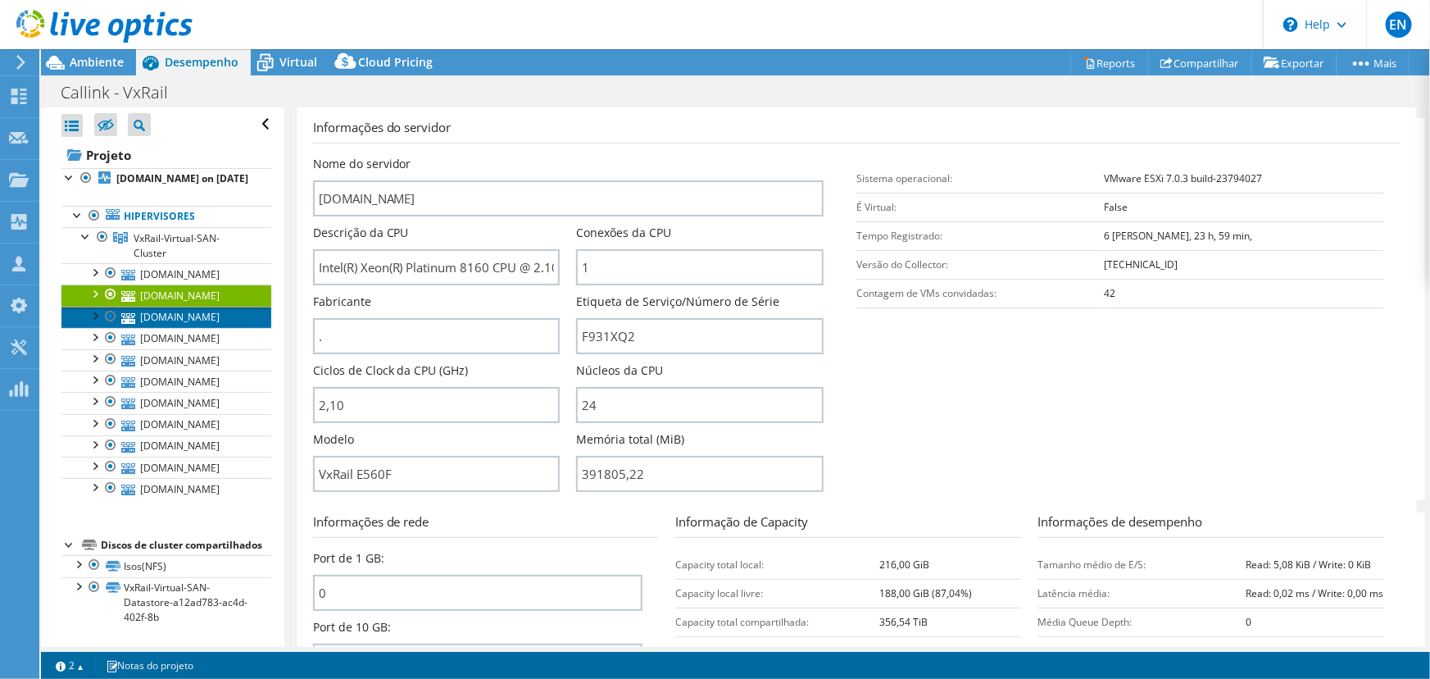
click at [169, 328] on link "[DOMAIN_NAME]" at bounding box center [166, 317] width 210 height 21
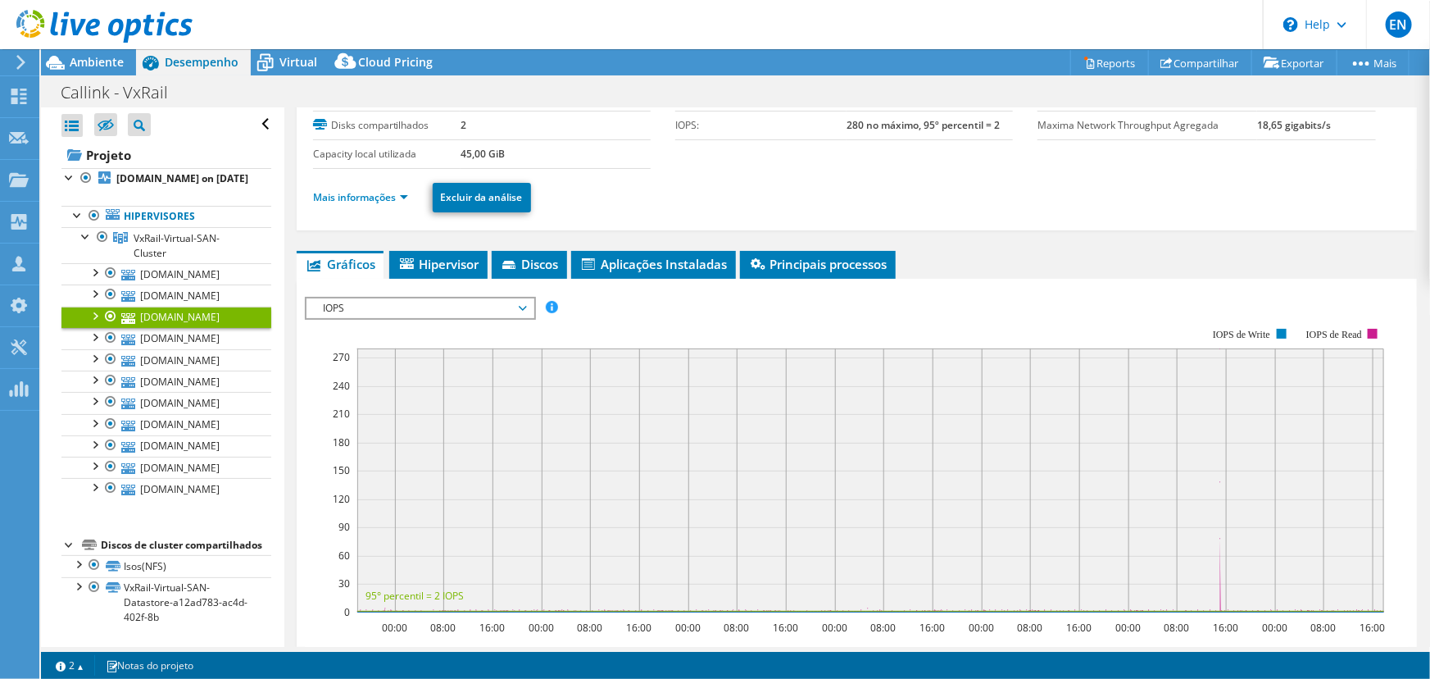
scroll to position [0, 0]
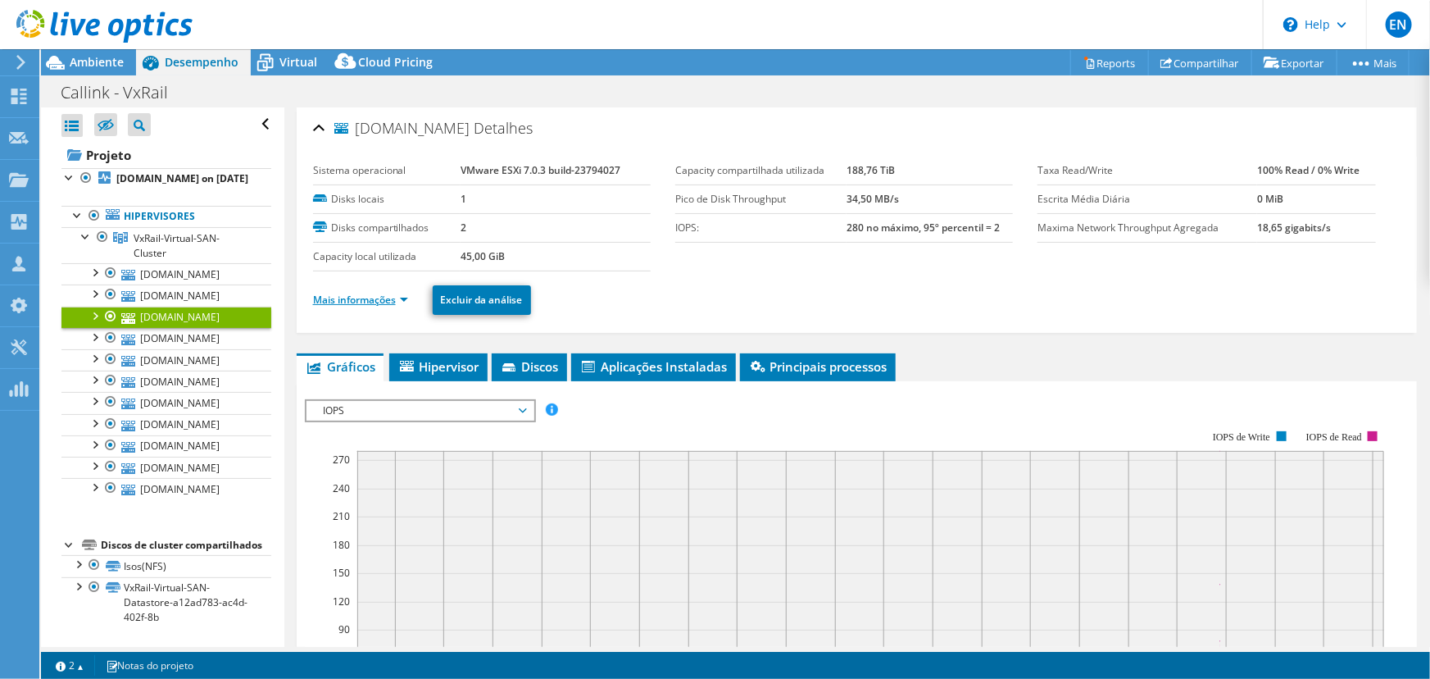
click at [347, 298] on link "Mais informações" at bounding box center [360, 300] width 95 height 14
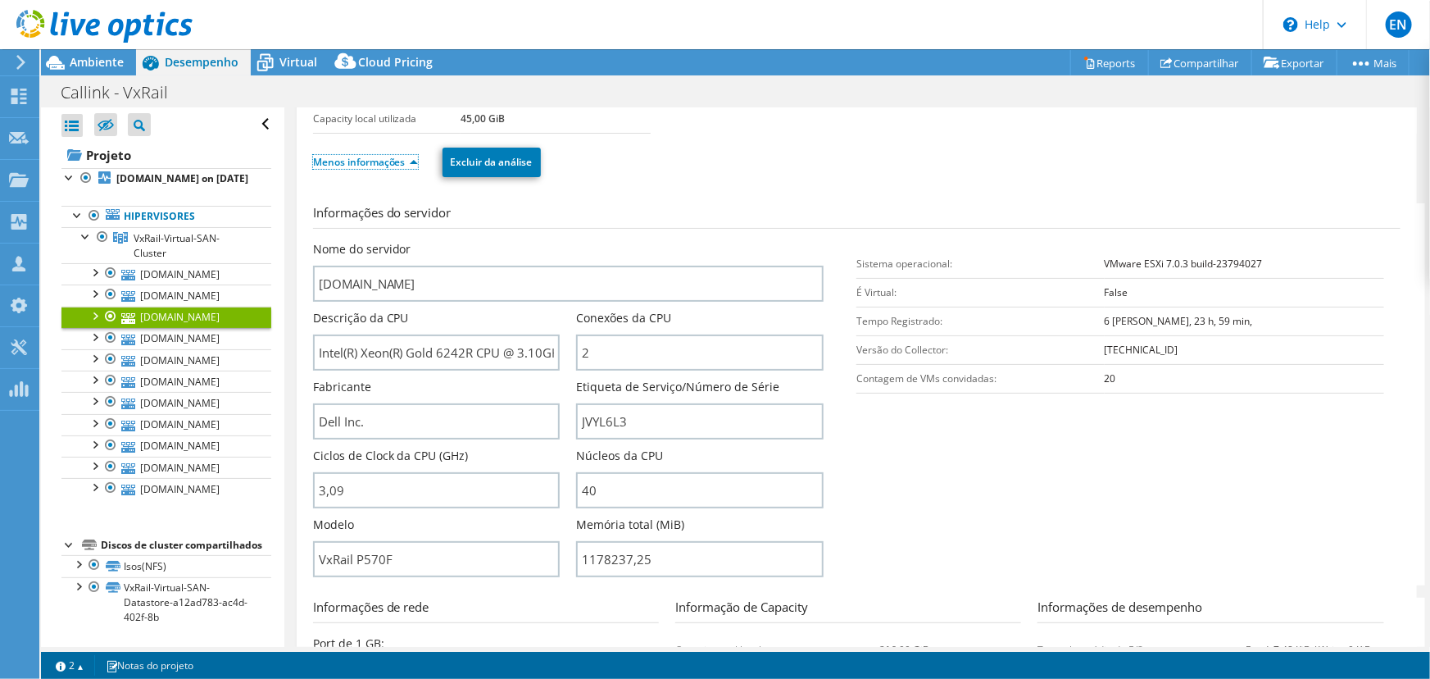
scroll to position [298, 0]
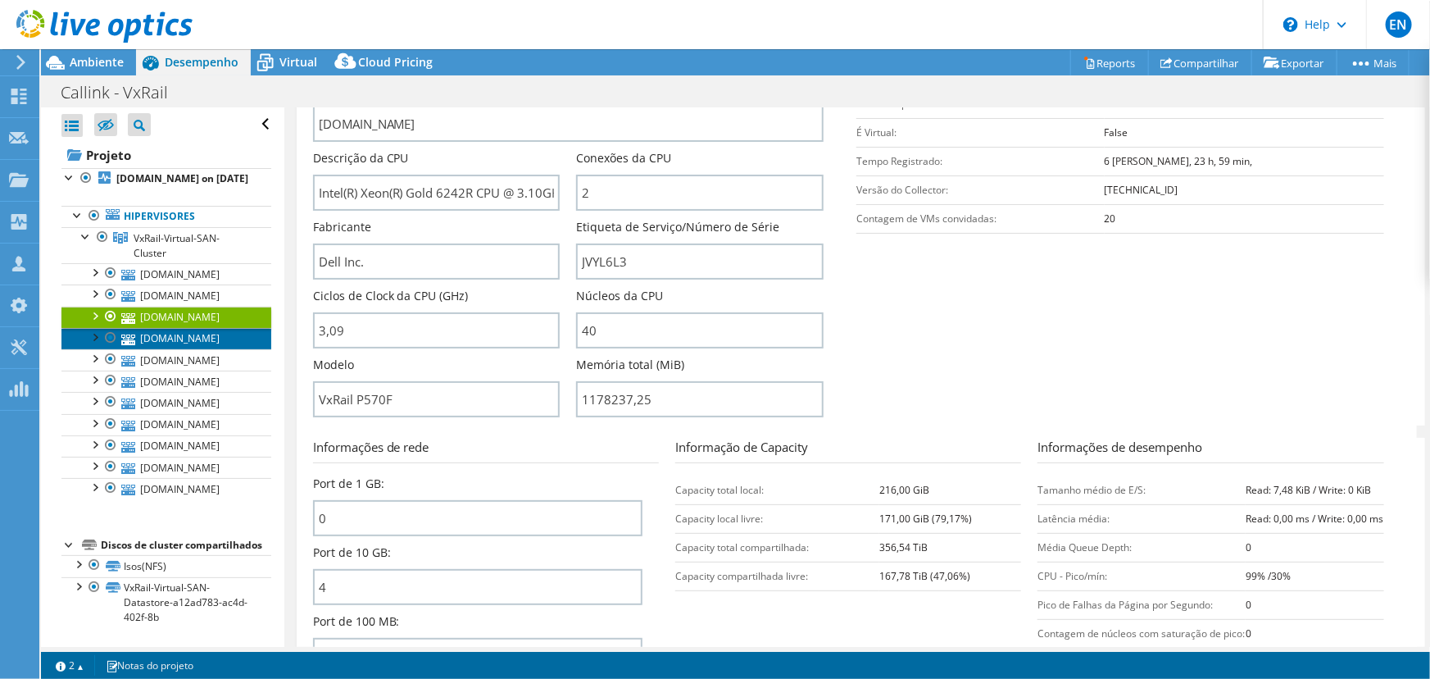
click at [205, 349] on link "[DOMAIN_NAME]" at bounding box center [166, 338] width 210 height 21
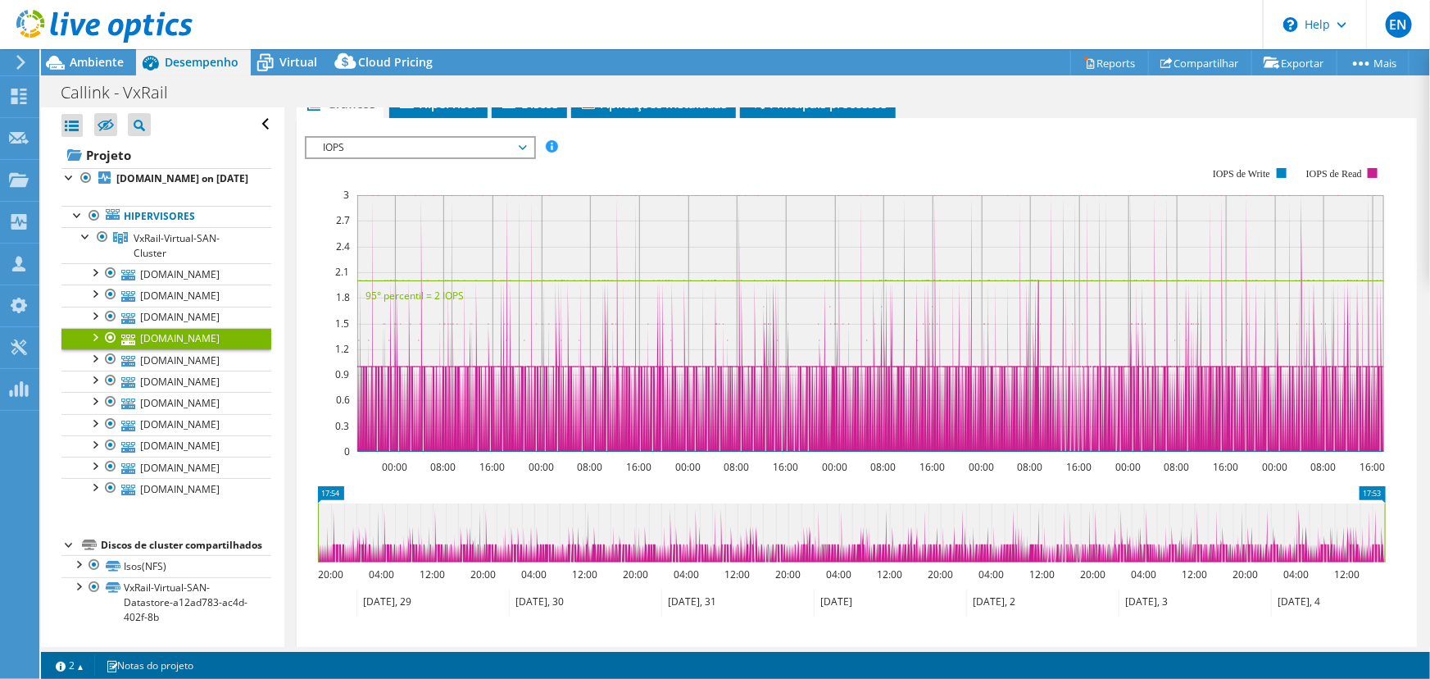
scroll to position [0, 0]
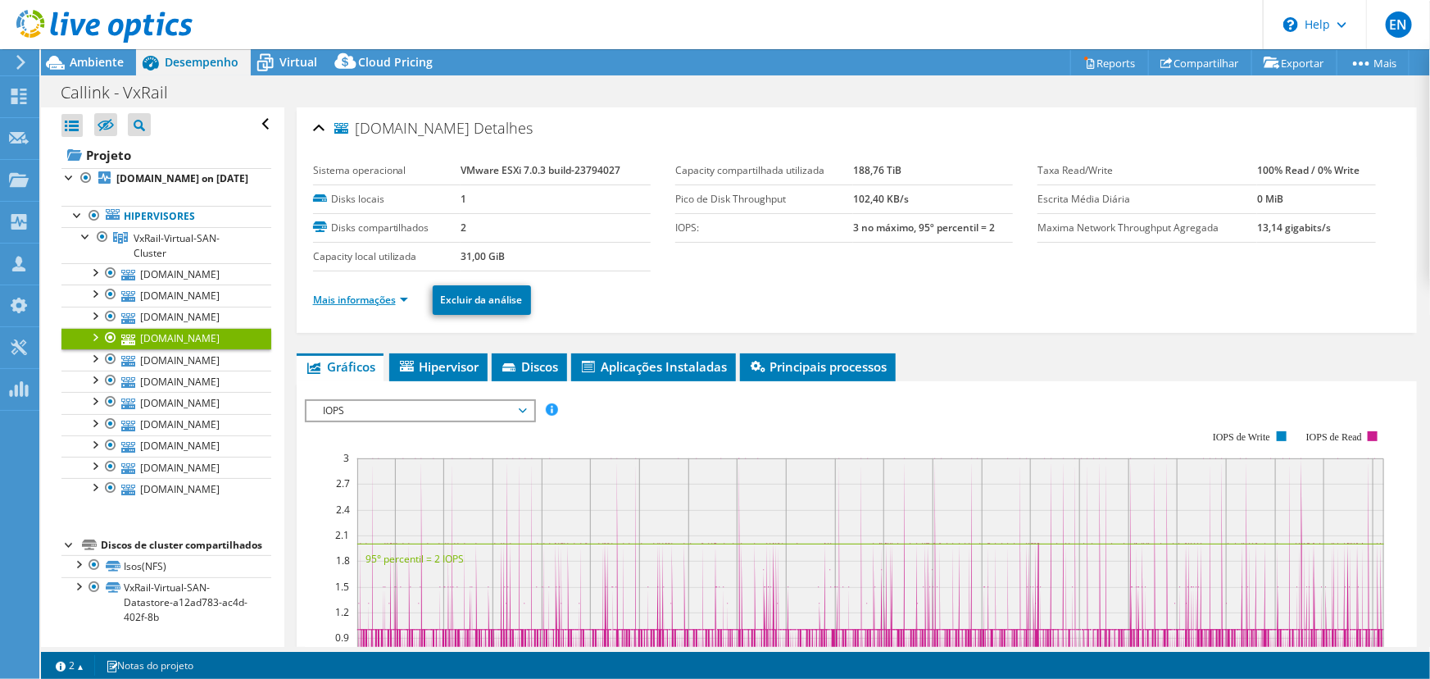
click at [343, 300] on link "Mais informações" at bounding box center [360, 300] width 95 height 14
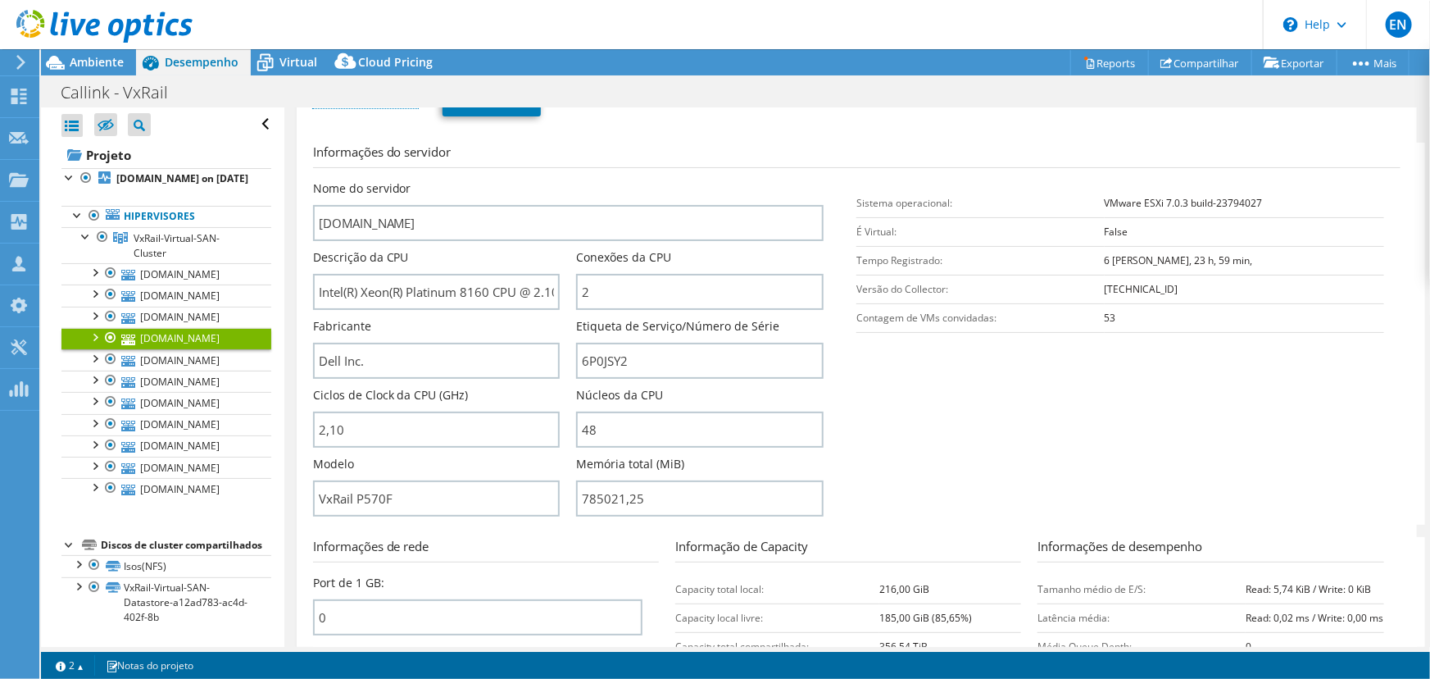
scroll to position [298, 0]
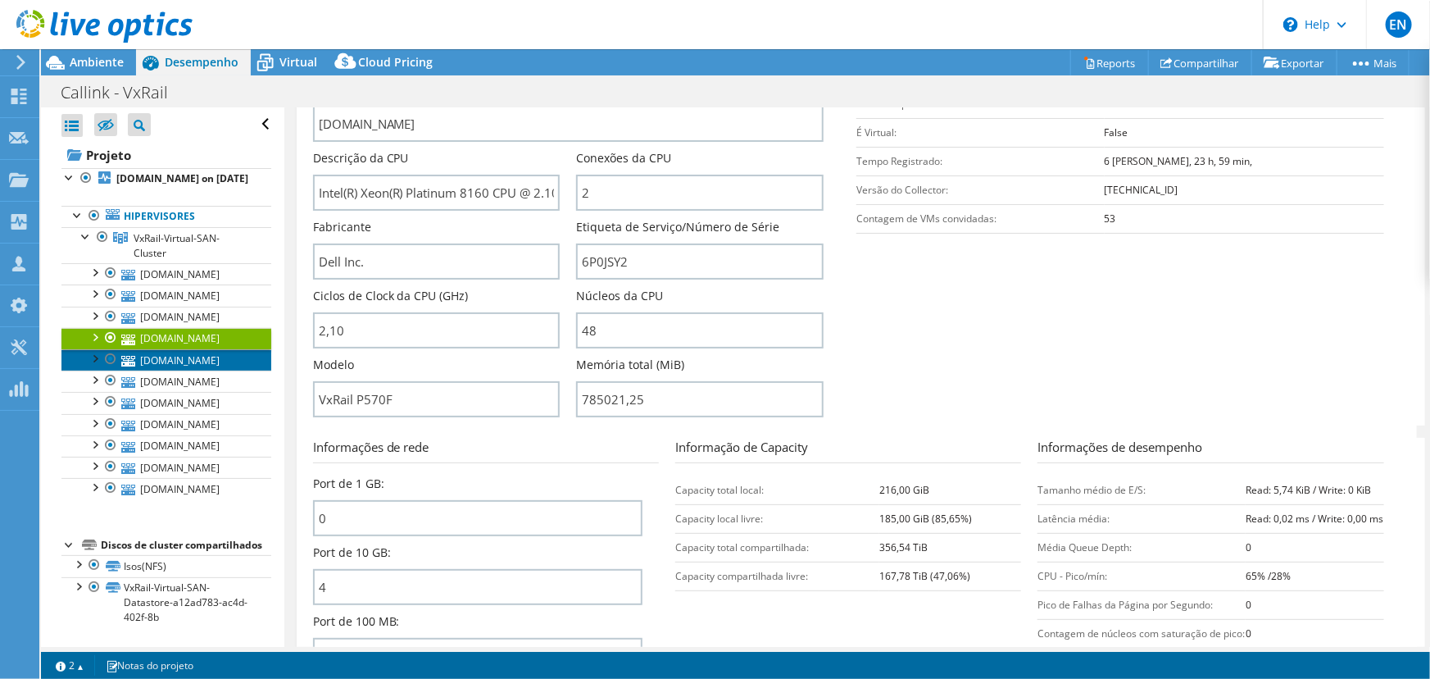
click at [164, 370] on link "[DOMAIN_NAME]" at bounding box center [166, 359] width 210 height 21
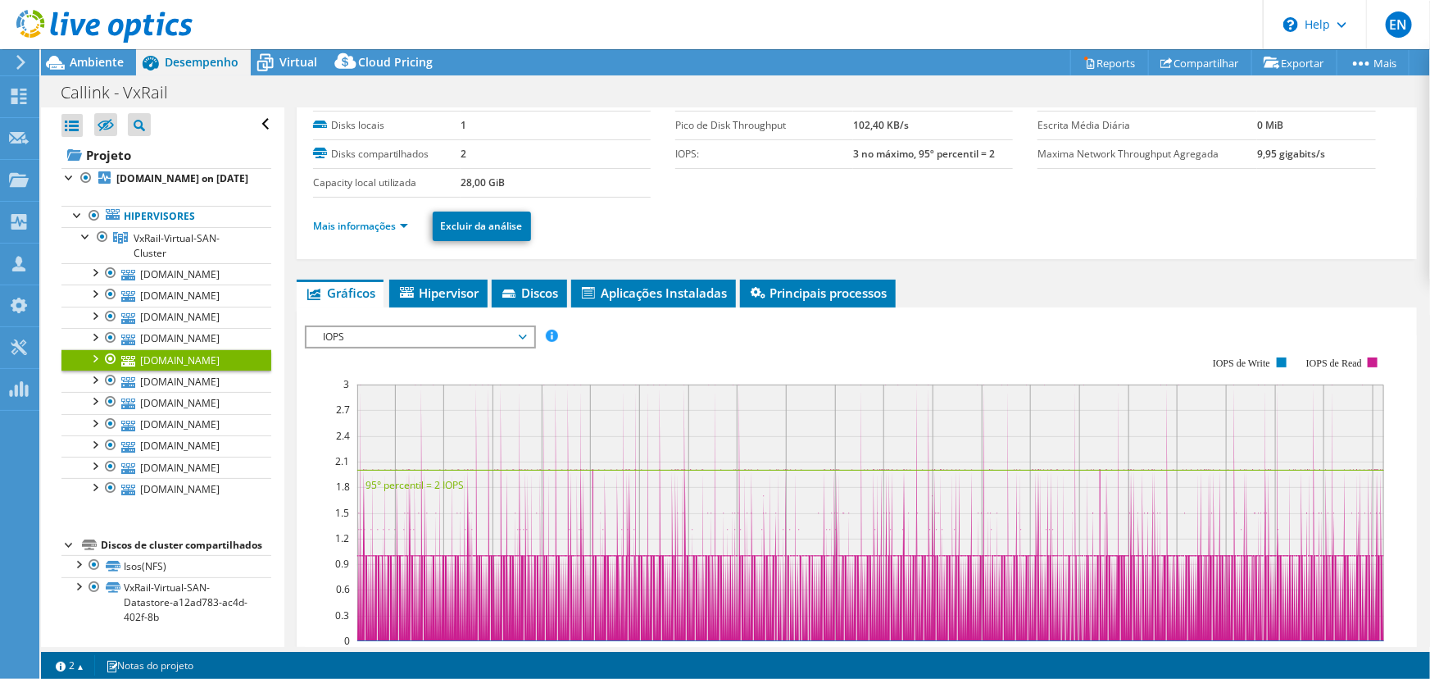
scroll to position [0, 0]
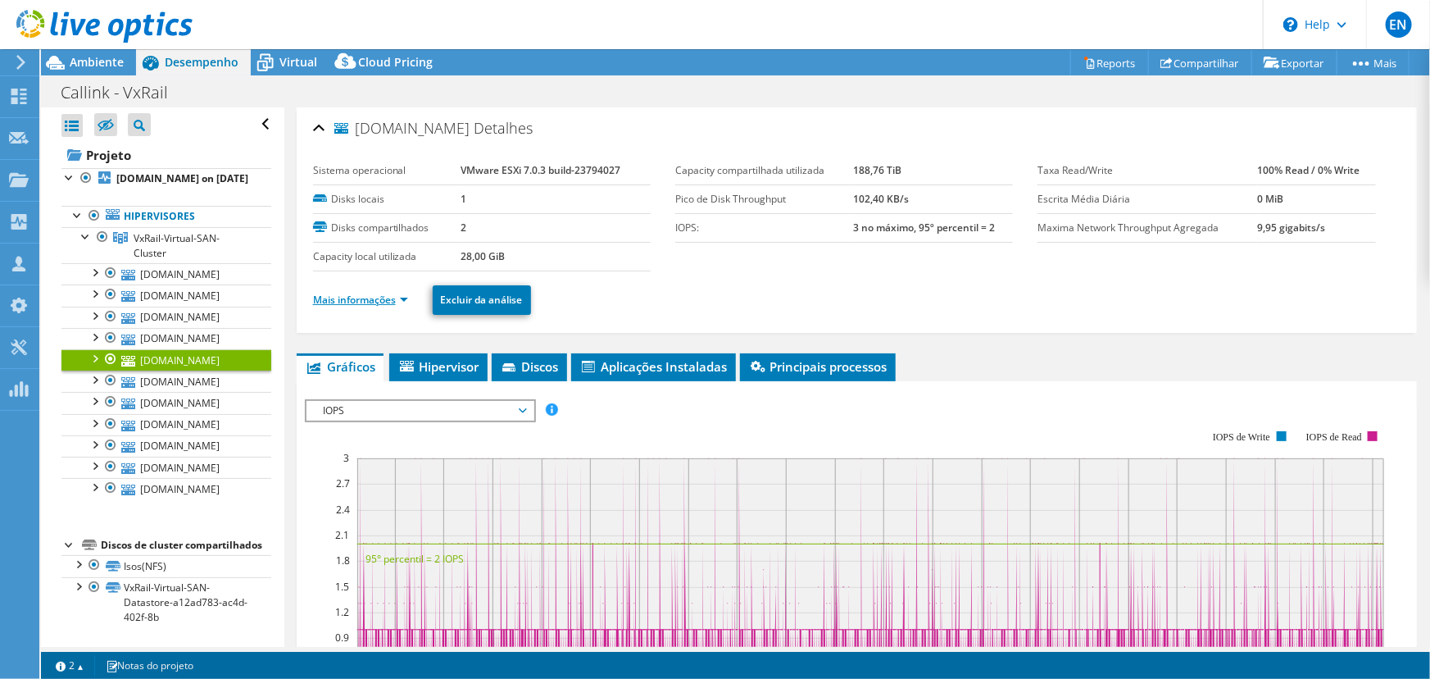
click at [340, 298] on link "Mais informações" at bounding box center [360, 300] width 95 height 14
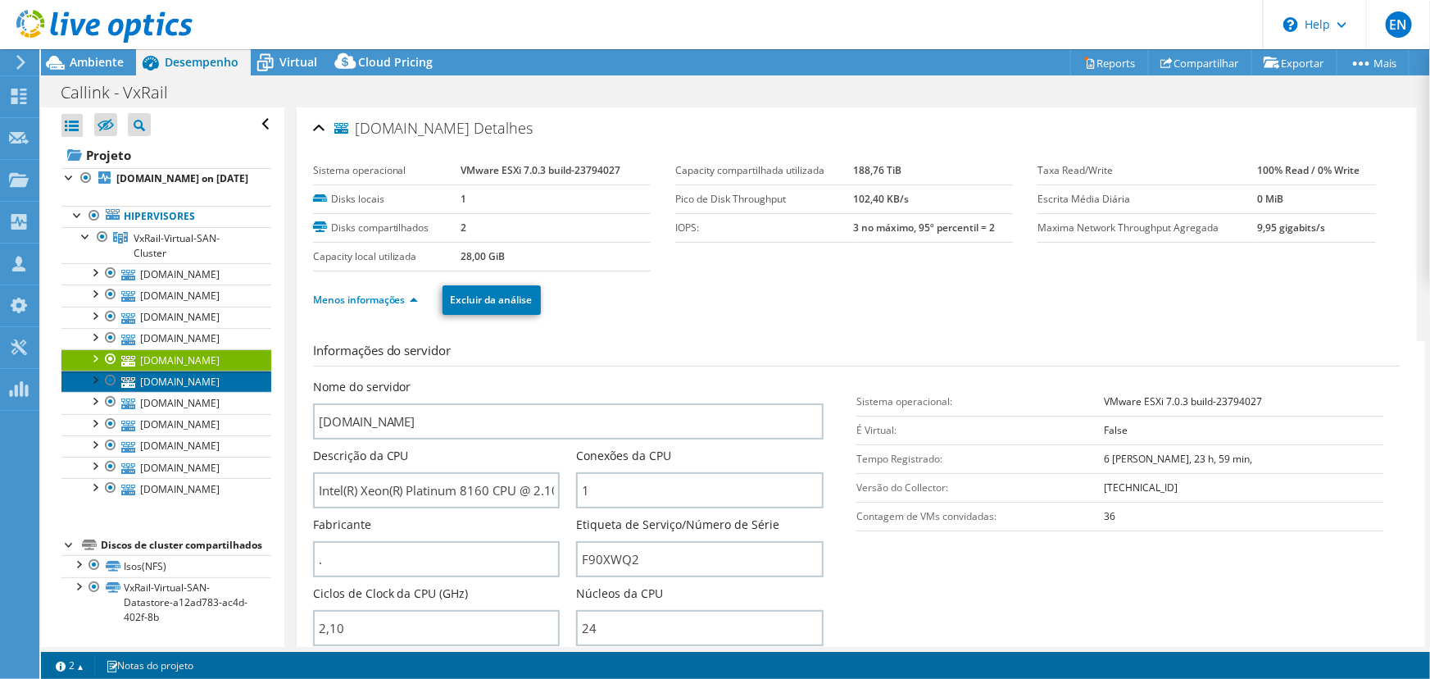
click at [185, 392] on link "[DOMAIN_NAME]" at bounding box center [166, 380] width 210 height 21
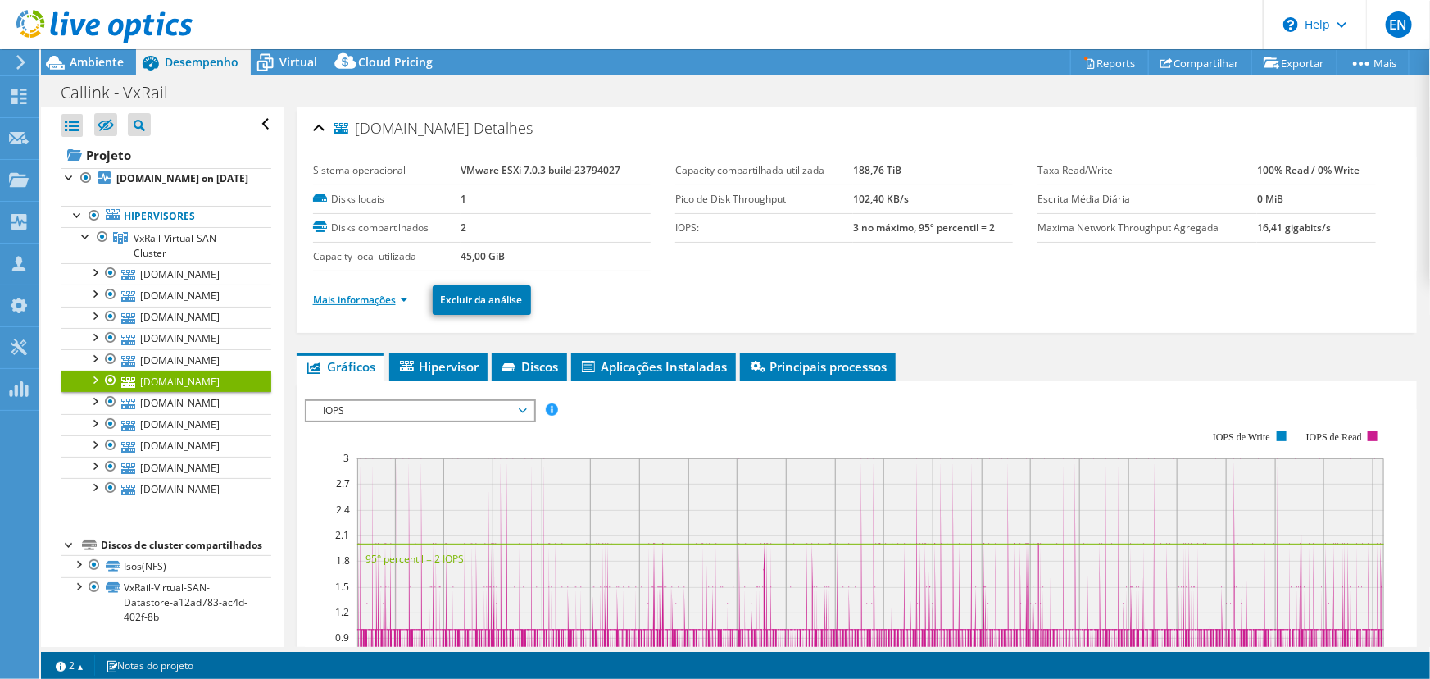
click at [340, 302] on link "Mais informações" at bounding box center [360, 300] width 95 height 14
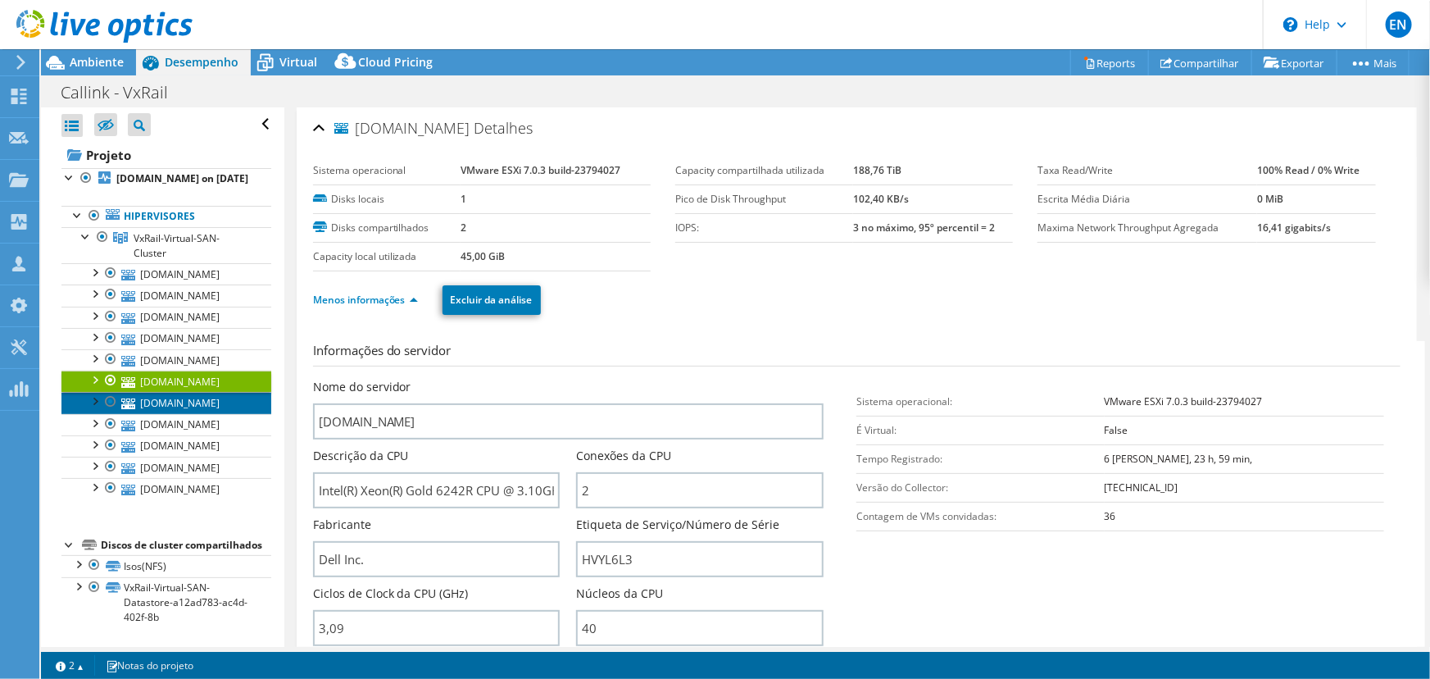
click at [208, 413] on link "[DOMAIN_NAME]" at bounding box center [166, 402] width 210 height 21
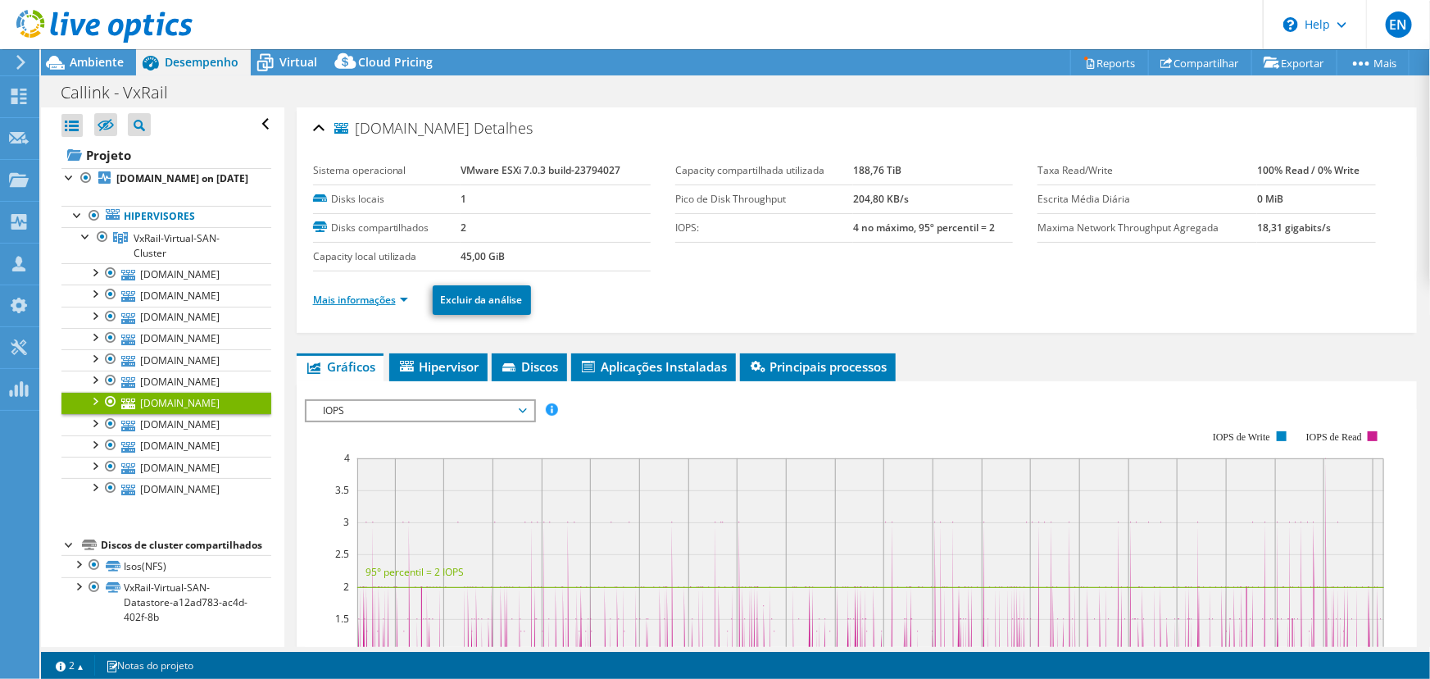
click at [331, 298] on link "Mais informações" at bounding box center [360, 300] width 95 height 14
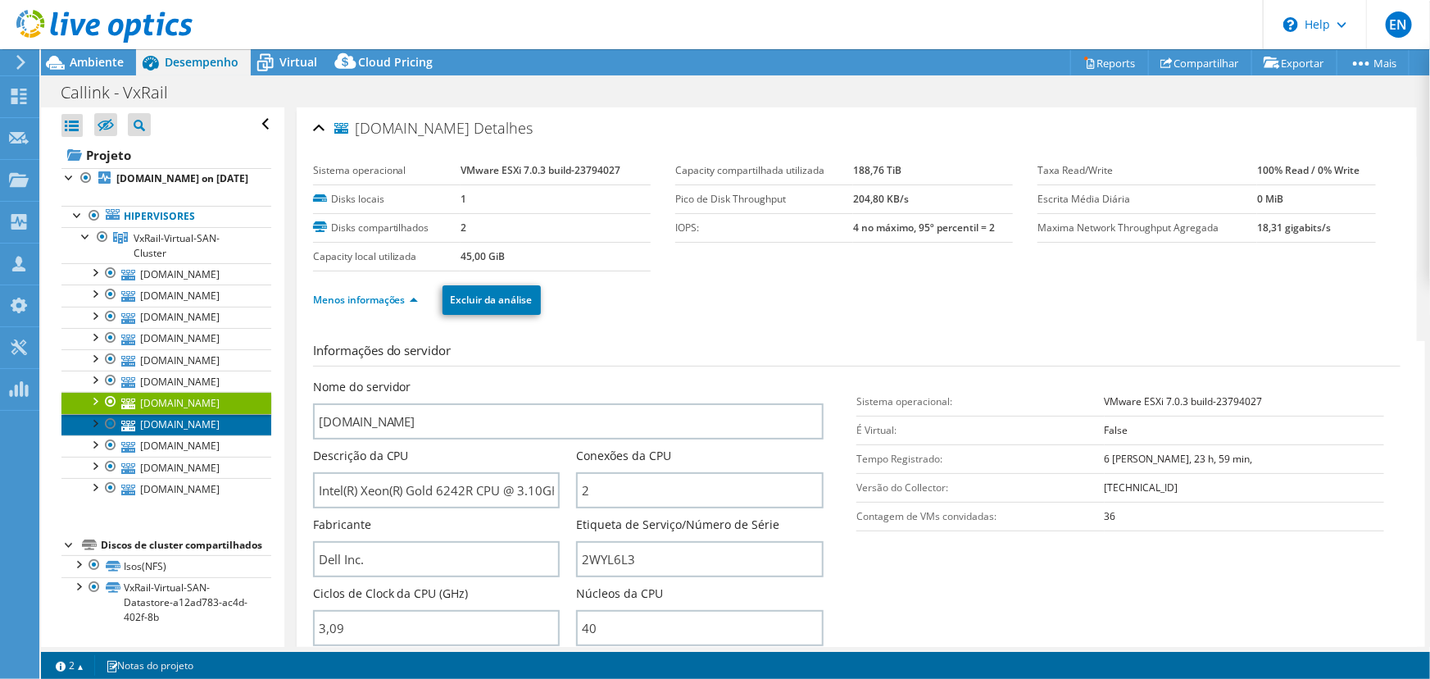
click at [189, 435] on link "[DOMAIN_NAME]" at bounding box center [166, 424] width 210 height 21
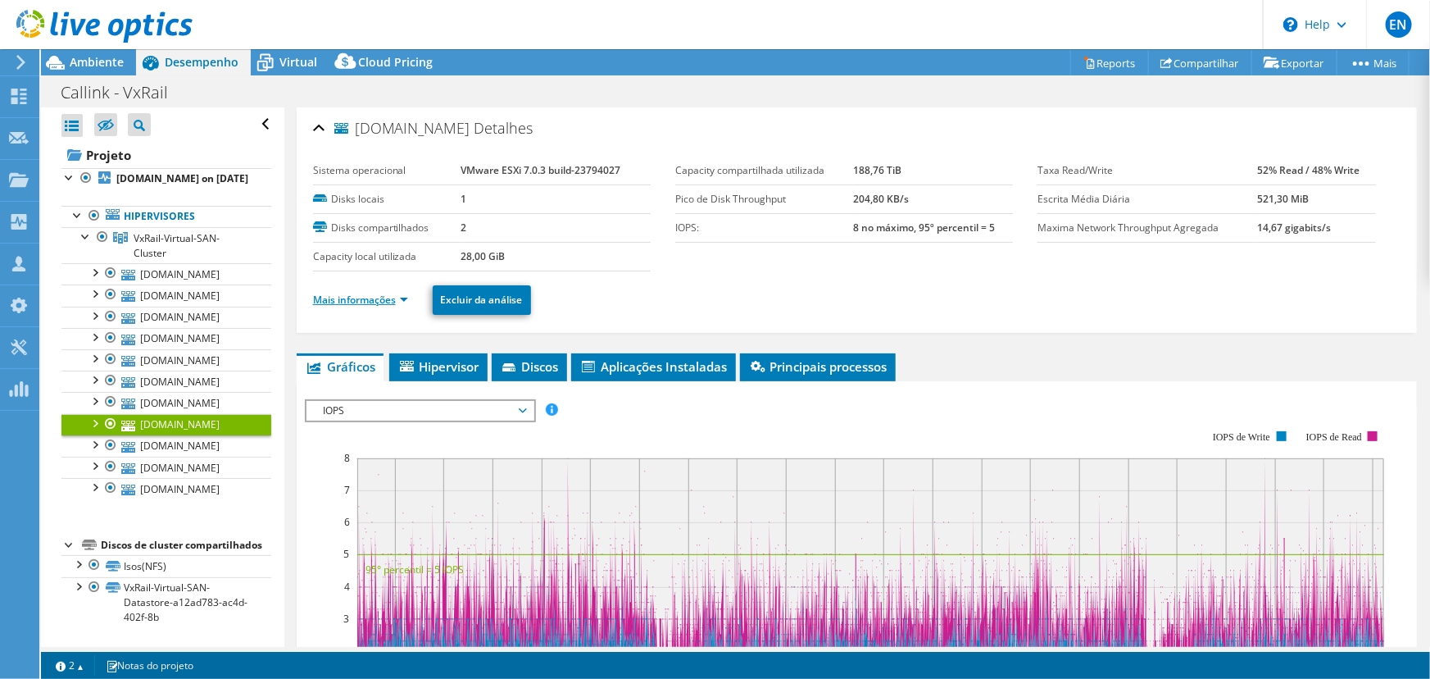
click at [346, 300] on link "Mais informações" at bounding box center [360, 300] width 95 height 14
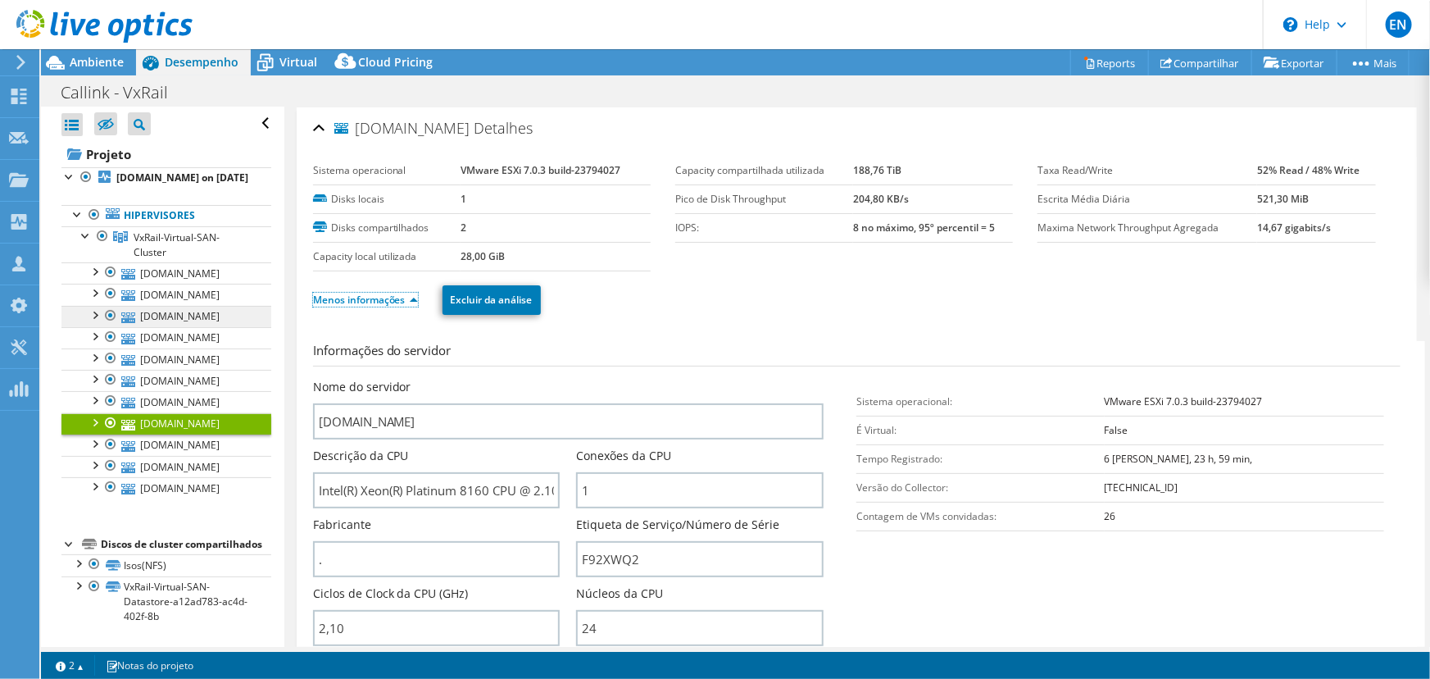
scroll to position [148, 0]
click at [187, 442] on link "[DOMAIN_NAME]" at bounding box center [166, 444] width 210 height 21
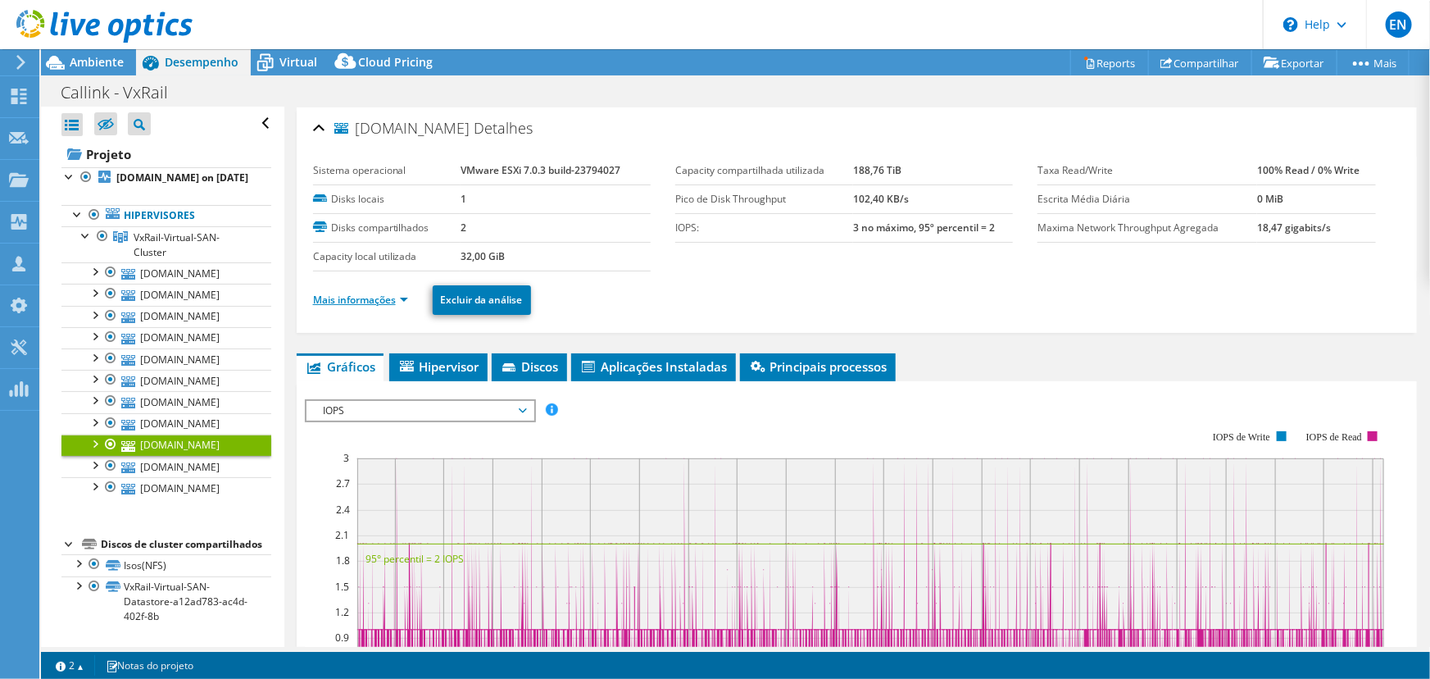
click at [356, 302] on link "Mais informações" at bounding box center [360, 300] width 95 height 14
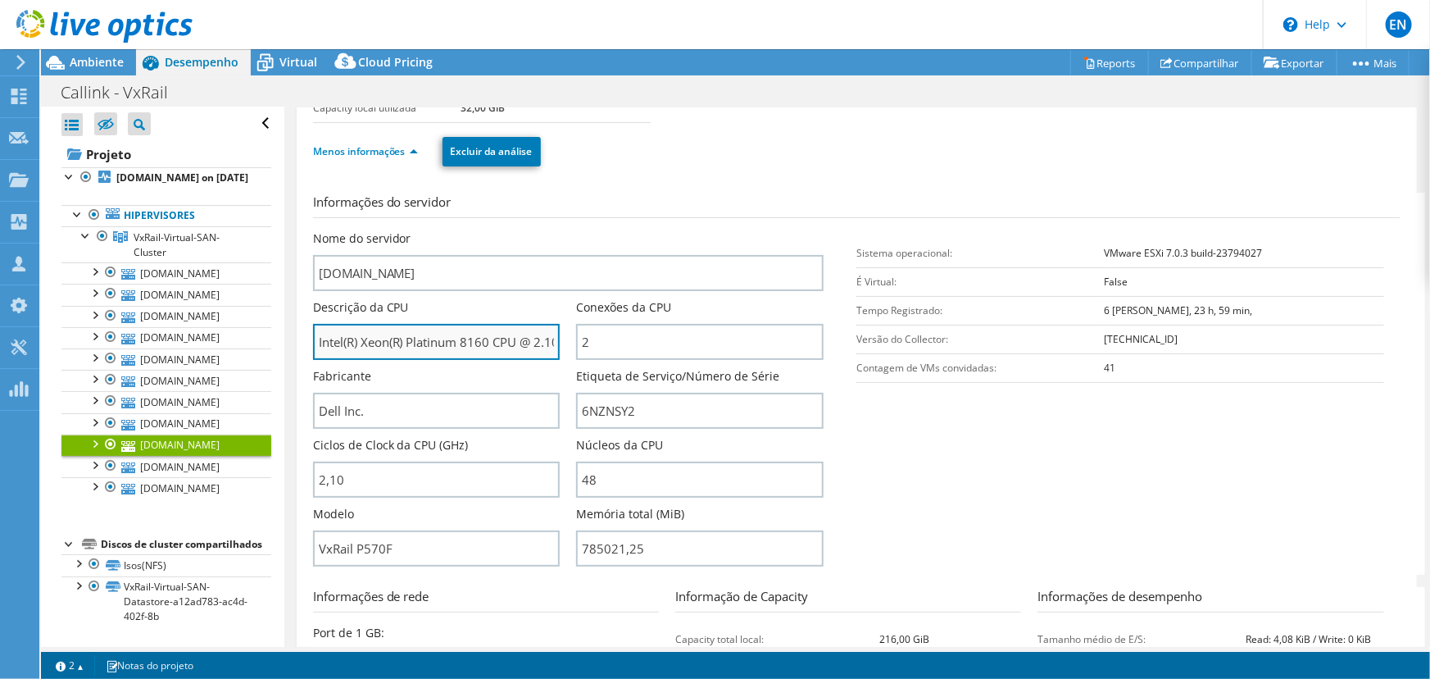
click at [434, 336] on input "Intel(R) Xeon(R) Platinum 8160 CPU @ 2.10GHz 210 GHz" at bounding box center [437, 342] width 248 height 36
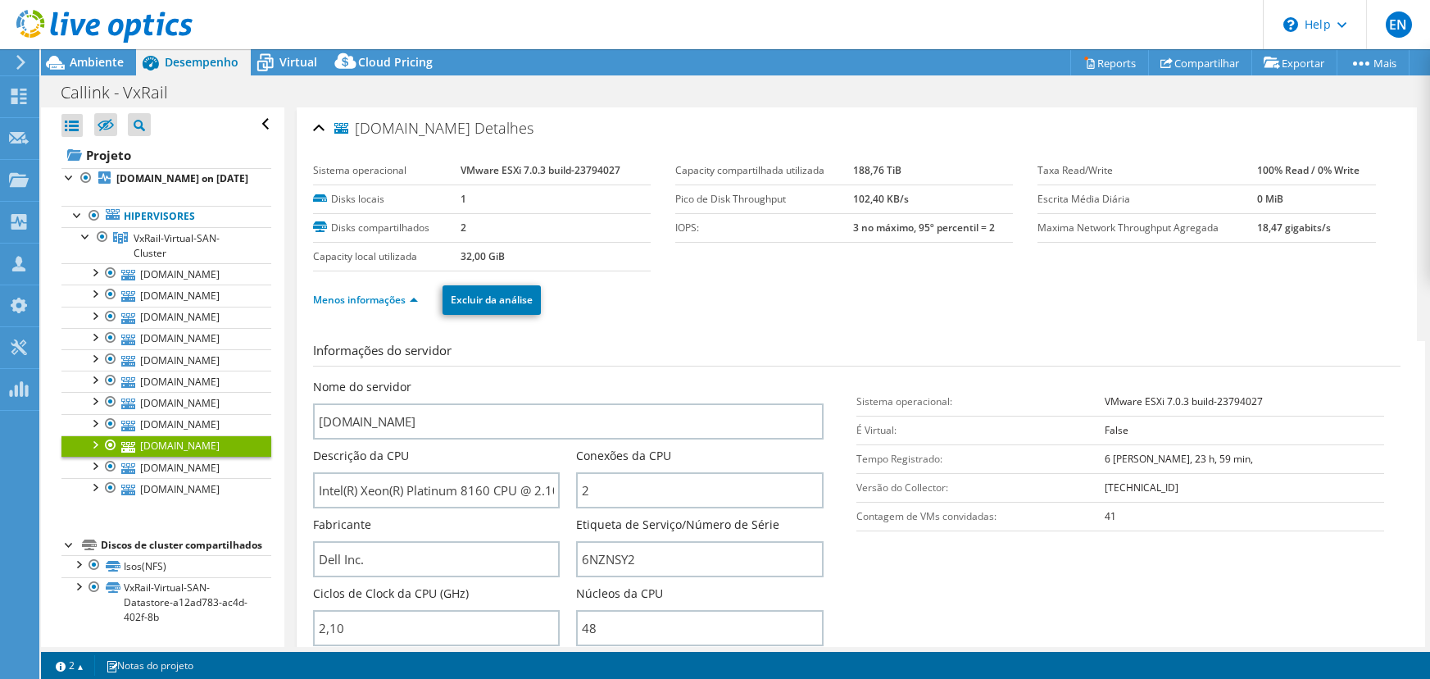
select select "USD"
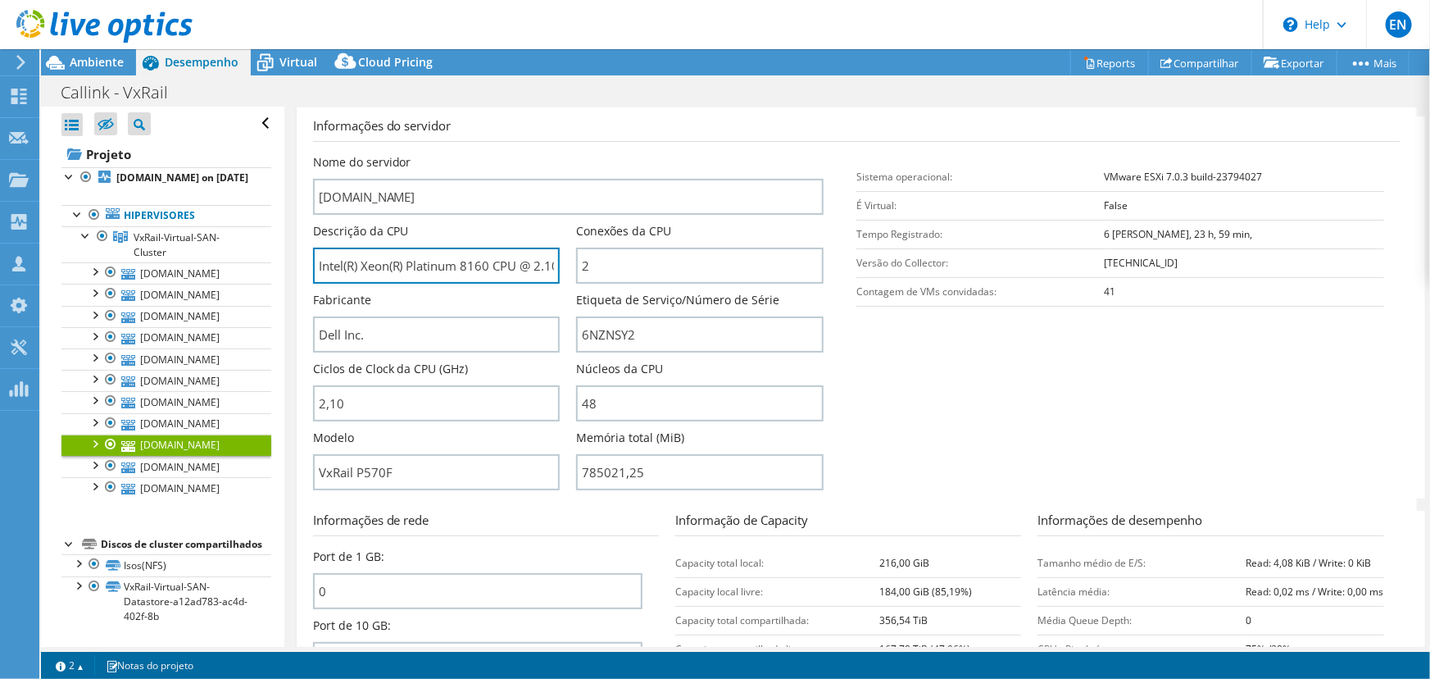
scroll to position [223, 0]
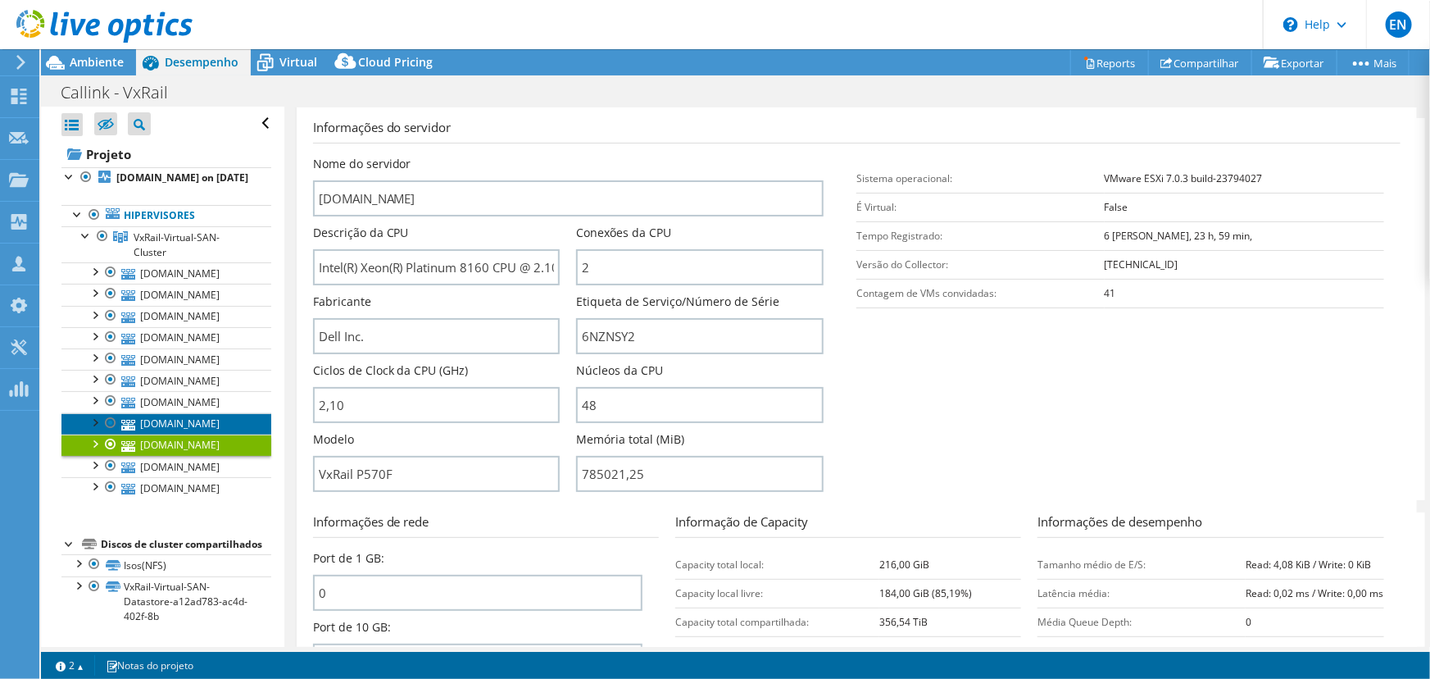
click at [187, 413] on link "[DOMAIN_NAME]" at bounding box center [166, 423] width 210 height 21
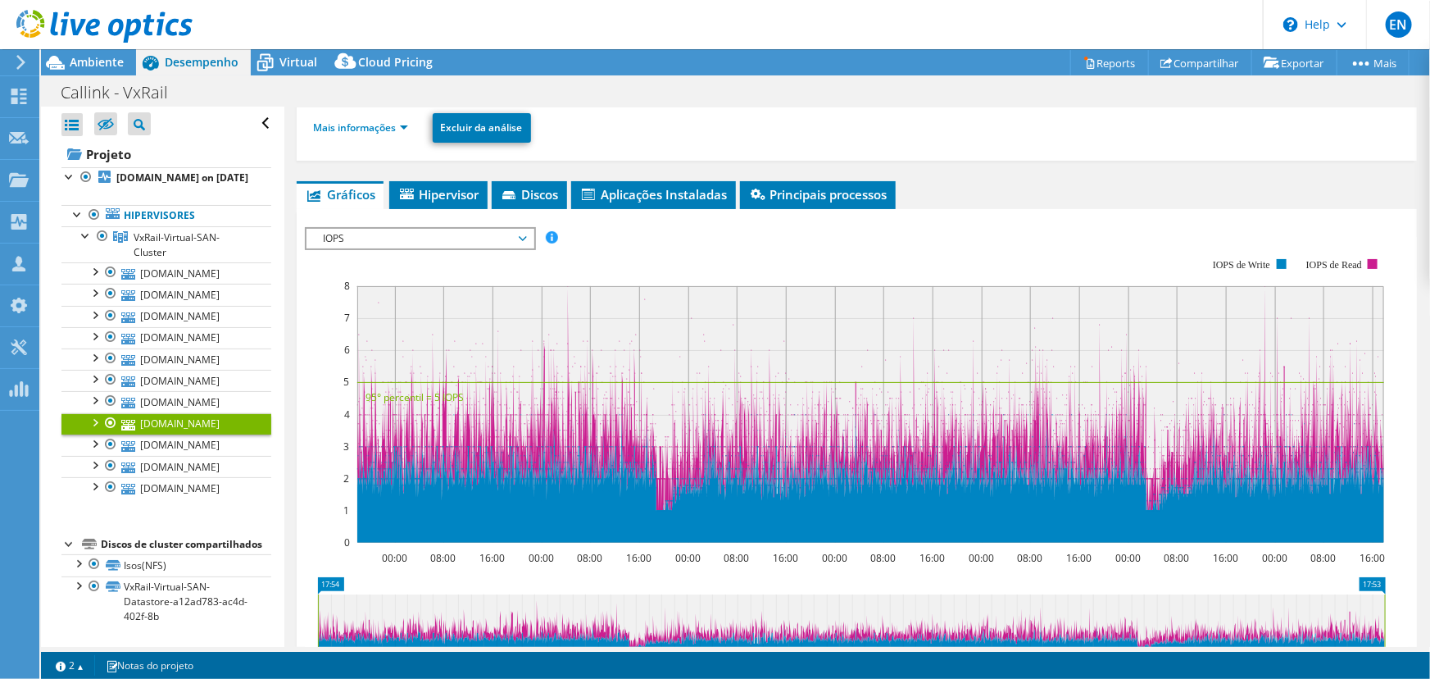
scroll to position [148, 0]
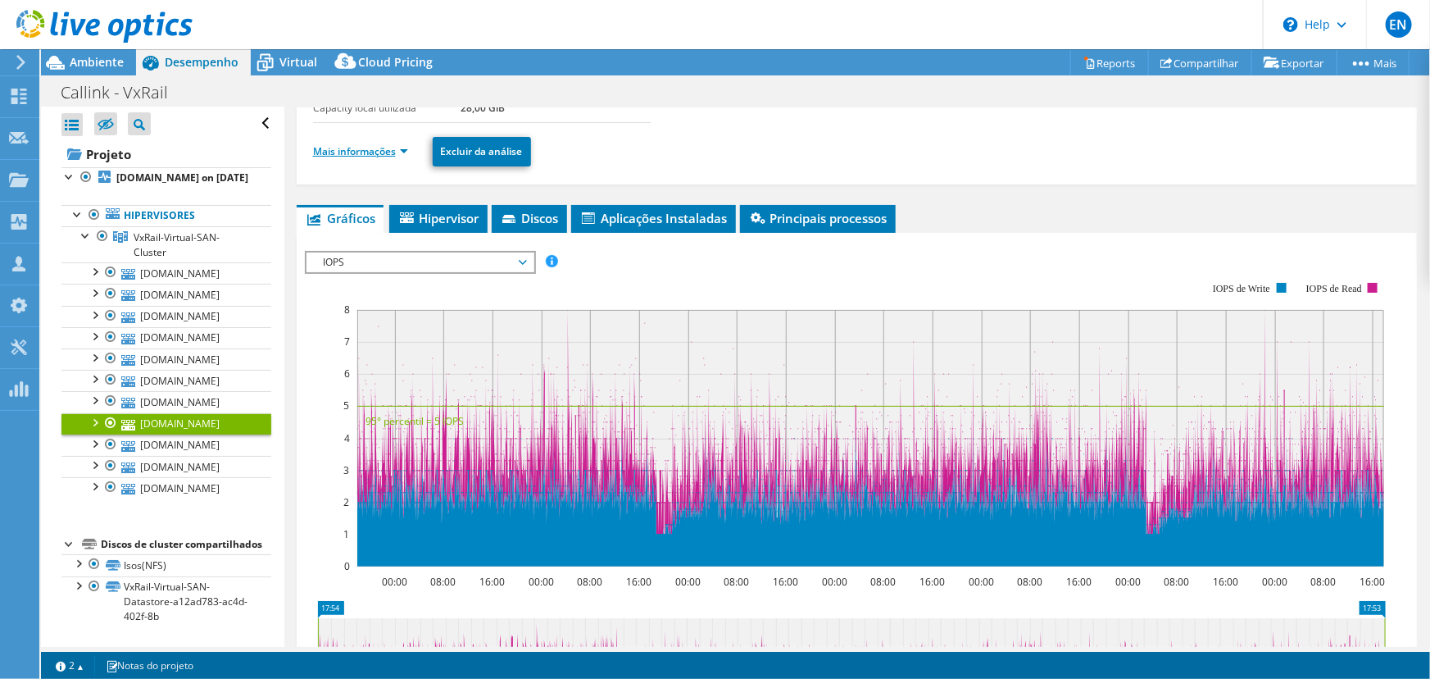
click at [342, 144] on link "Mais informações" at bounding box center [360, 151] width 95 height 14
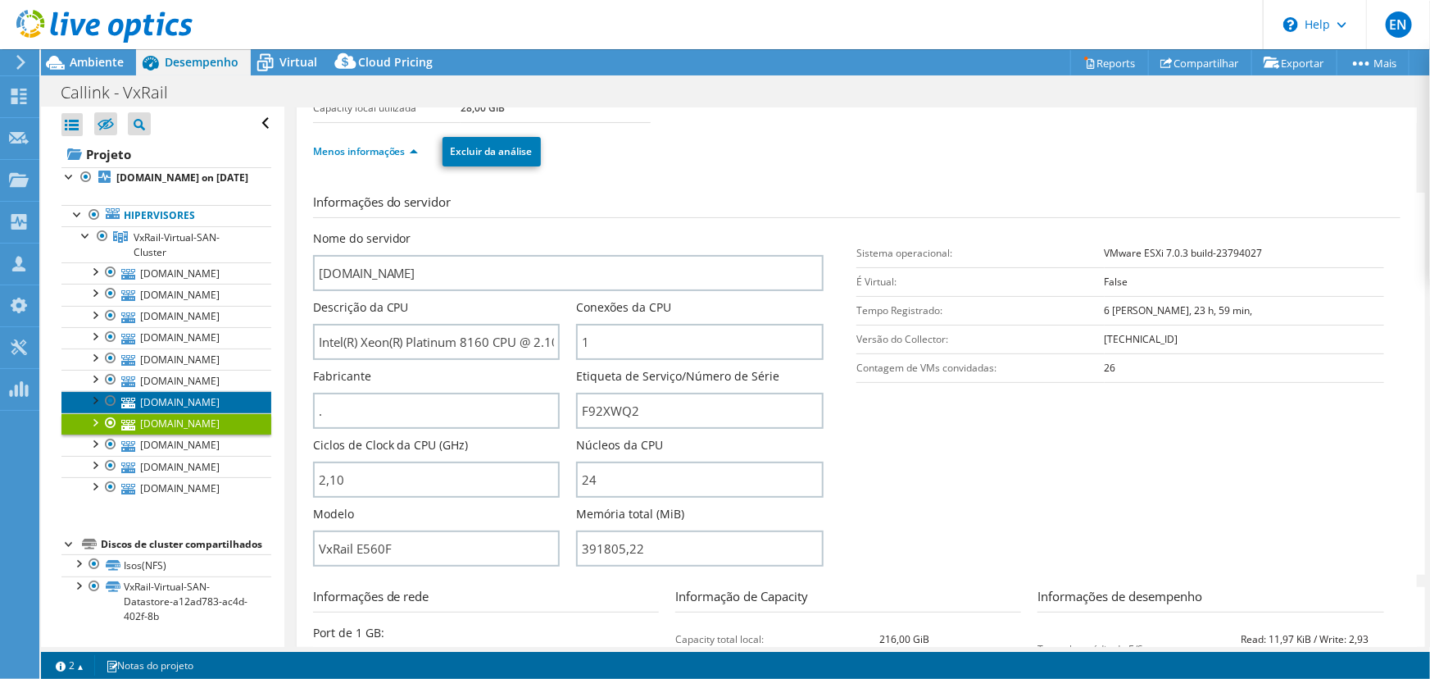
click at [184, 391] on link "[DOMAIN_NAME]" at bounding box center [166, 401] width 210 height 21
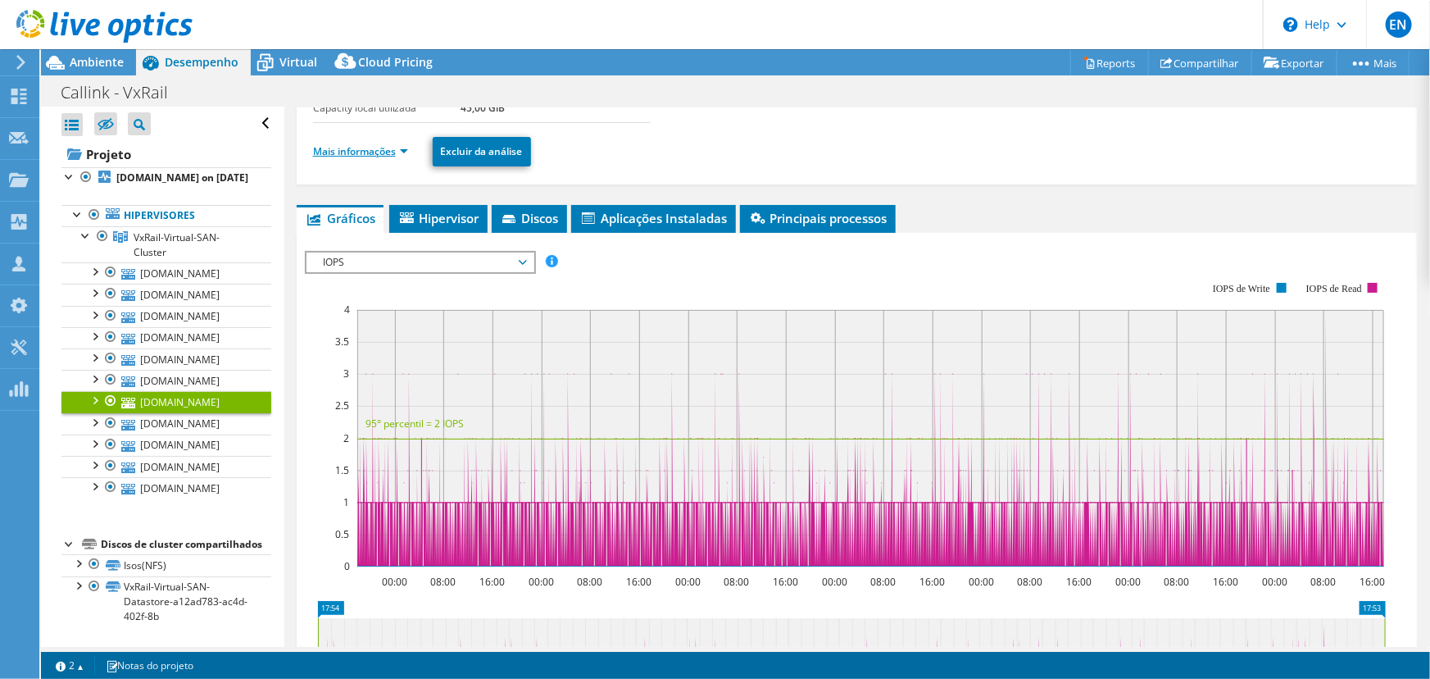
click at [339, 148] on link "Mais informações" at bounding box center [360, 151] width 95 height 14
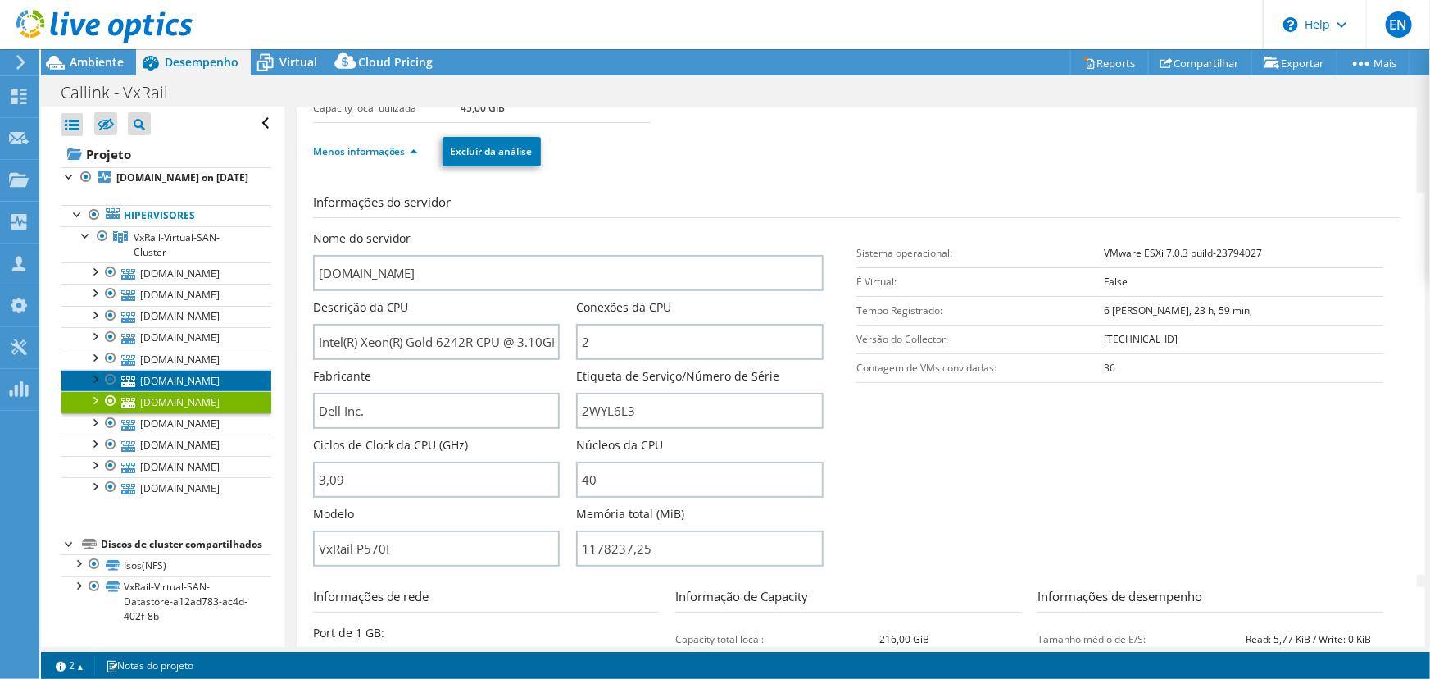
click at [166, 370] on link "[DOMAIN_NAME]" at bounding box center [166, 380] width 210 height 21
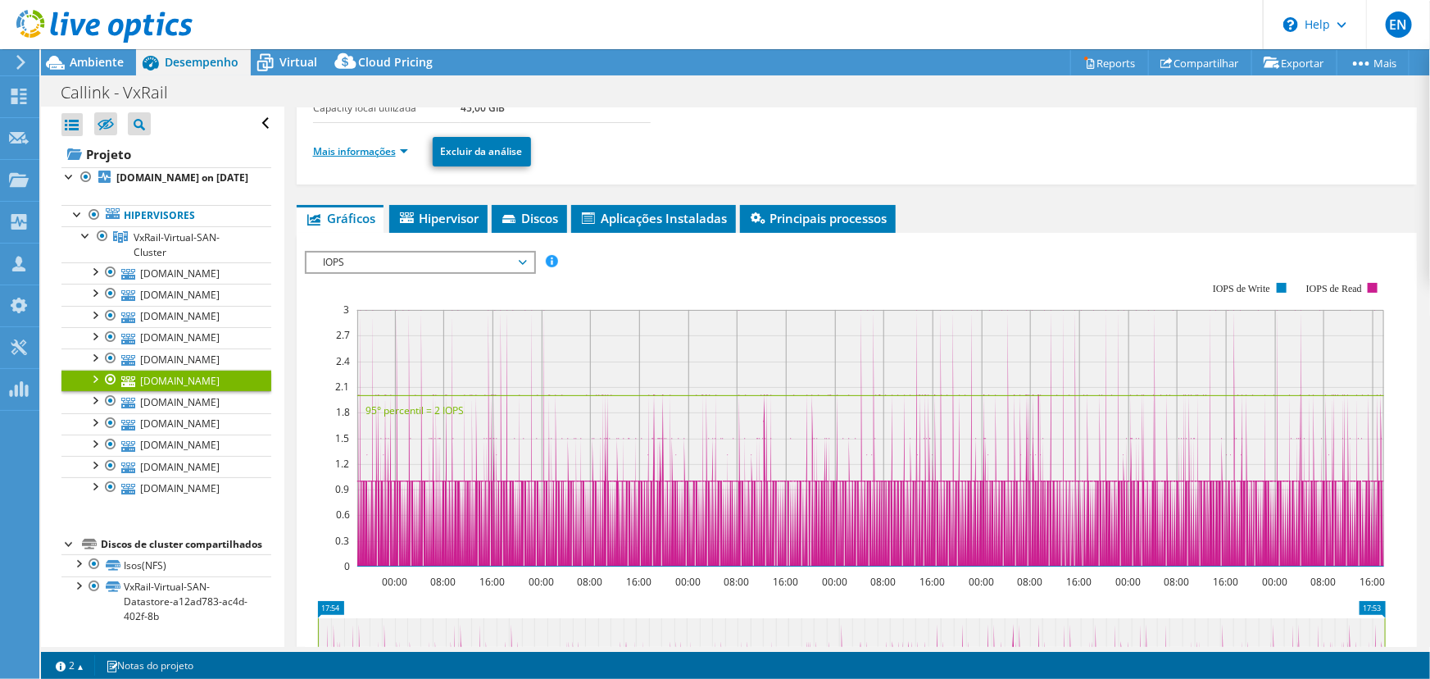
click at [335, 149] on link "Mais informações" at bounding box center [360, 151] width 95 height 14
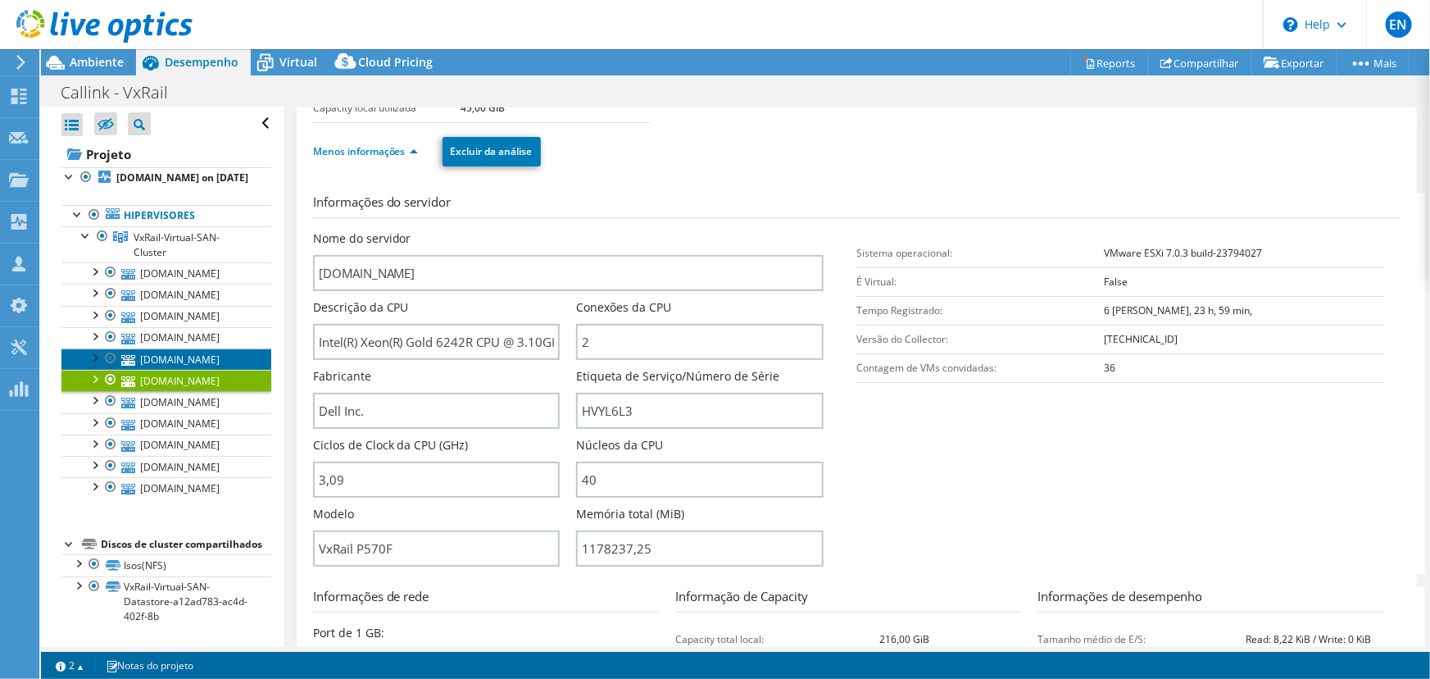
click at [194, 348] on link "[DOMAIN_NAME]" at bounding box center [166, 358] width 210 height 21
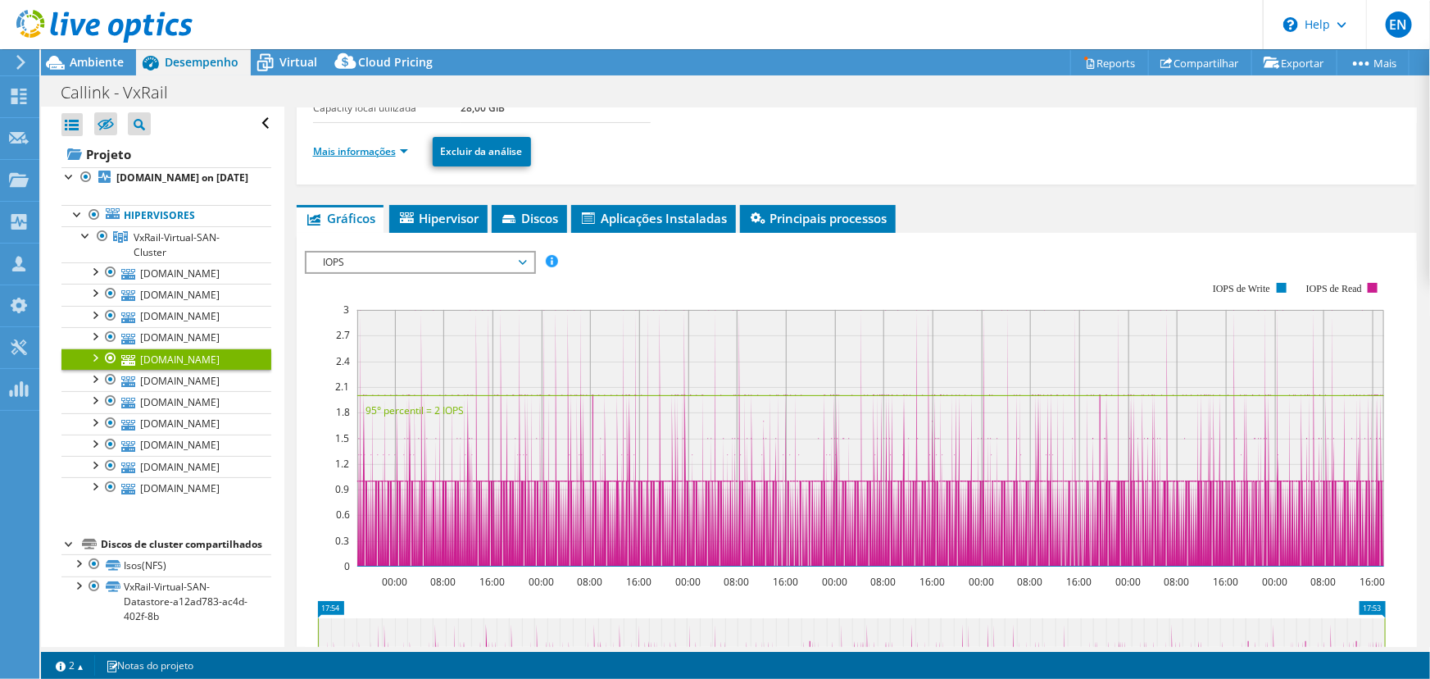
click at [334, 147] on link "Mais informações" at bounding box center [360, 151] width 95 height 14
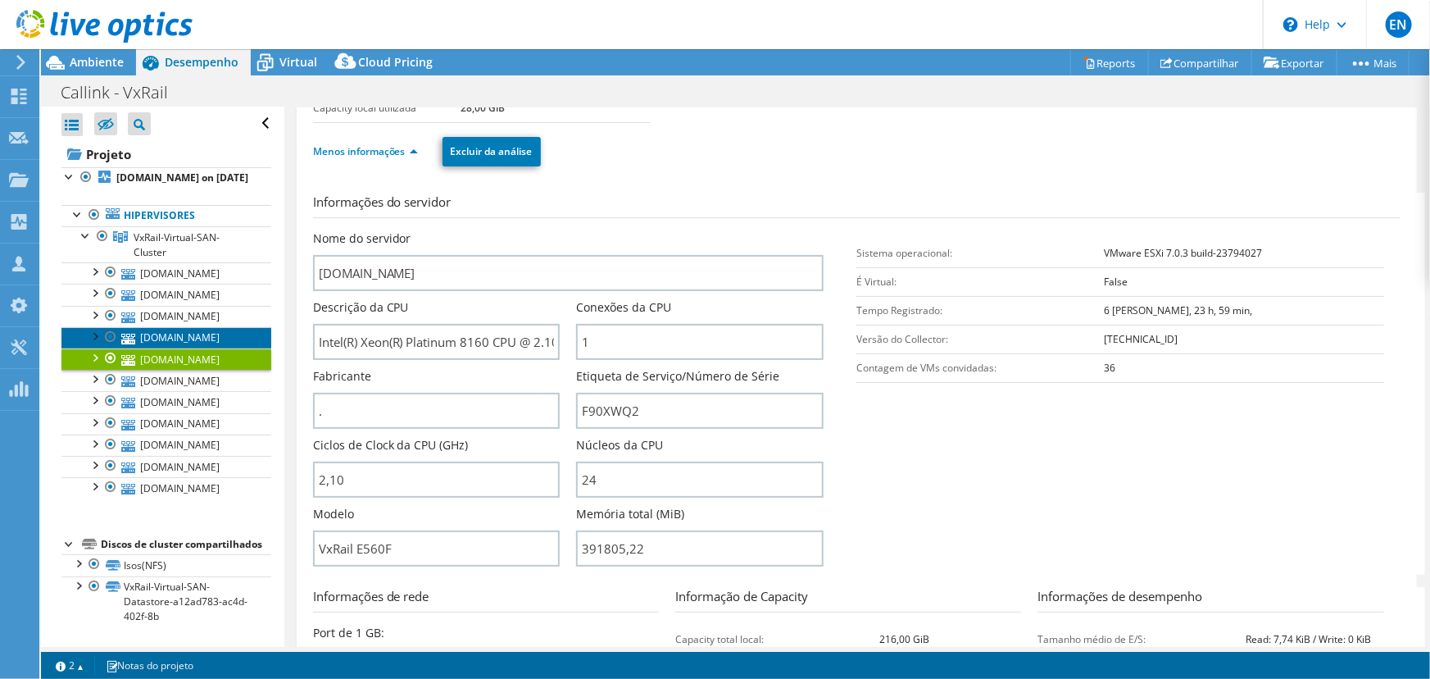
click at [198, 327] on link "[DOMAIN_NAME]" at bounding box center [166, 337] width 210 height 21
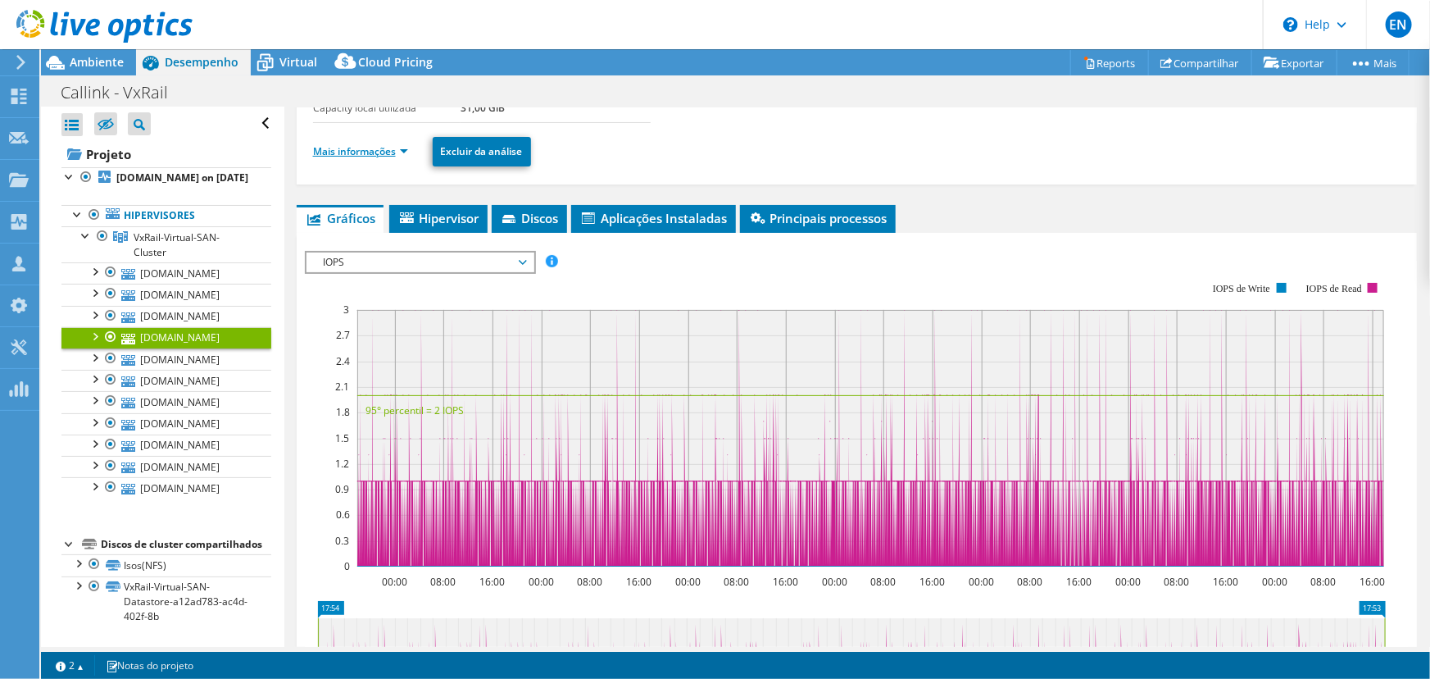
click at [344, 149] on link "Mais informações" at bounding box center [360, 151] width 95 height 14
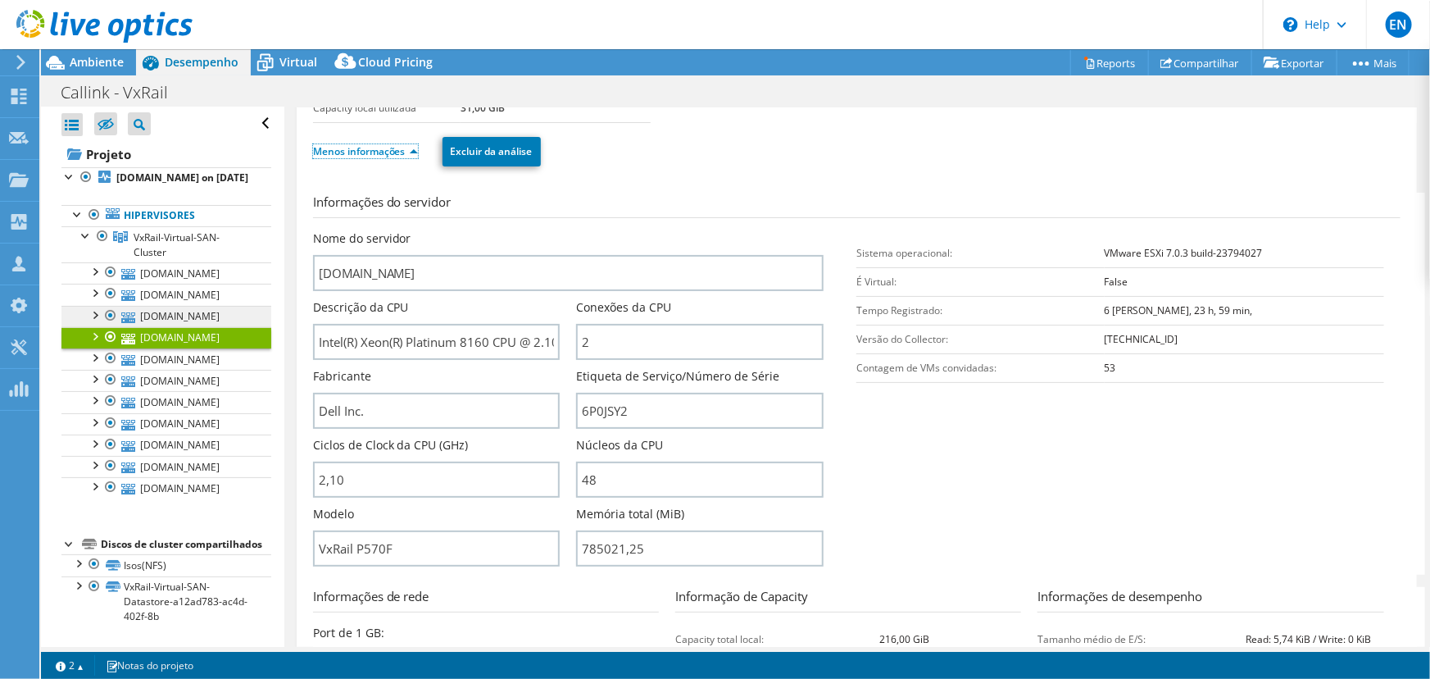
scroll to position [0, 0]
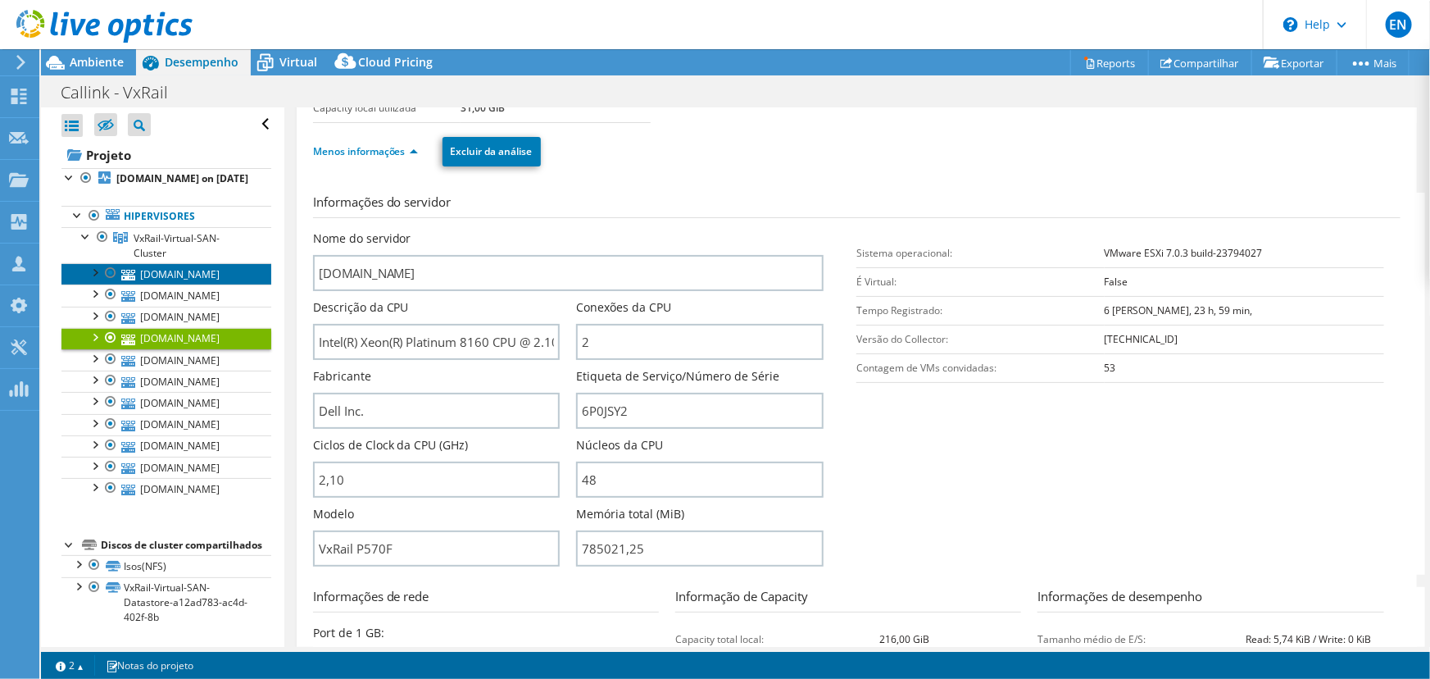
click at [177, 284] on link "[DOMAIN_NAME]" at bounding box center [166, 273] width 210 height 21
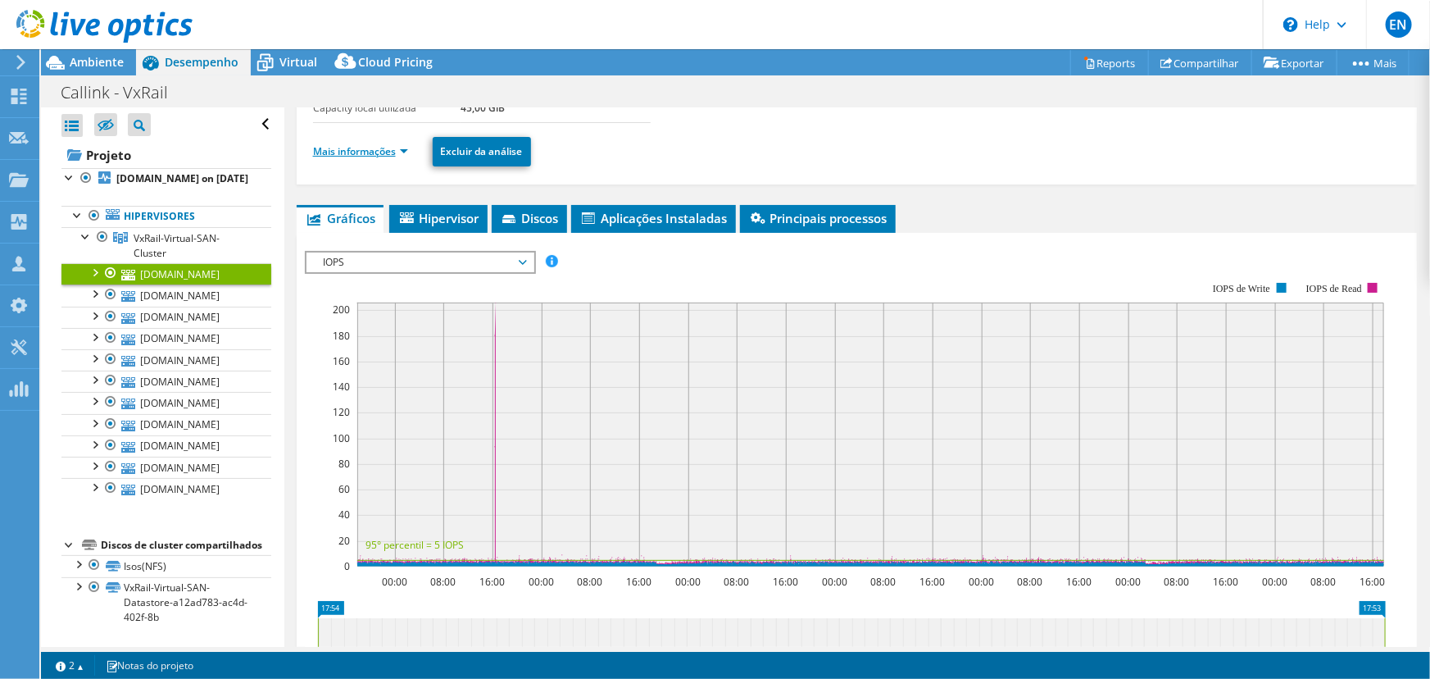
click at [347, 148] on link "Mais informações" at bounding box center [360, 151] width 95 height 14
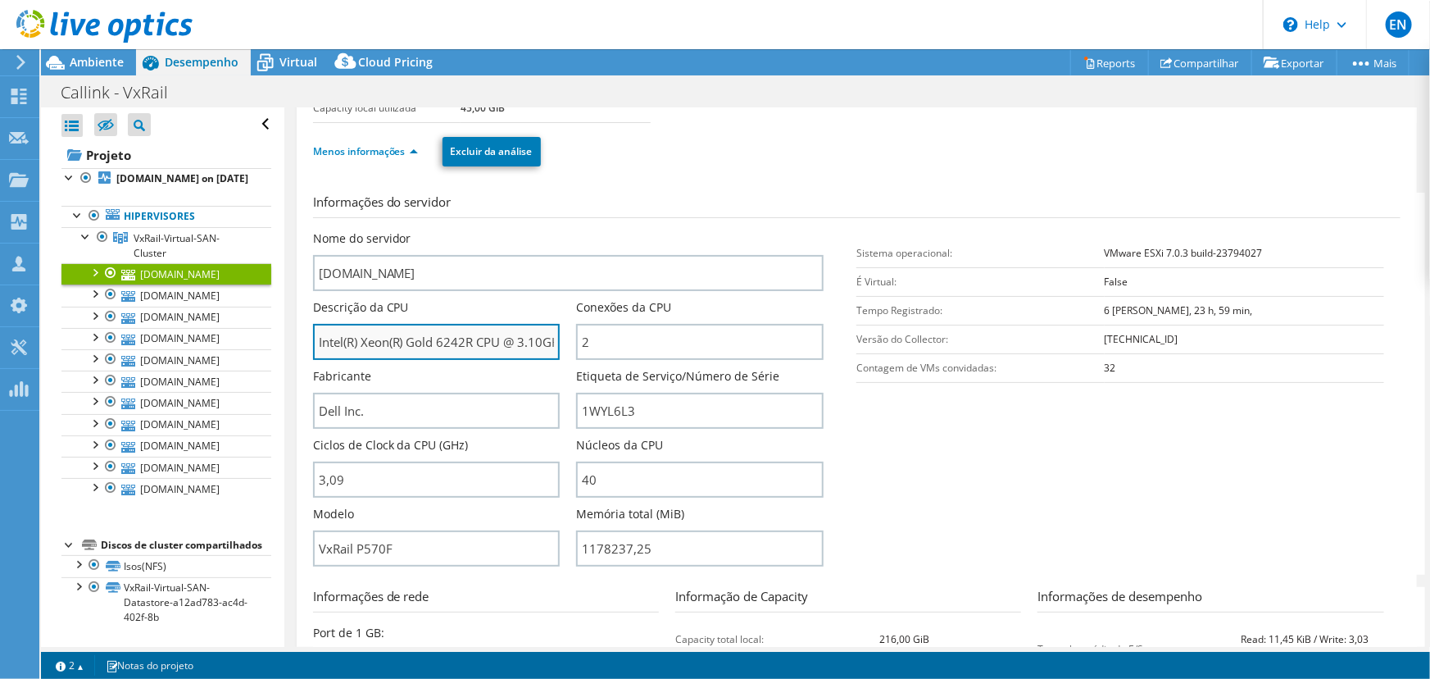
click at [453, 341] on input "Intel(R) Xeon(R) Gold 6242R CPU @ 3.10GHz 309 GHz" at bounding box center [437, 342] width 248 height 36
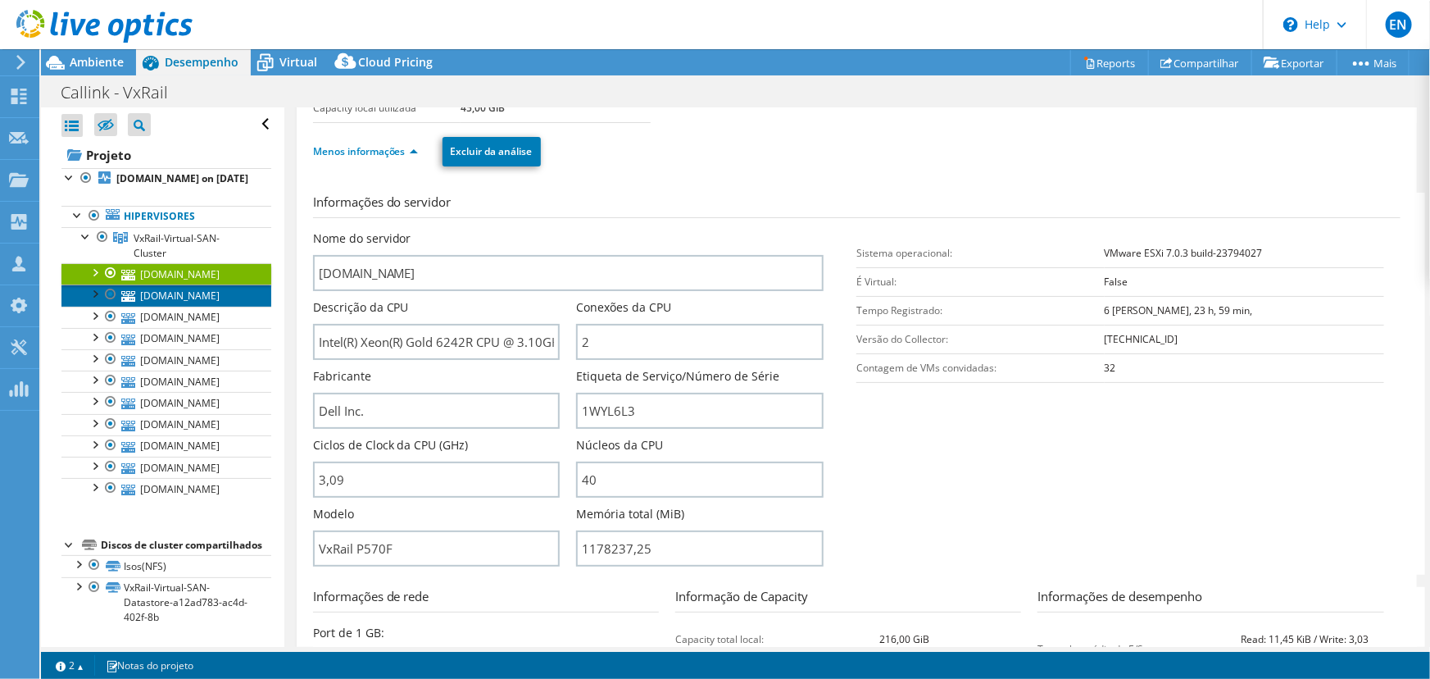
click at [179, 306] on link "[DOMAIN_NAME]" at bounding box center [166, 294] width 210 height 21
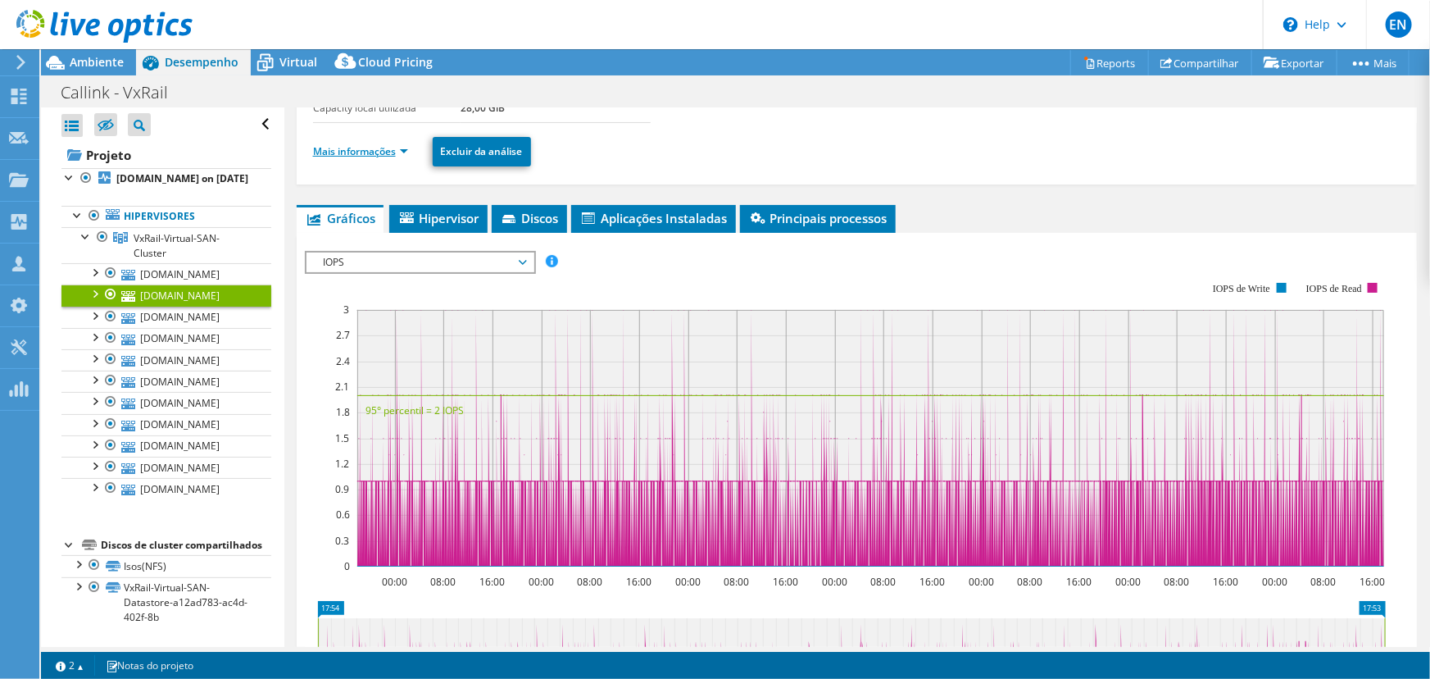
click at [349, 146] on link "Mais informações" at bounding box center [360, 151] width 95 height 14
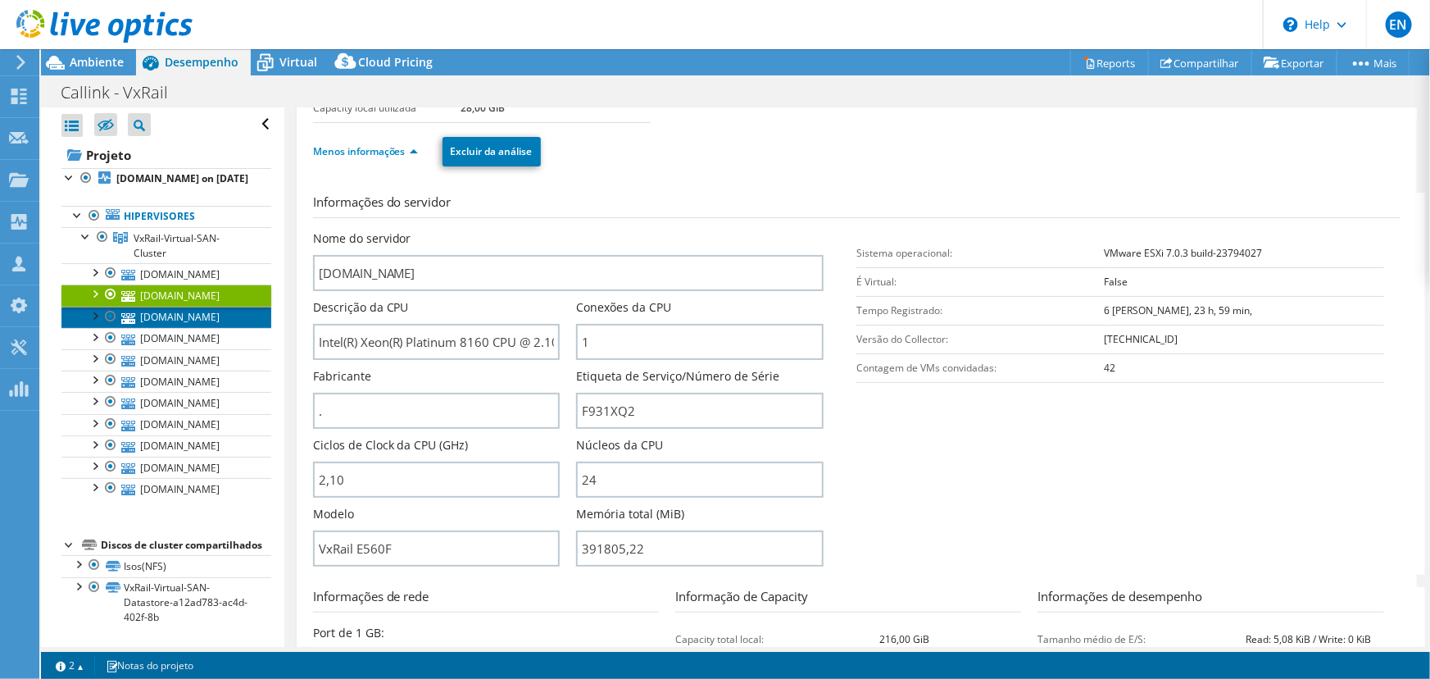
click at [156, 328] on link "[DOMAIN_NAME]" at bounding box center [166, 317] width 210 height 21
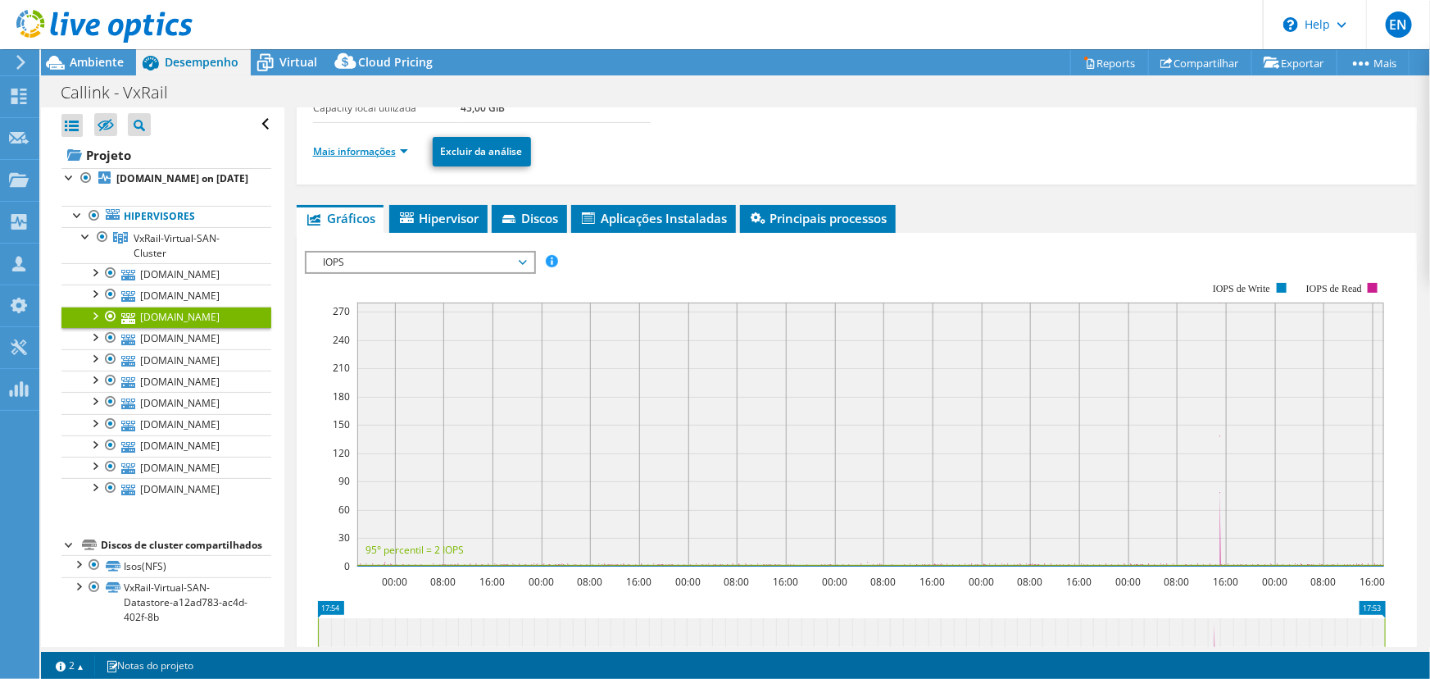
click at [350, 148] on link "Mais informações" at bounding box center [360, 151] width 95 height 14
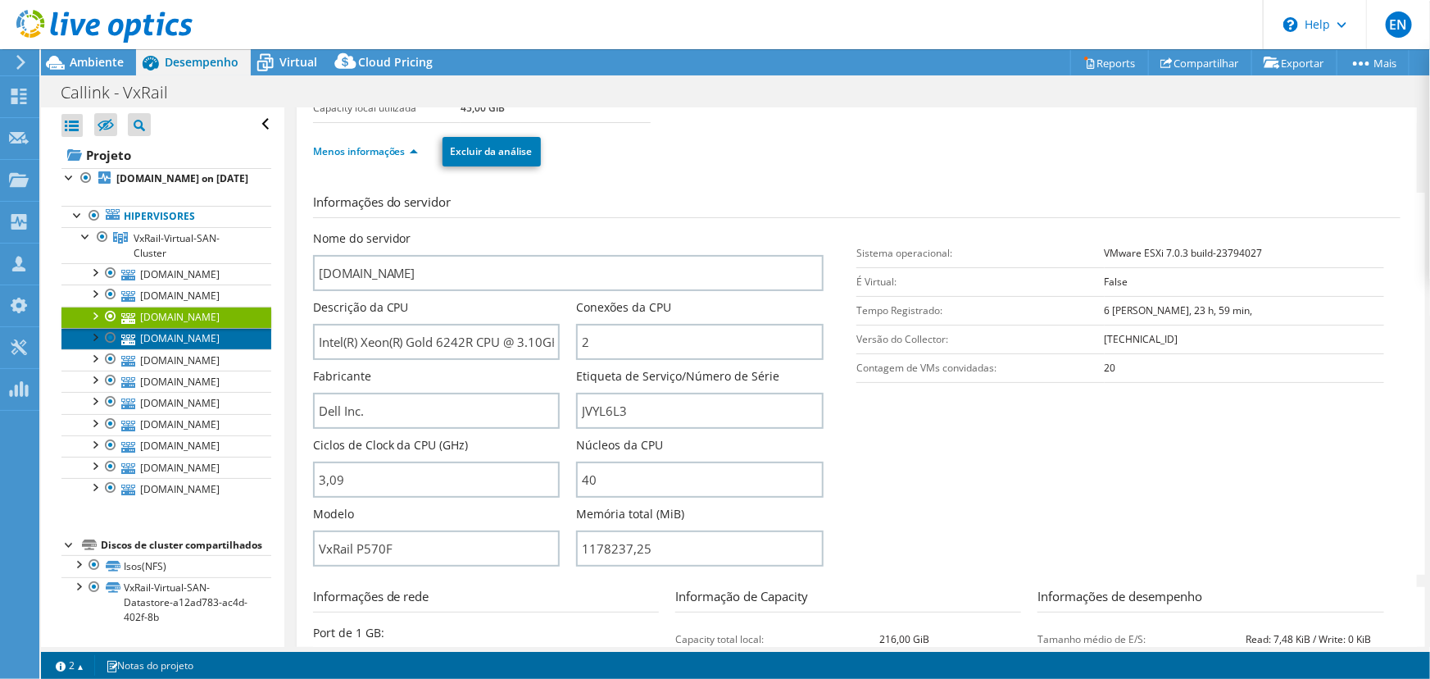
click at [180, 349] on link "[DOMAIN_NAME]" at bounding box center [166, 338] width 210 height 21
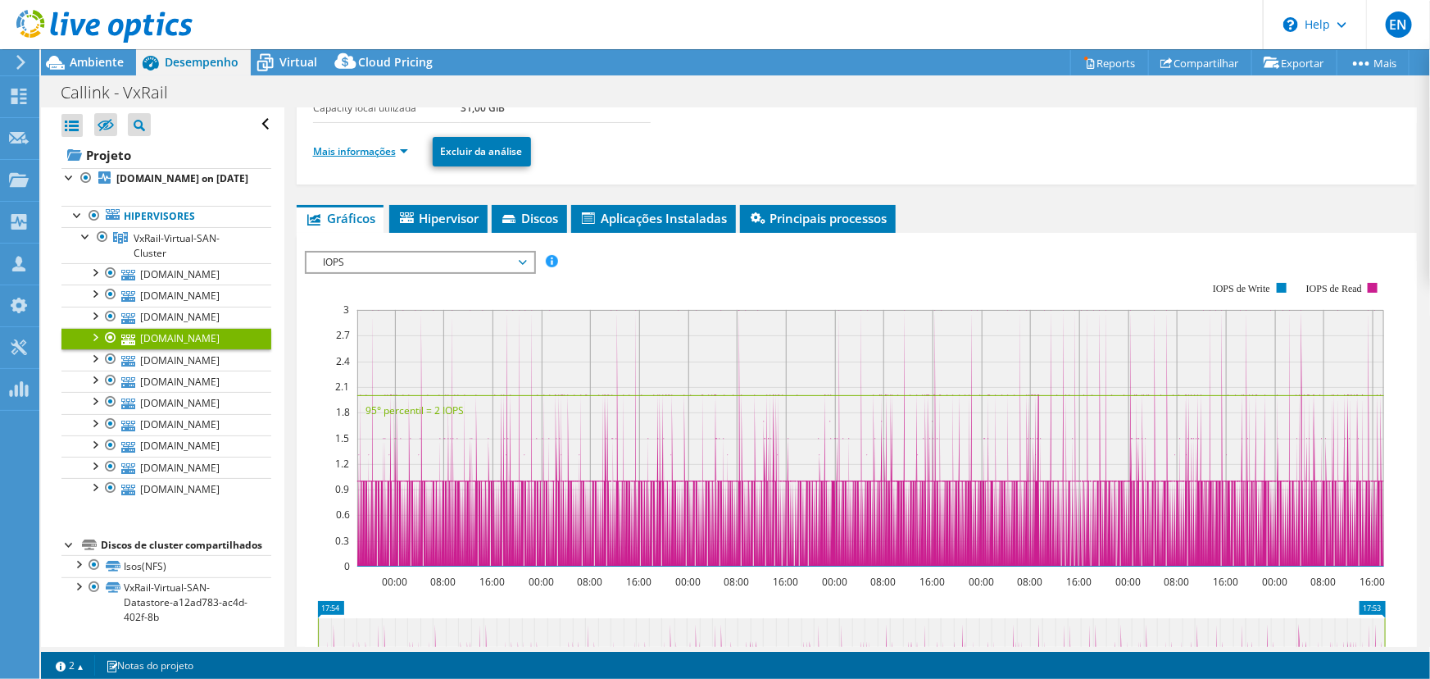
click at [366, 149] on link "Mais informações" at bounding box center [360, 151] width 95 height 14
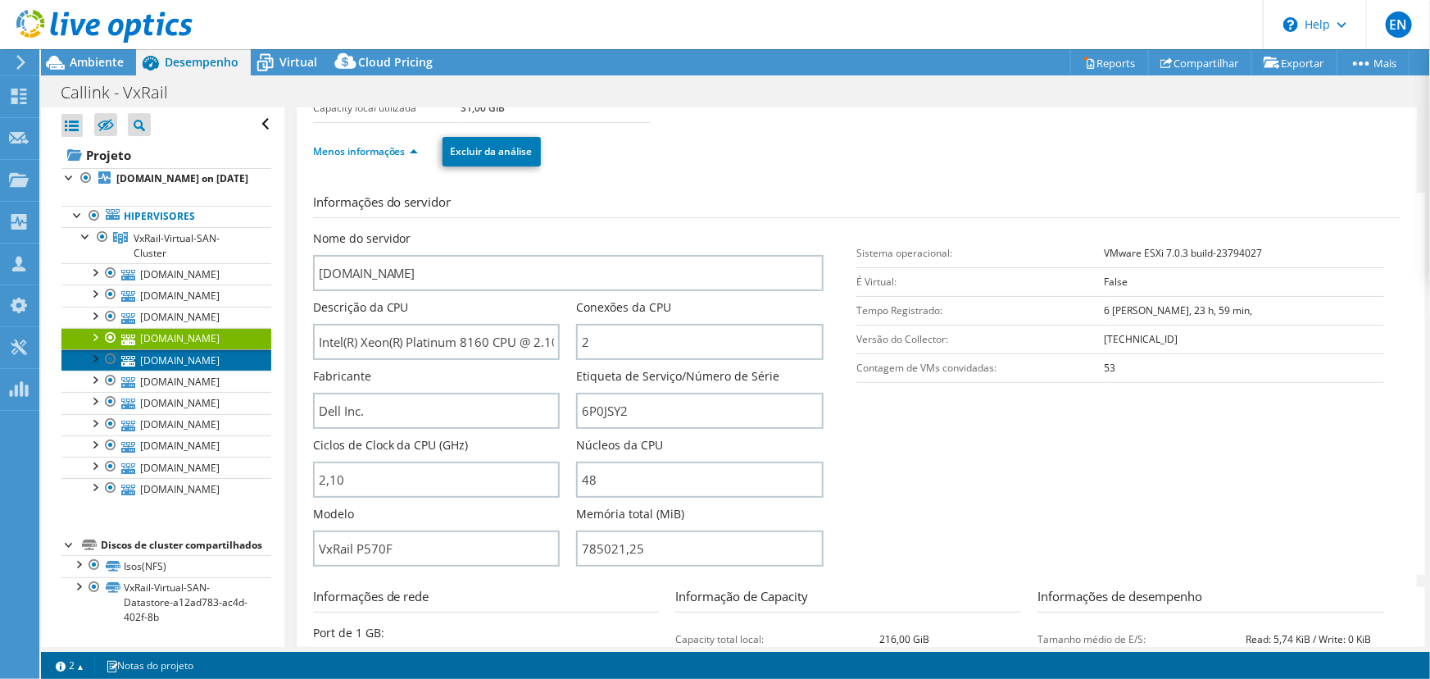
click at [172, 370] on link "[DOMAIN_NAME]" at bounding box center [166, 359] width 210 height 21
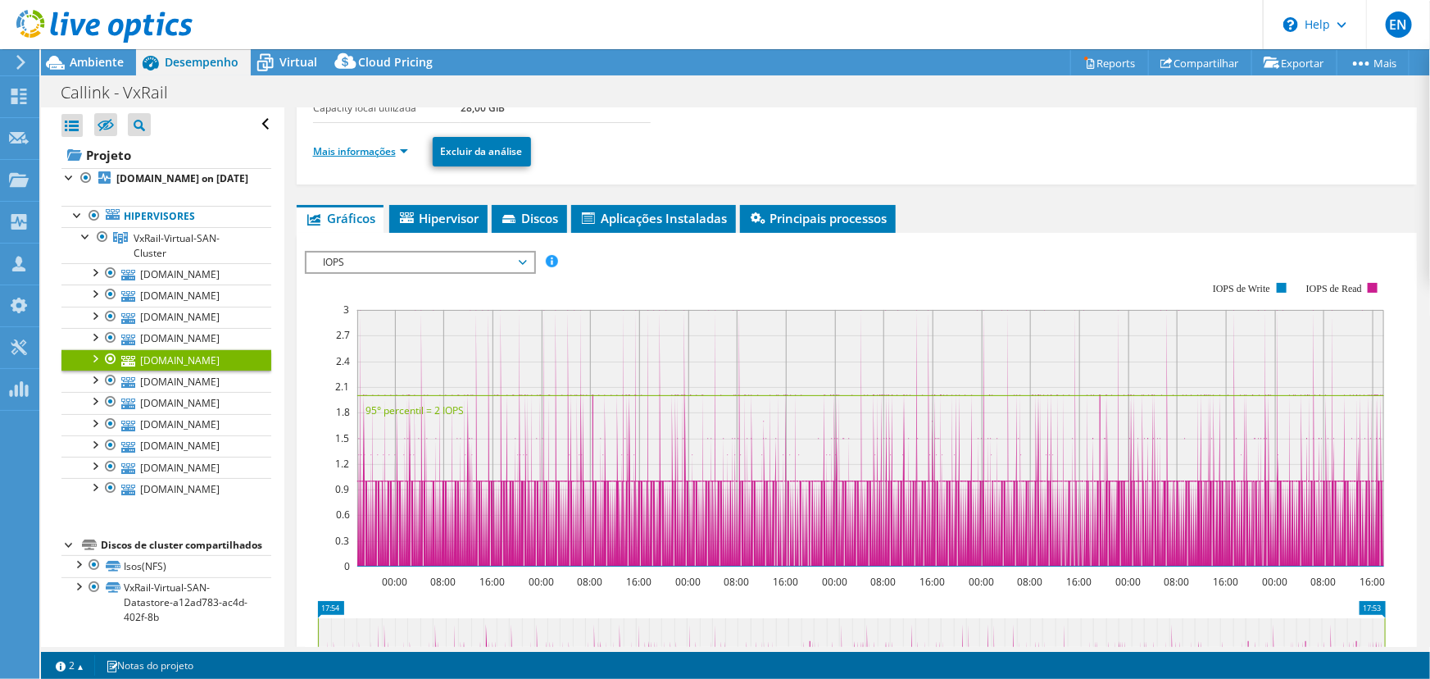
click at [348, 148] on link "Mais informações" at bounding box center [360, 151] width 95 height 14
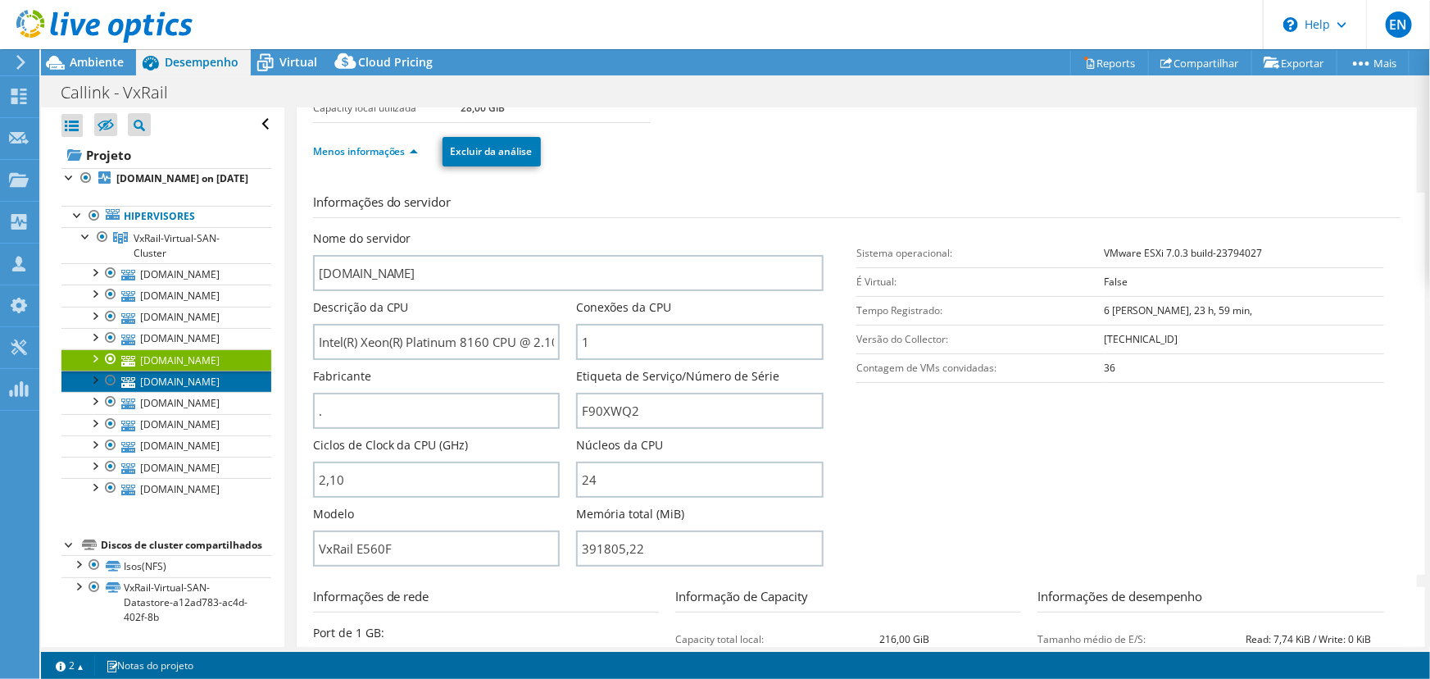
click at [146, 392] on link "[DOMAIN_NAME]" at bounding box center [166, 380] width 210 height 21
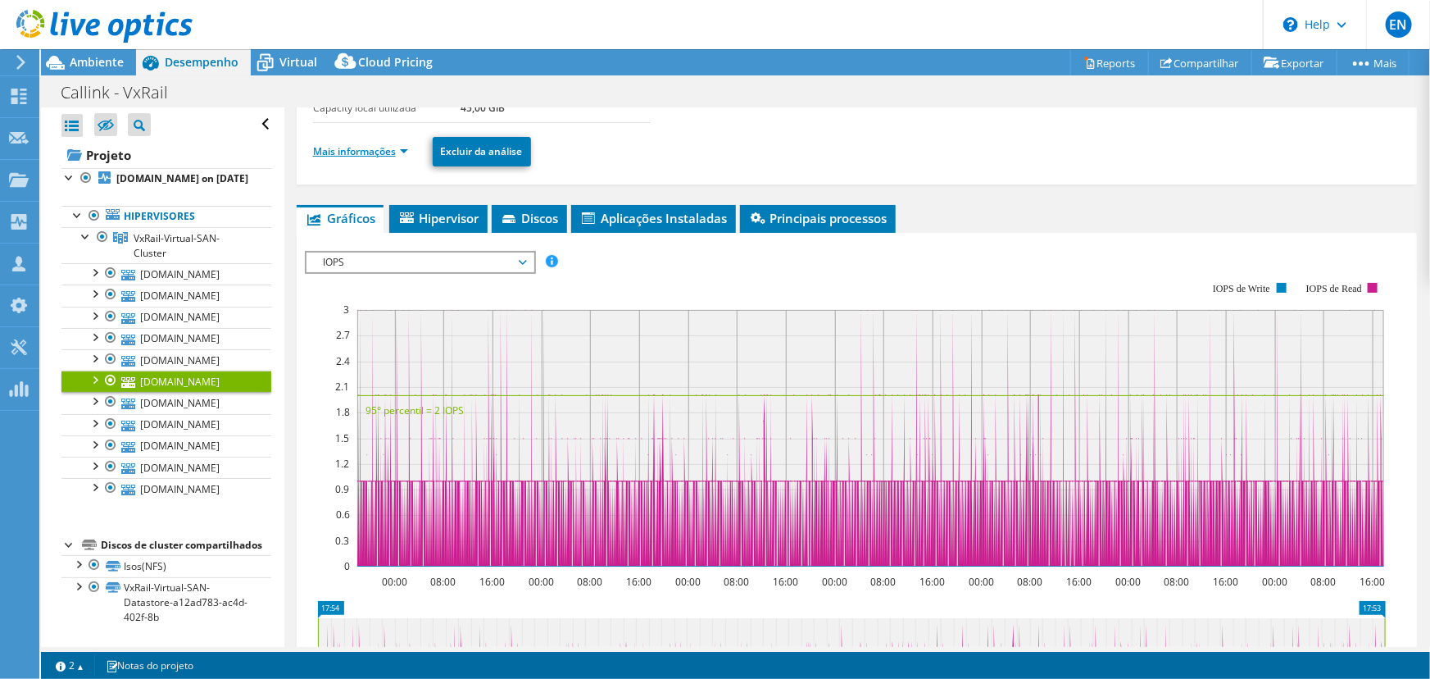
click at [344, 148] on link "Mais informações" at bounding box center [360, 151] width 95 height 14
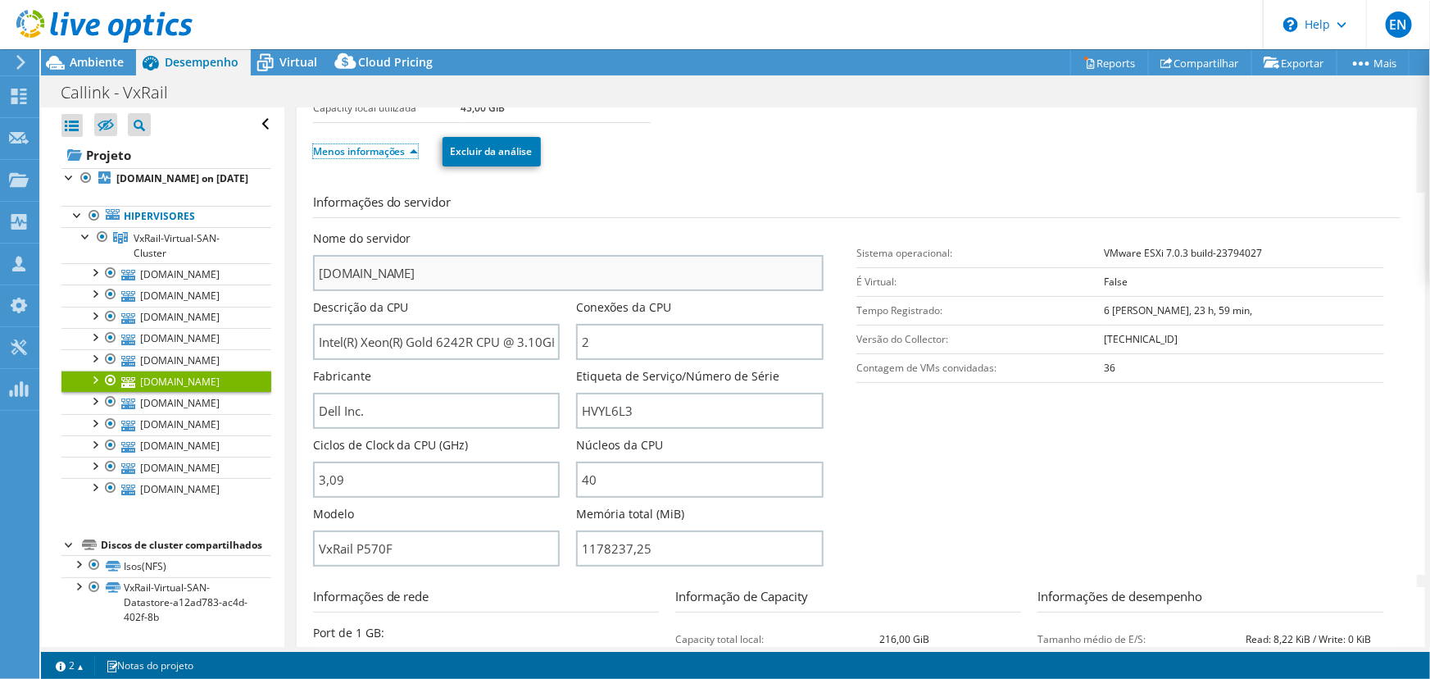
scroll to position [223, 0]
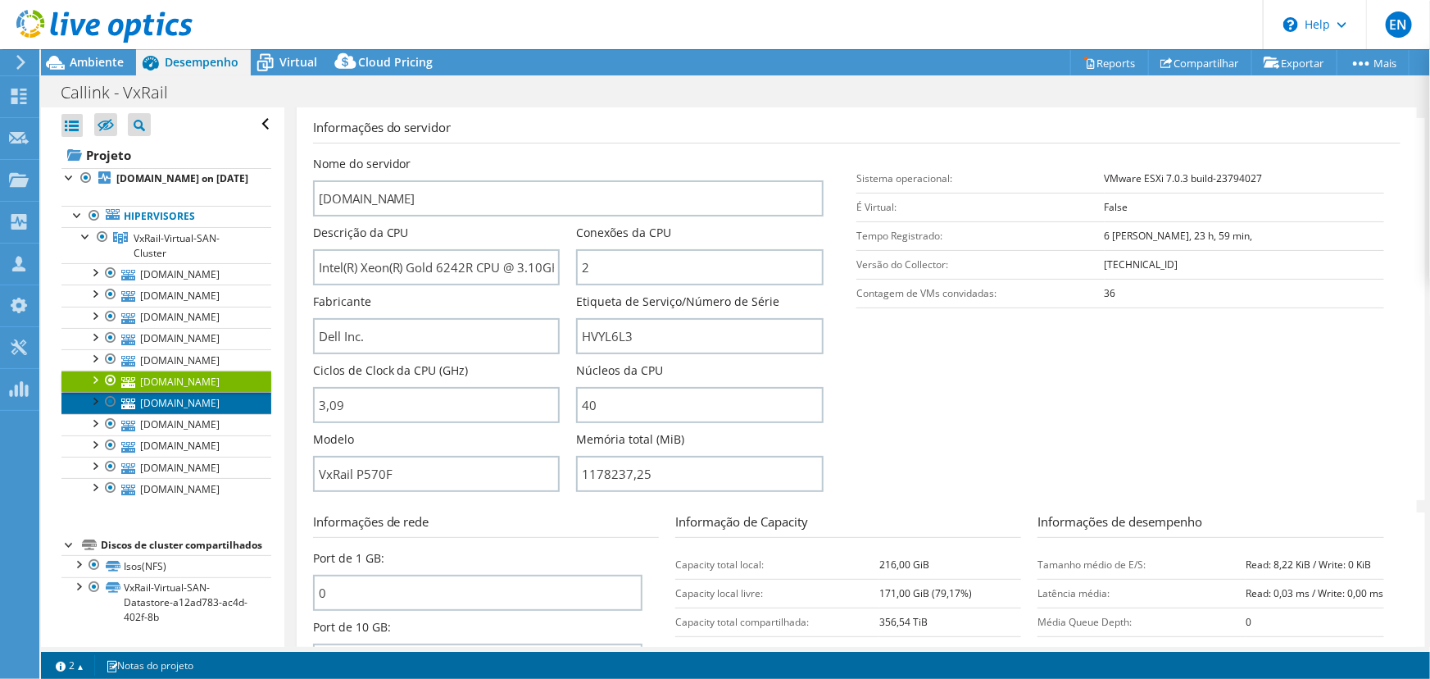
click at [168, 413] on link "[DOMAIN_NAME]" at bounding box center [166, 402] width 210 height 21
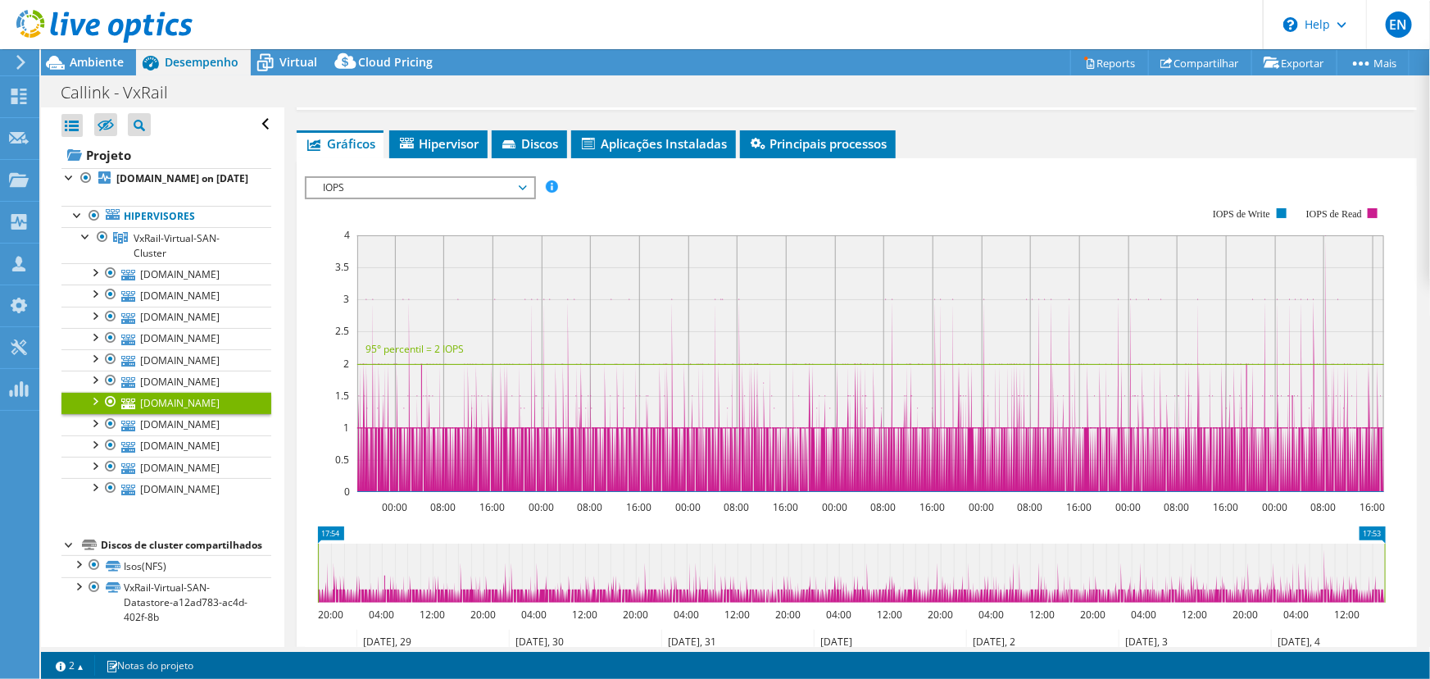
scroll to position [74, 0]
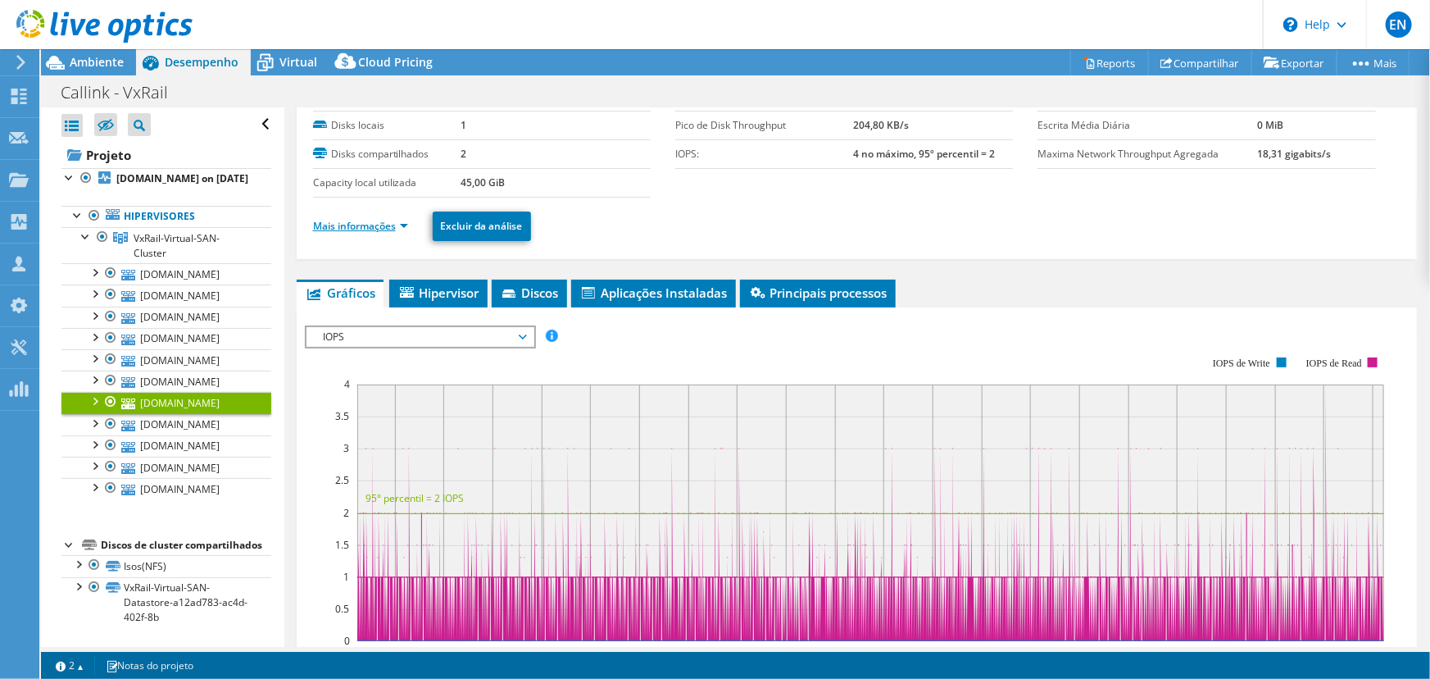
click at [349, 222] on link "Mais informações" at bounding box center [360, 226] width 95 height 14
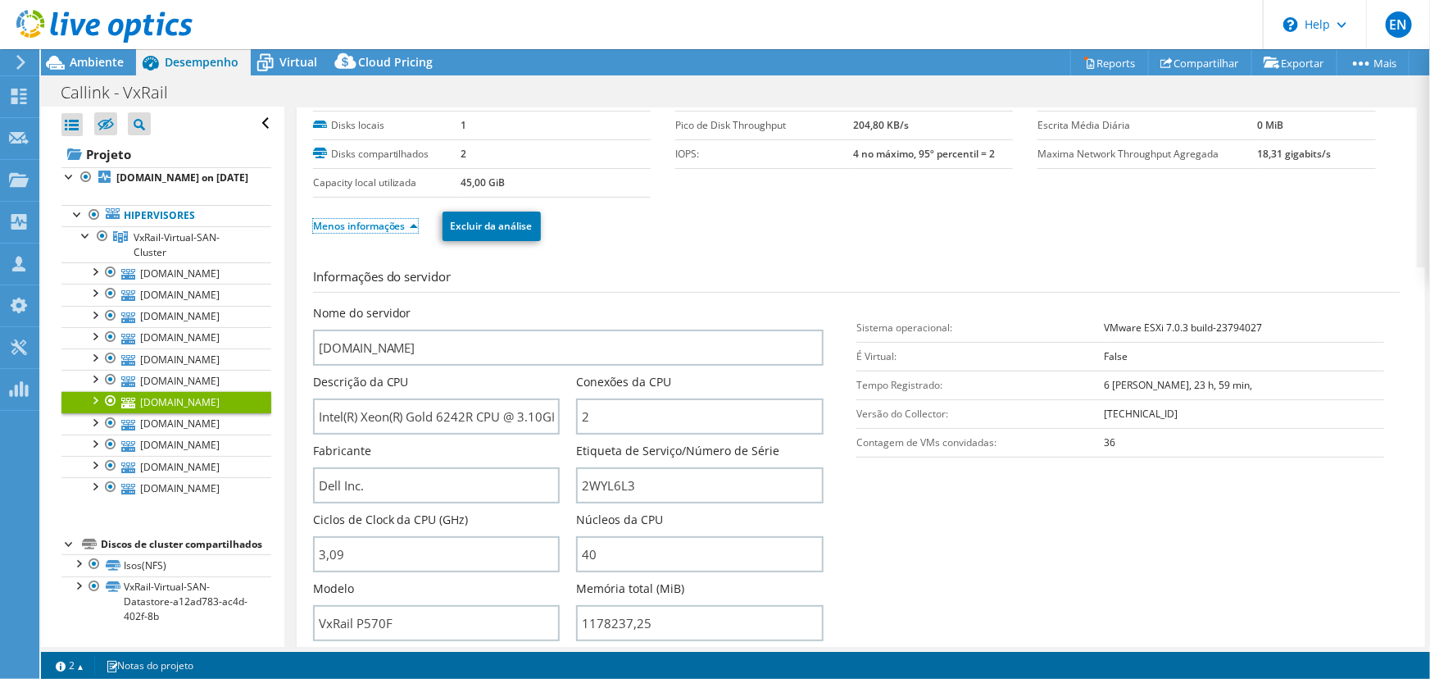
scroll to position [148, 0]
click at [186, 413] on link "[DOMAIN_NAME]" at bounding box center [166, 423] width 210 height 21
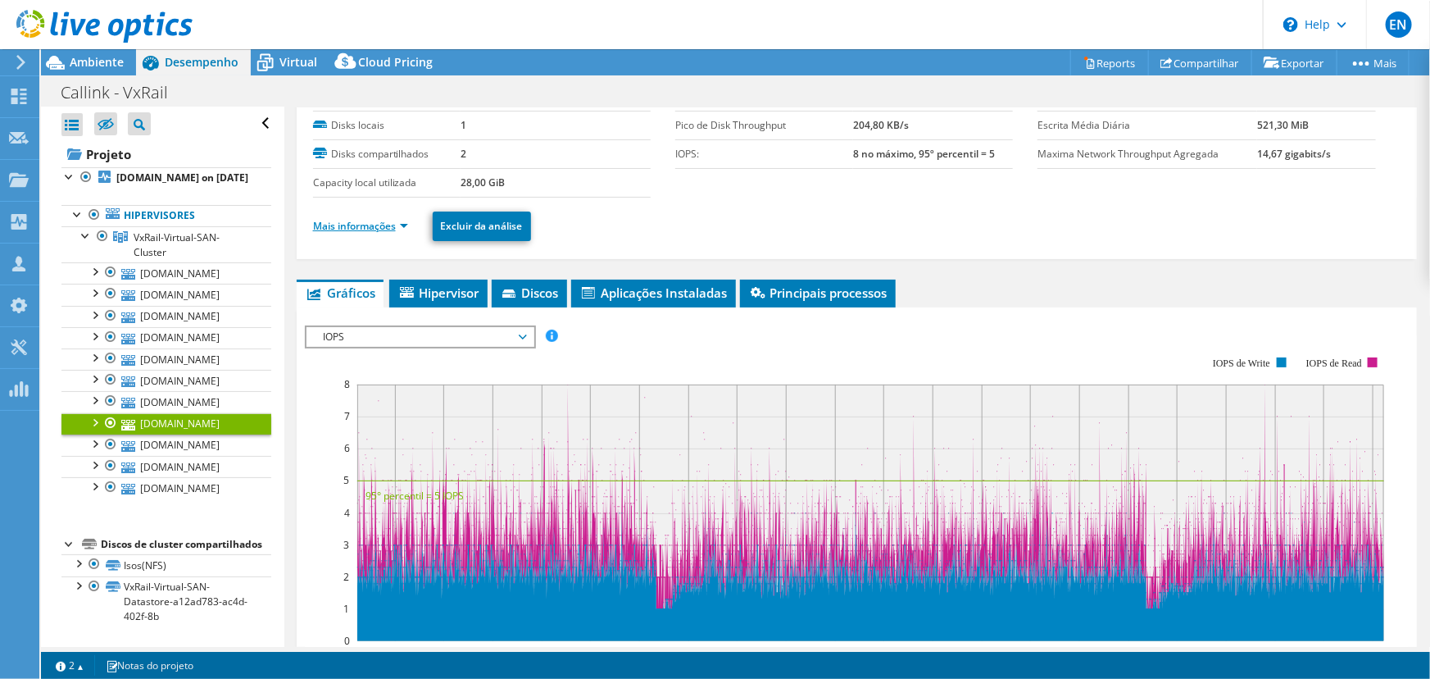
click at [348, 221] on link "Mais informações" at bounding box center [360, 226] width 95 height 14
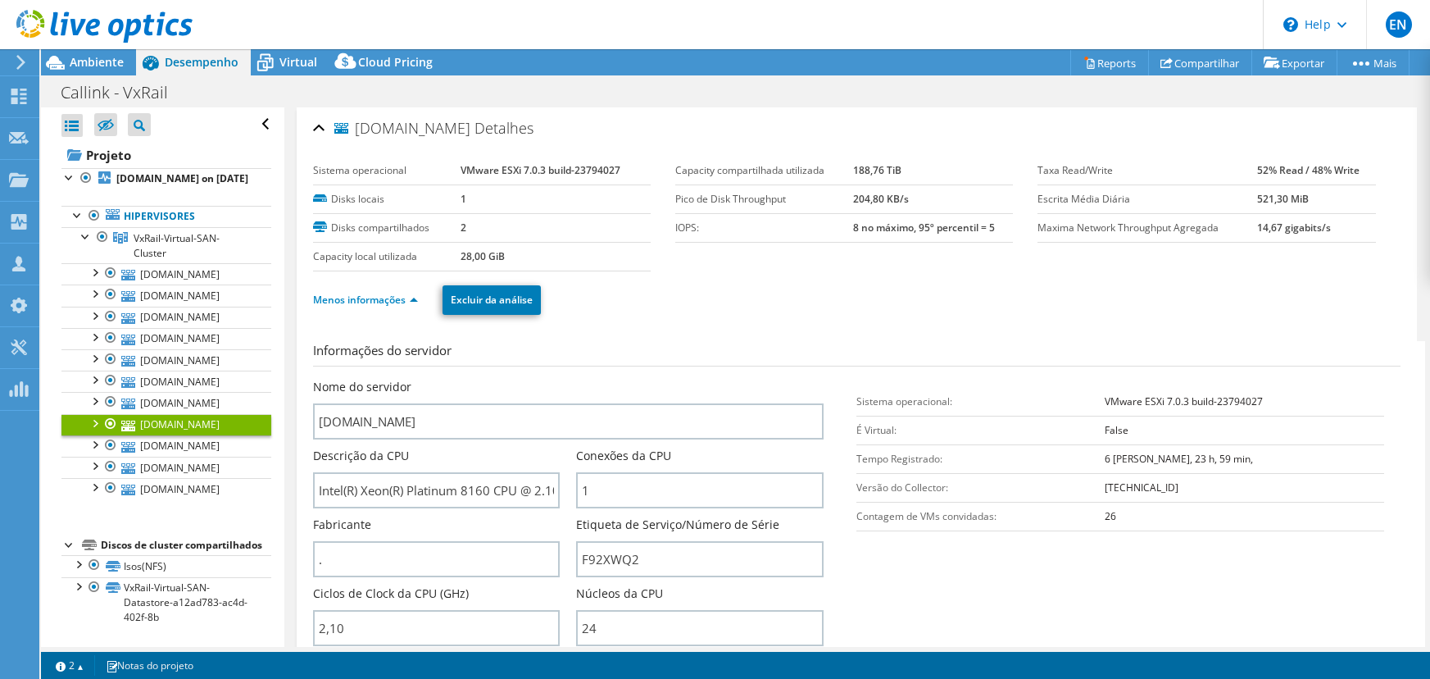
select select "USD"
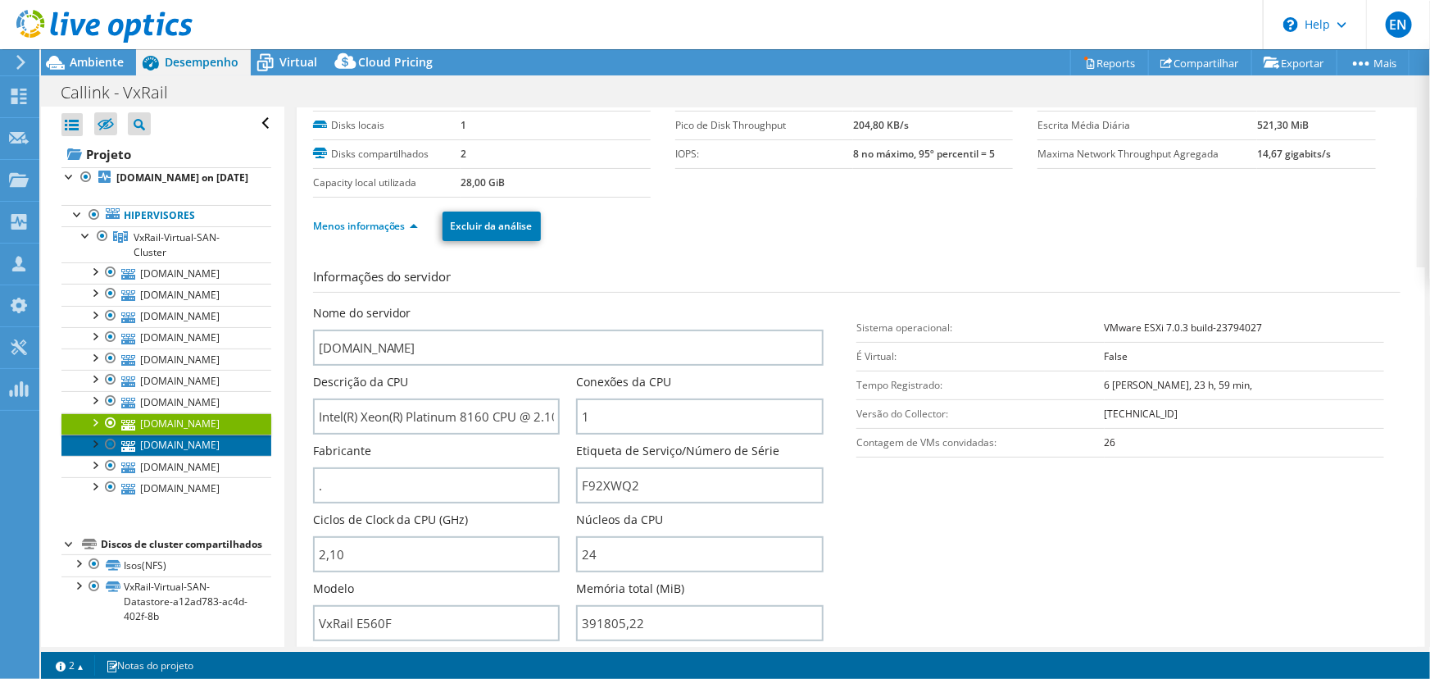
click at [190, 443] on link "[DOMAIN_NAME]" at bounding box center [166, 444] width 210 height 21
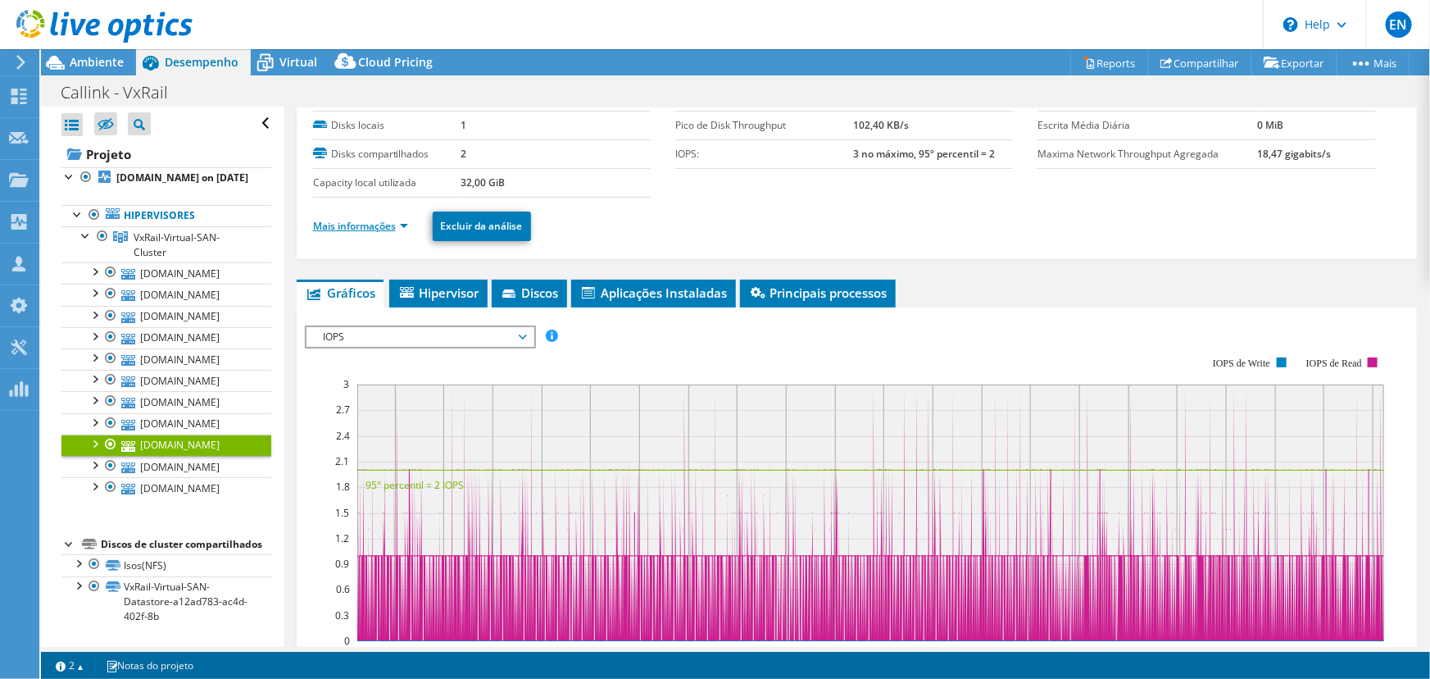
click at [344, 220] on link "Mais informações" at bounding box center [360, 226] width 95 height 14
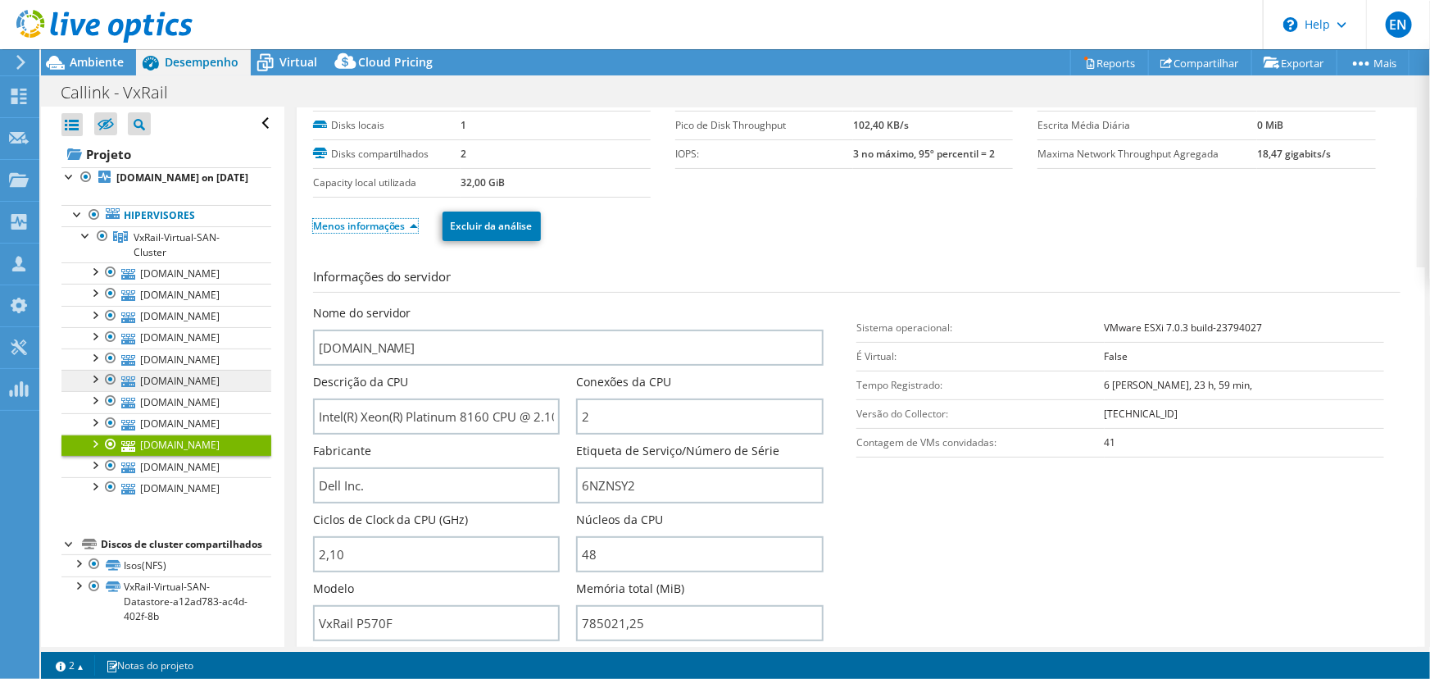
scroll to position [211, 0]
click at [165, 456] on link "[DOMAIN_NAME]" at bounding box center [166, 466] width 210 height 21
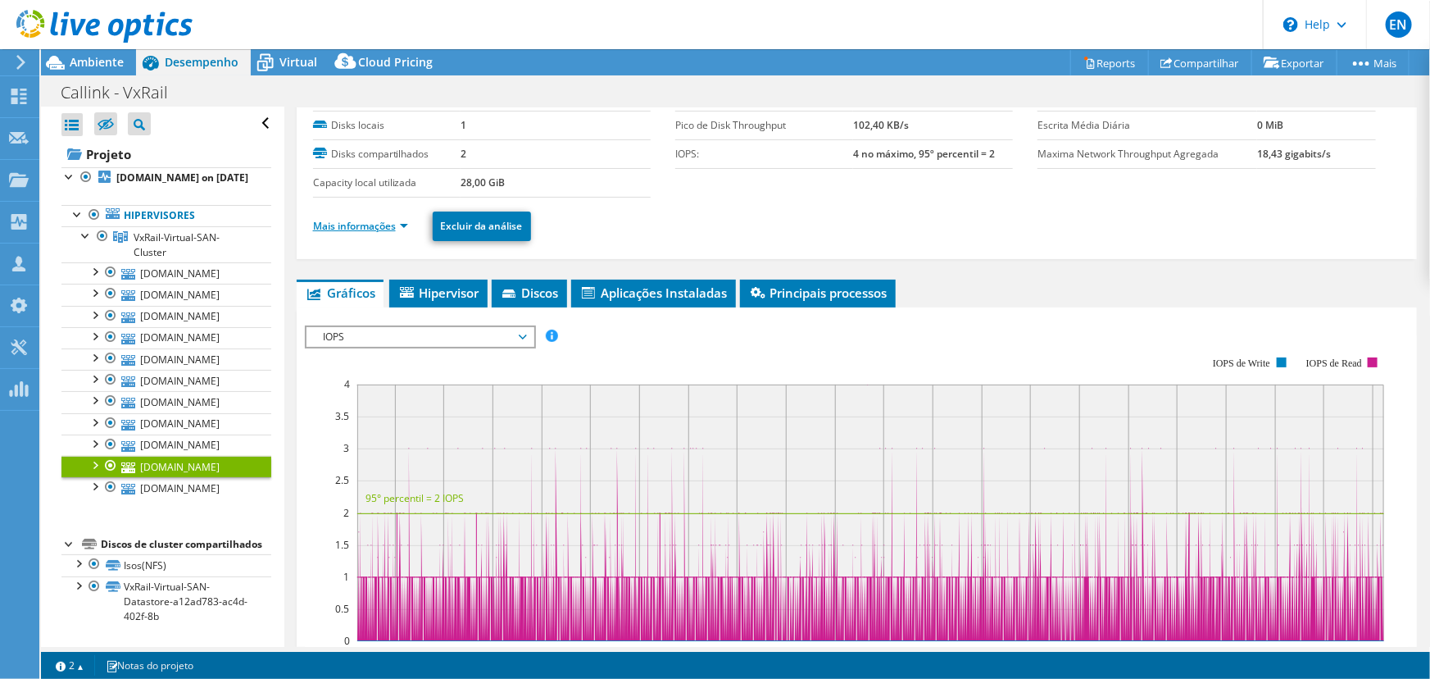
click at [343, 222] on link "Mais informações" at bounding box center [360, 226] width 95 height 14
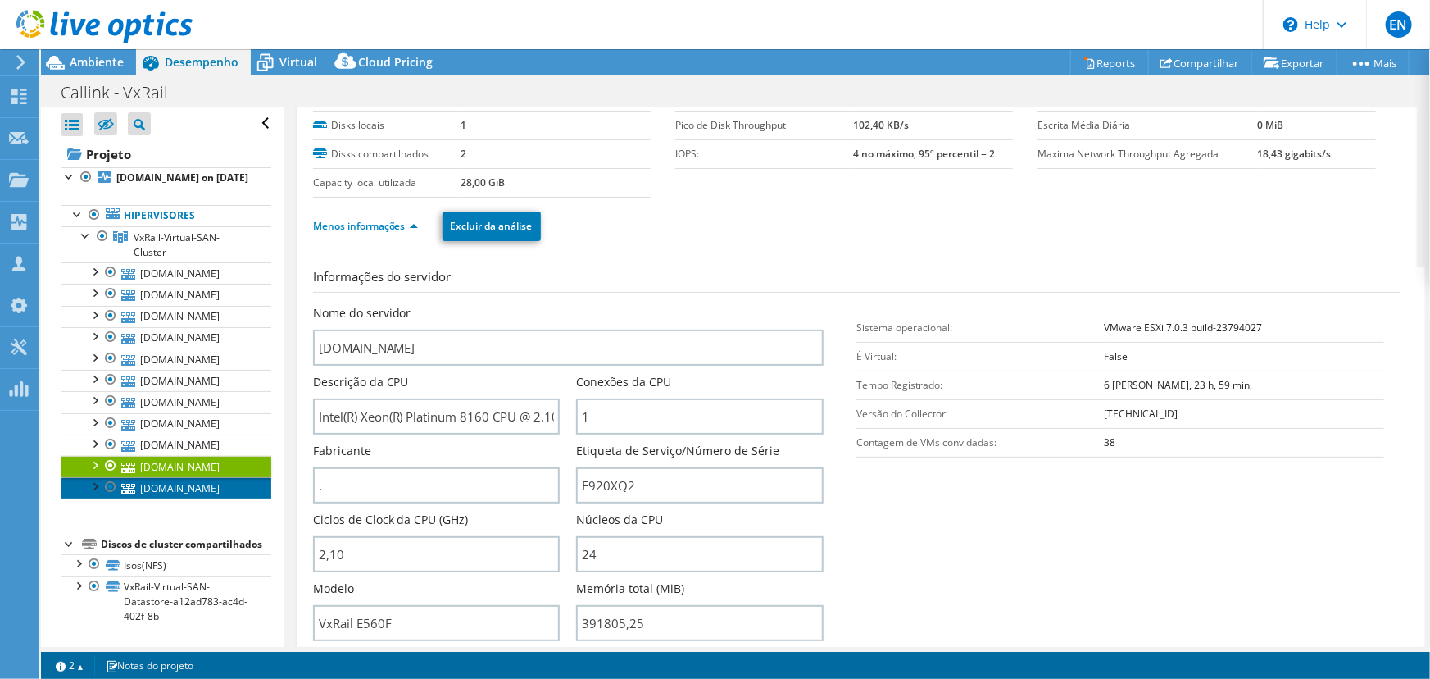
click at [150, 477] on link "[DOMAIN_NAME]" at bounding box center [166, 487] width 210 height 21
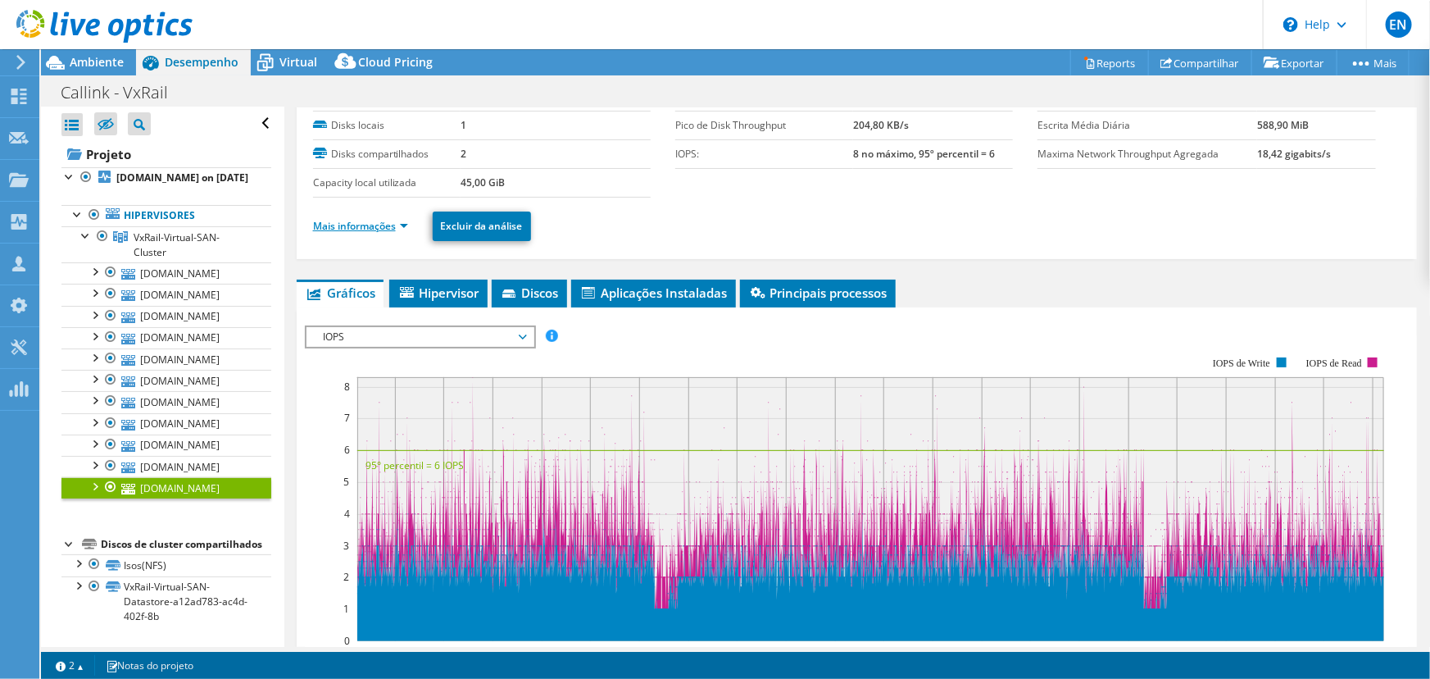
click at [339, 223] on link "Mais informações" at bounding box center [360, 226] width 95 height 14
